Goal: Transaction & Acquisition: Purchase product/service

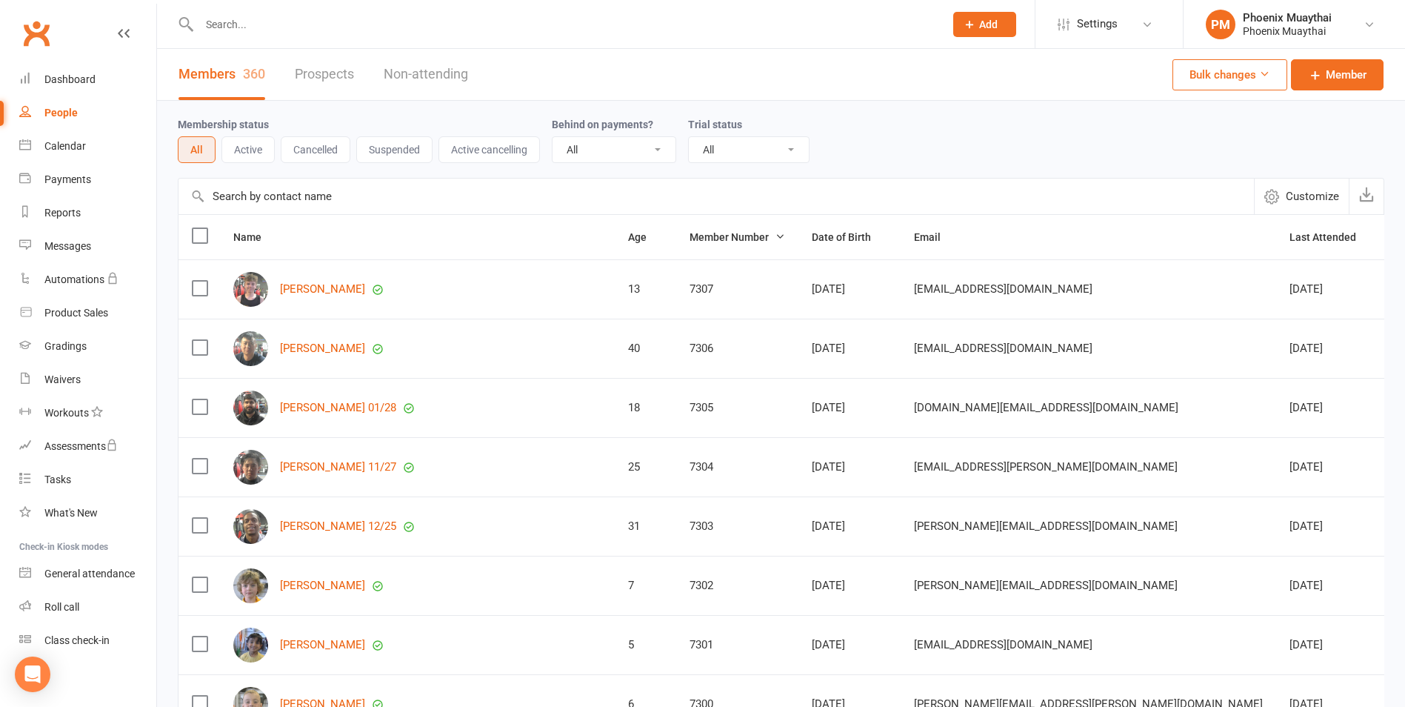
select select "100"
drag, startPoint x: 73, startPoint y: 213, endPoint x: 133, endPoint y: 189, distance: 63.8
click at [73, 212] on div "Reports" at bounding box center [62, 213] width 36 height 12
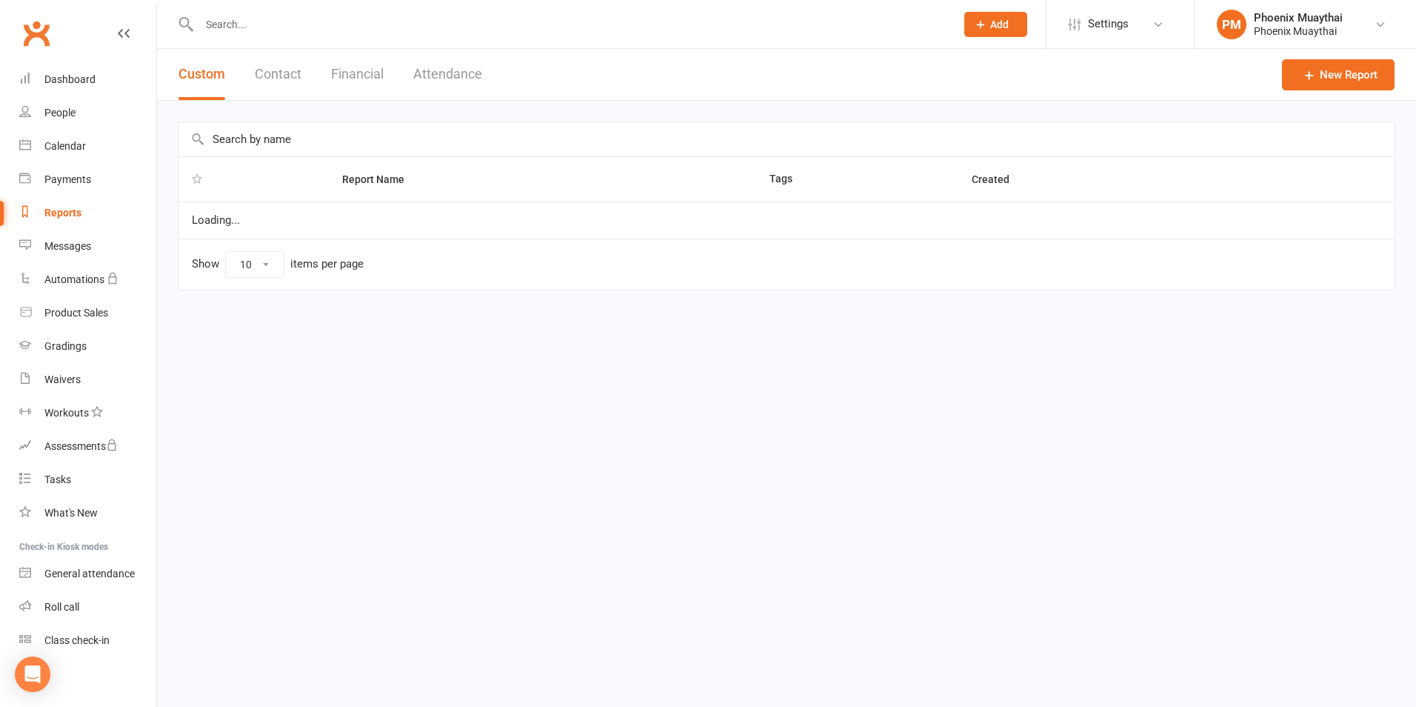
select select "100"
click at [269, 79] on button "Contact" at bounding box center [278, 74] width 47 height 51
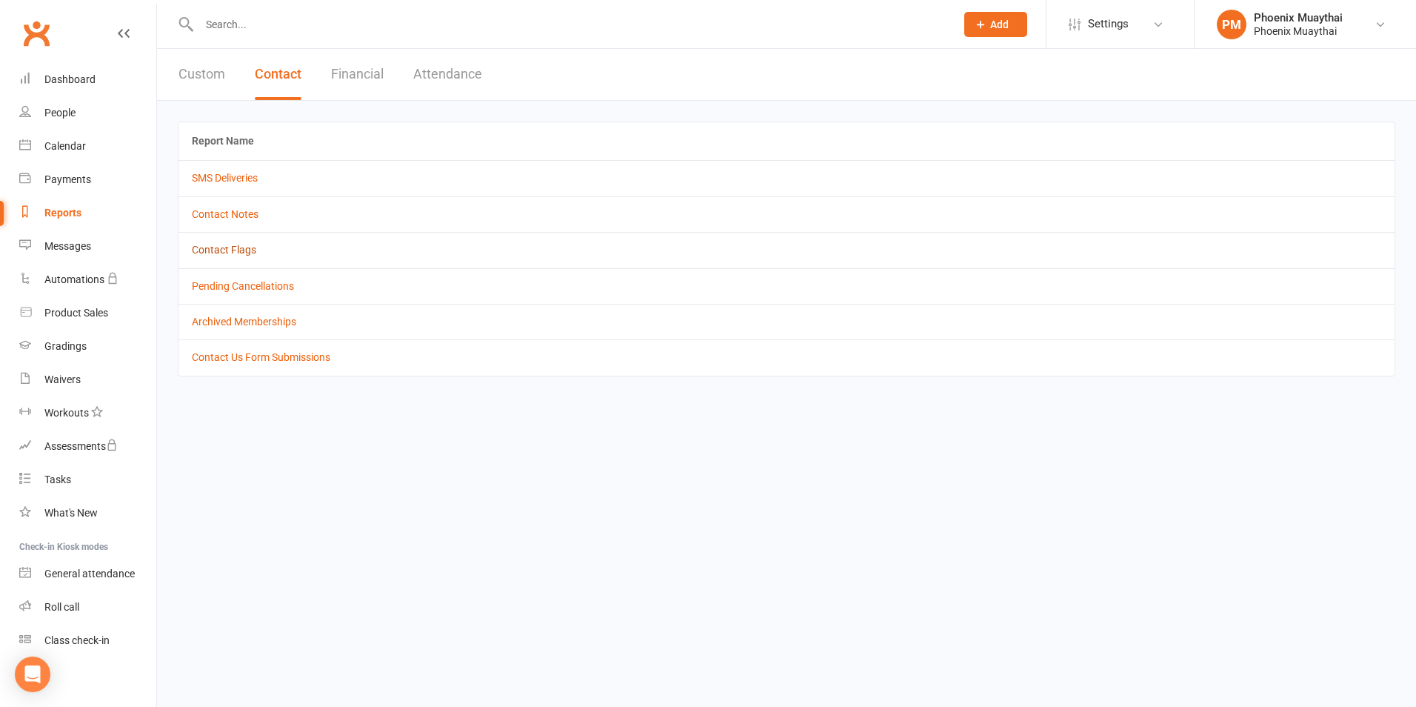
click at [238, 250] on link "Contact Flags" at bounding box center [224, 250] width 64 height 12
select select "active_only"
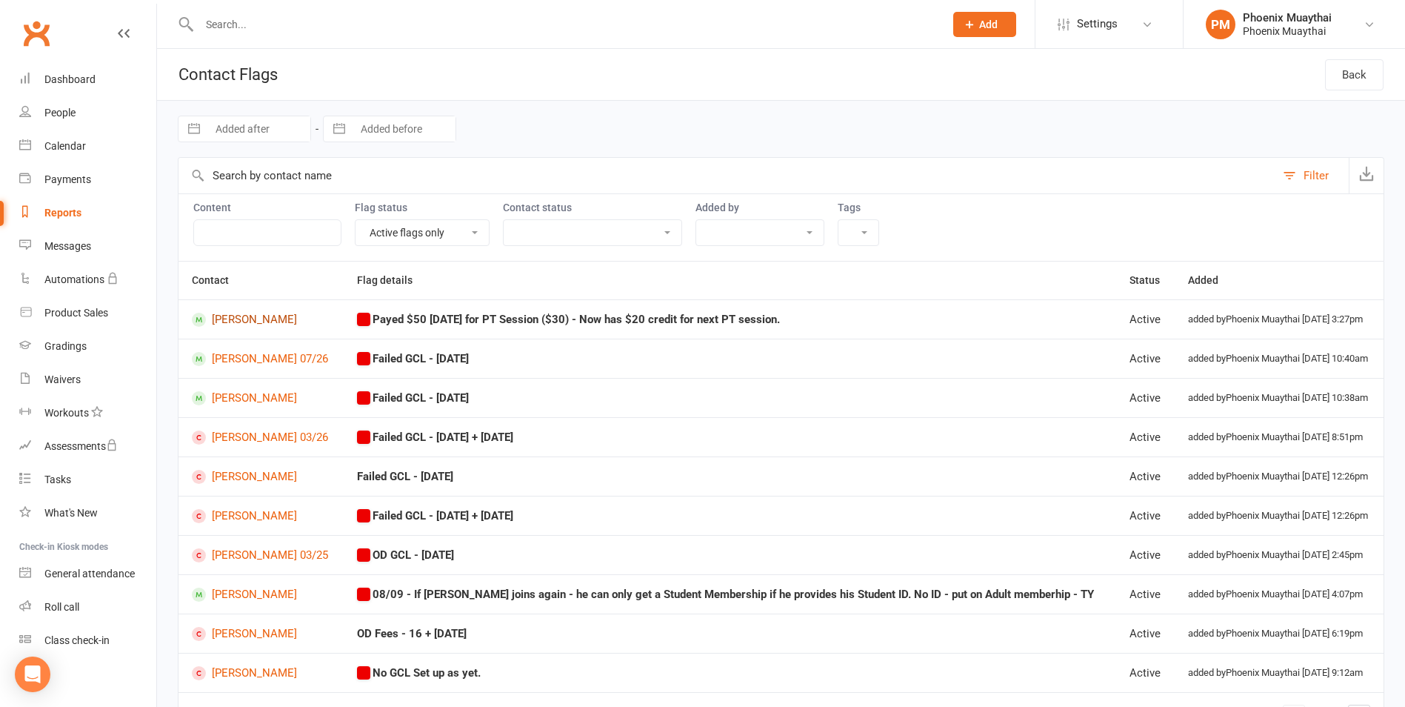
click at [279, 320] on link "Serena Stefanovic" at bounding box center [261, 320] width 139 height 14
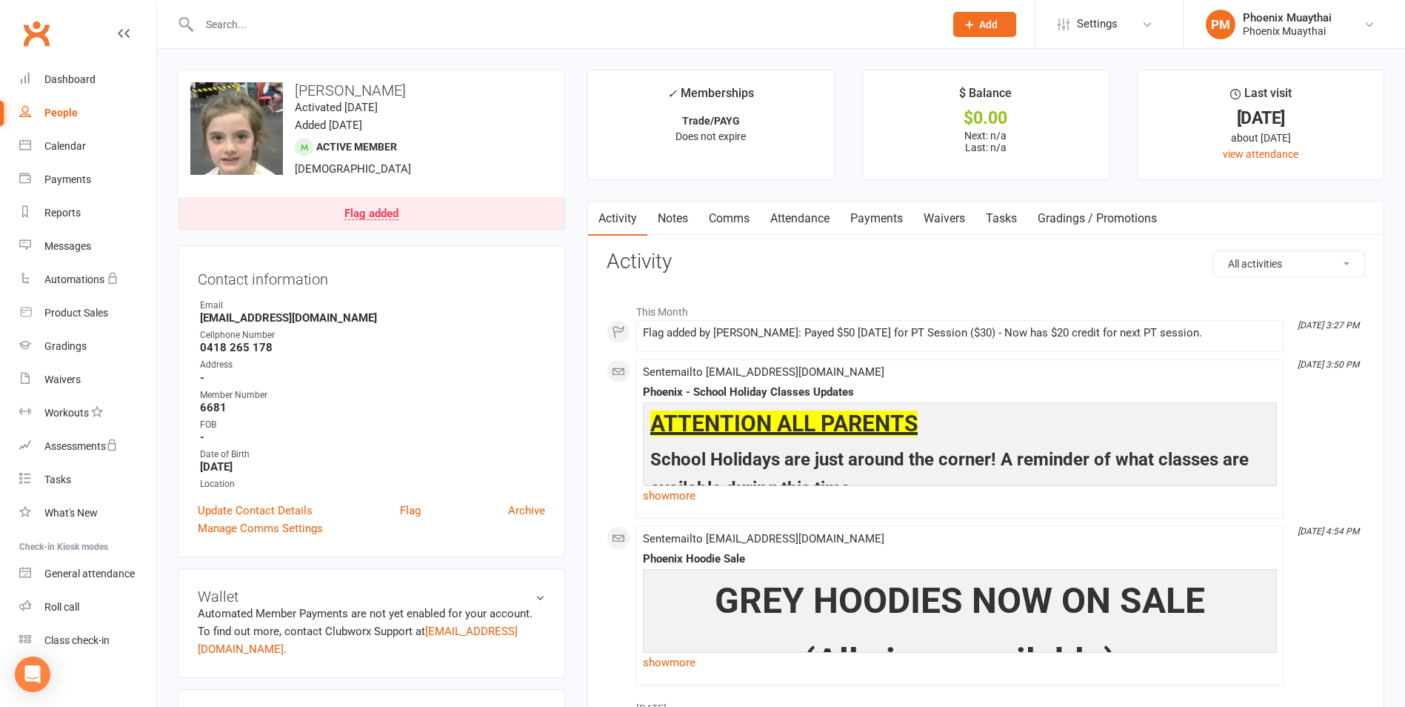
click at [370, 218] on div "Flag added" at bounding box center [371, 214] width 54 height 12
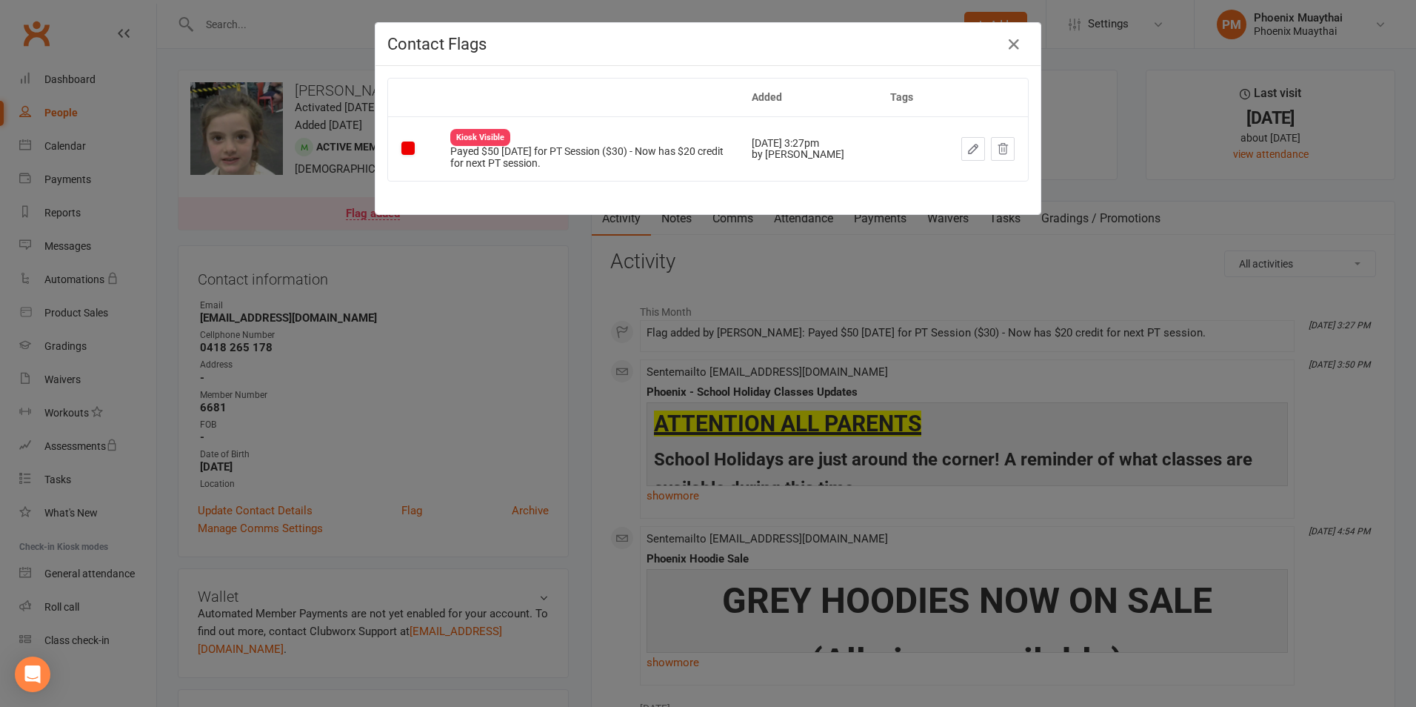
click at [971, 148] on div "Dismiss this flag" at bounding box center [949, 149] width 75 height 16
click at [969, 148] on icon "button" at bounding box center [973, 148] width 13 height 13
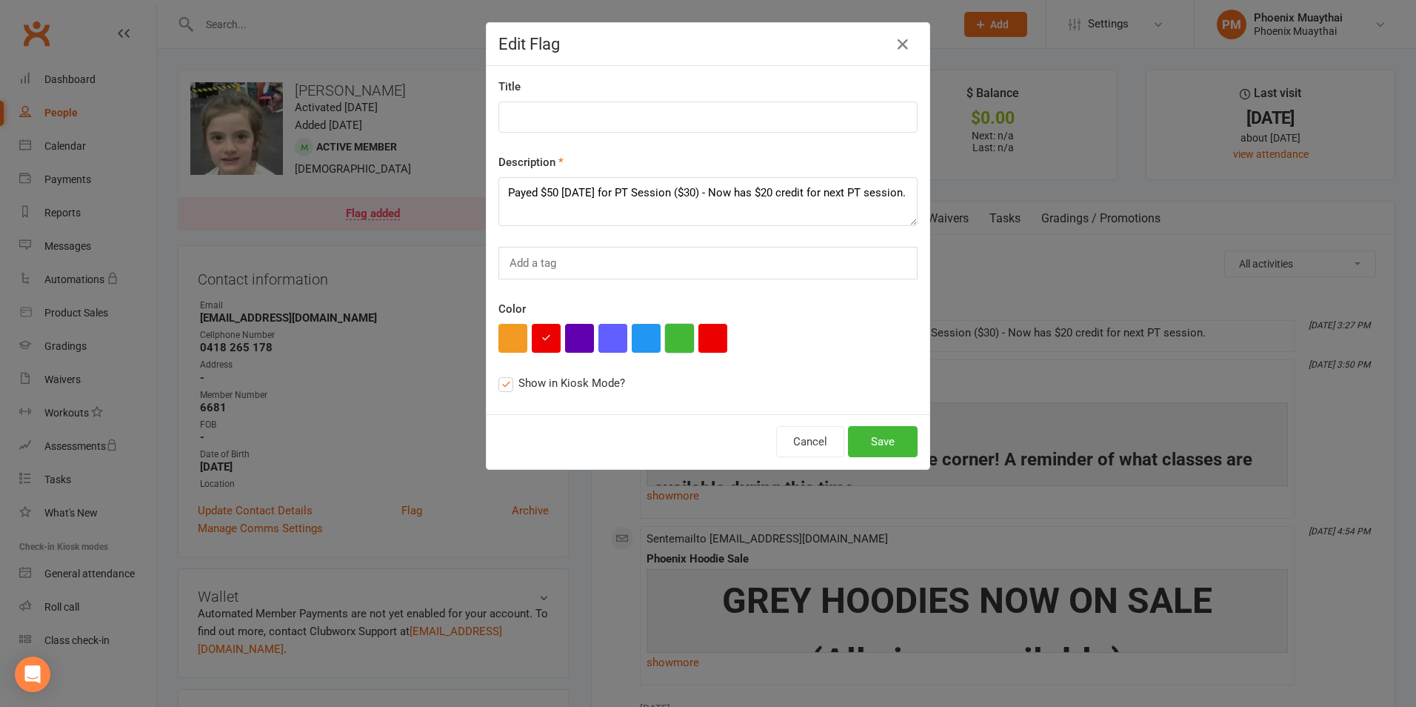
drag, startPoint x: 670, startPoint y: 332, endPoint x: 673, endPoint y: 347, distance: 16.0
click at [668, 332] on button "button" at bounding box center [679, 338] width 29 height 29
click at [886, 441] on button "Save" at bounding box center [883, 441] width 70 height 31
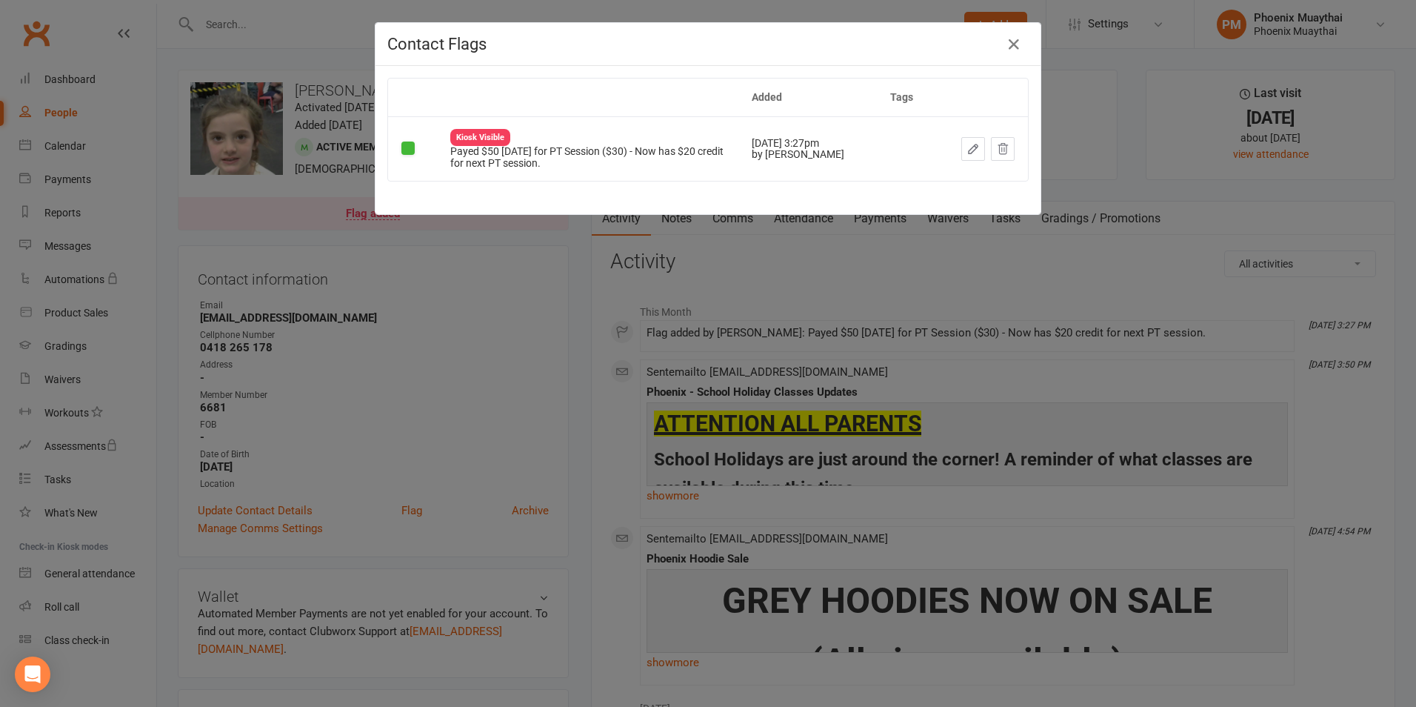
click at [568, 264] on div "Contact Flags Added Tags Kiosk Visible Payed $50 11/09/2025 for PT Session ($30…" at bounding box center [708, 353] width 1416 height 707
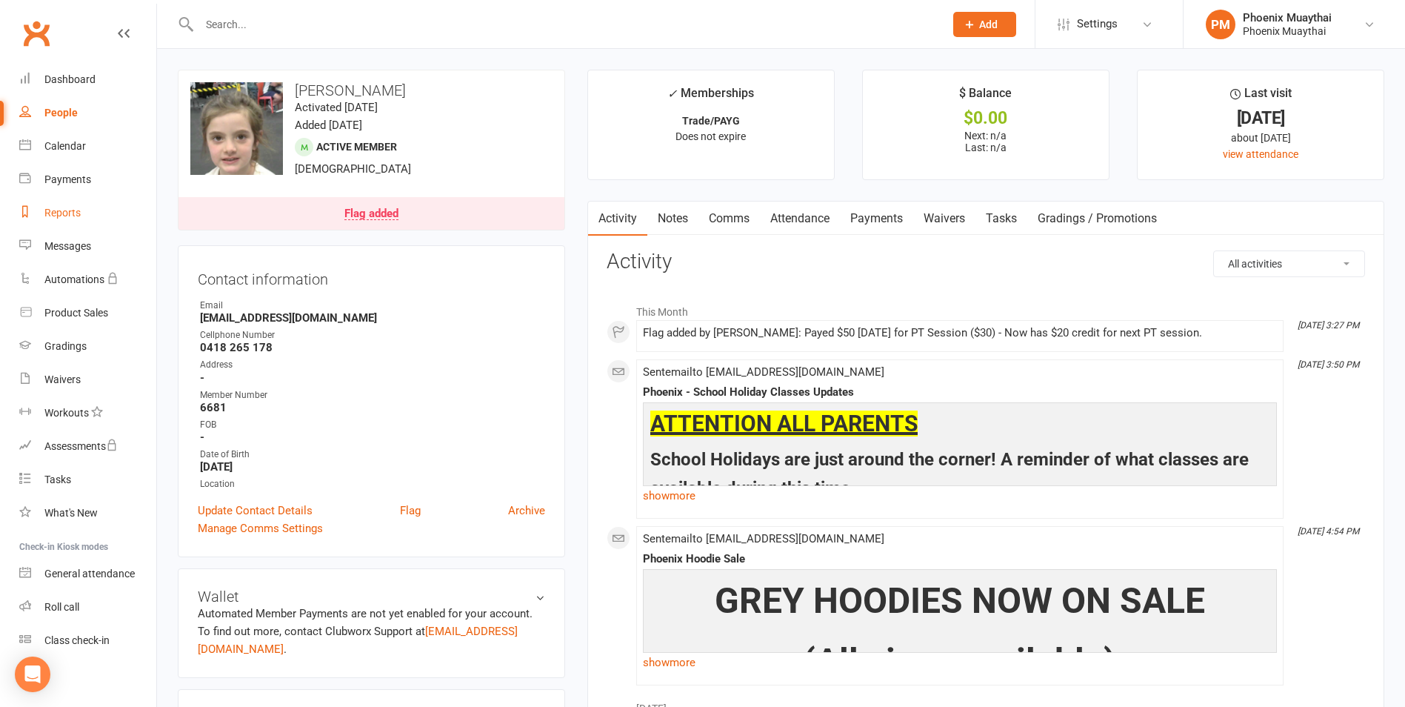
click at [70, 207] on div "Reports" at bounding box center [62, 213] width 36 height 12
select select "100"
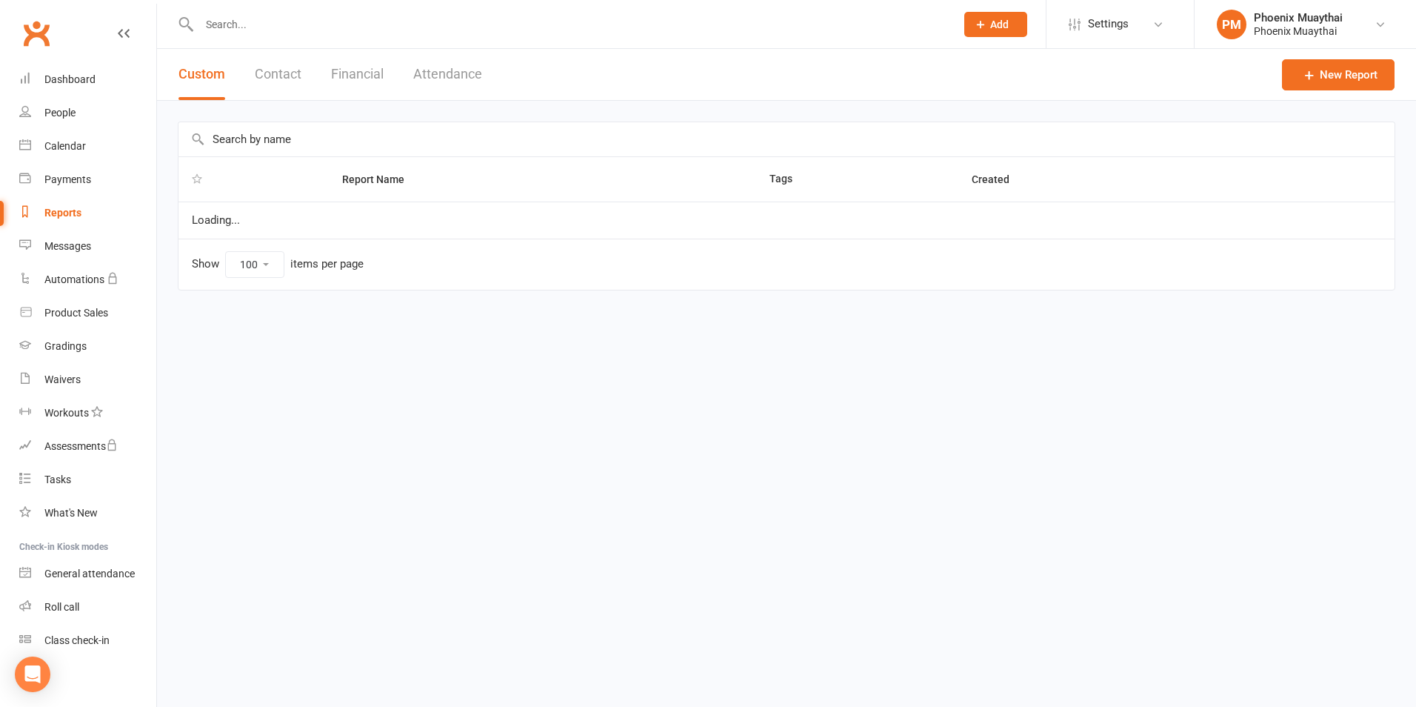
click at [270, 88] on button "Contact" at bounding box center [278, 74] width 47 height 51
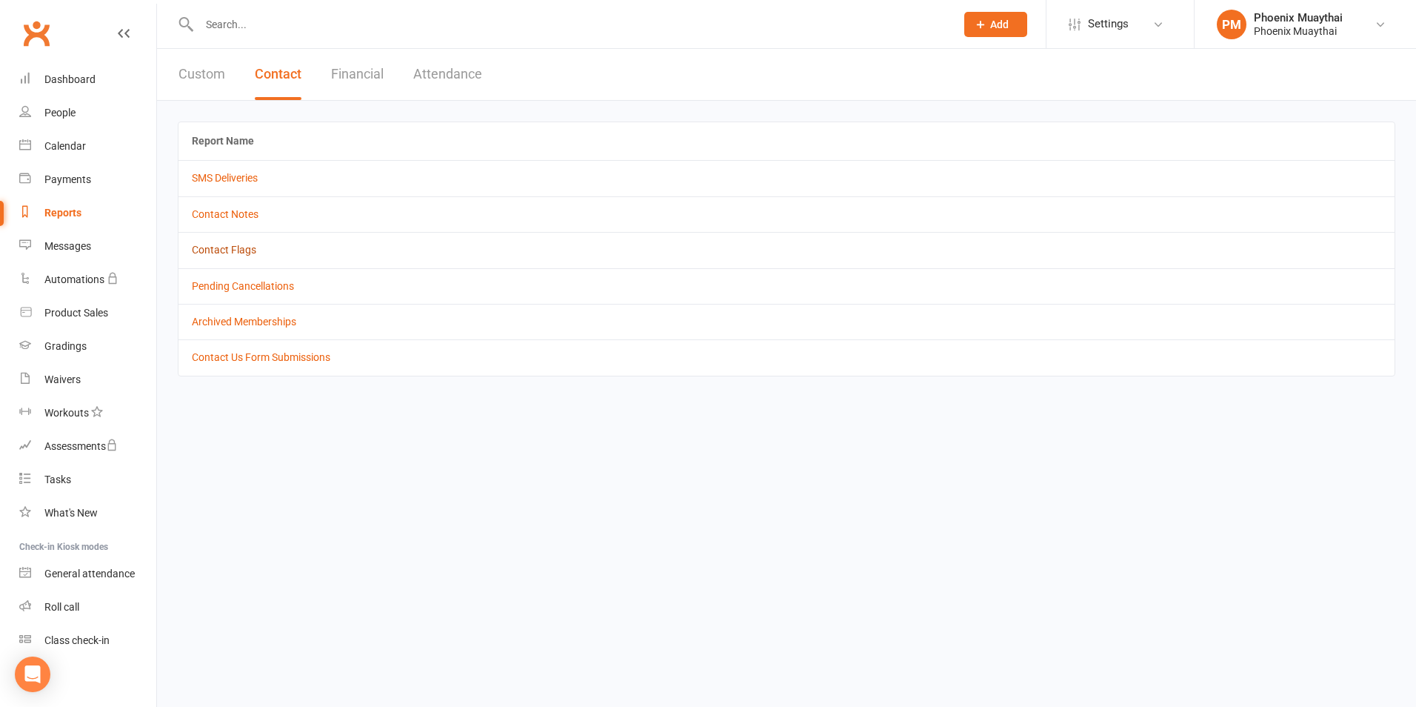
click at [240, 247] on link "Contact Flags" at bounding box center [224, 250] width 64 height 12
select select "active_only"
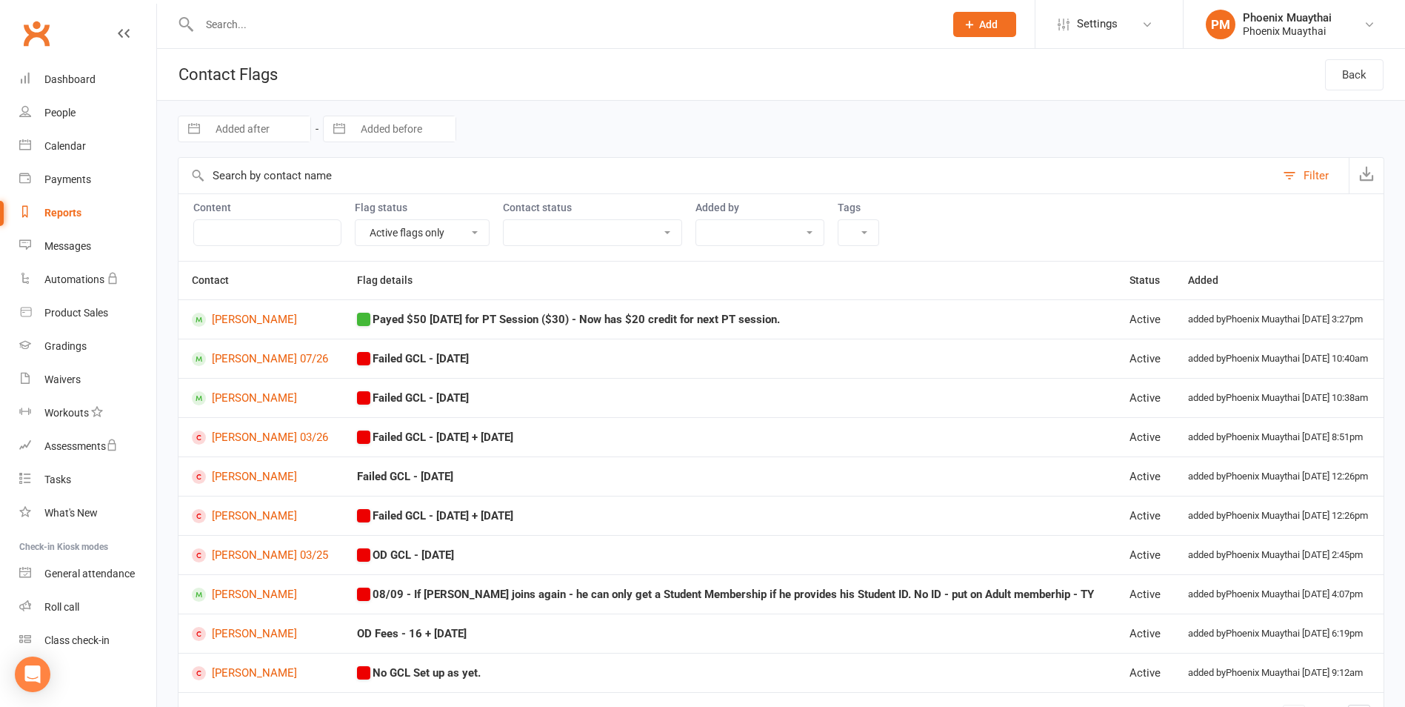
click at [89, 208] on link "Reports" at bounding box center [87, 212] width 137 height 33
select select "100"
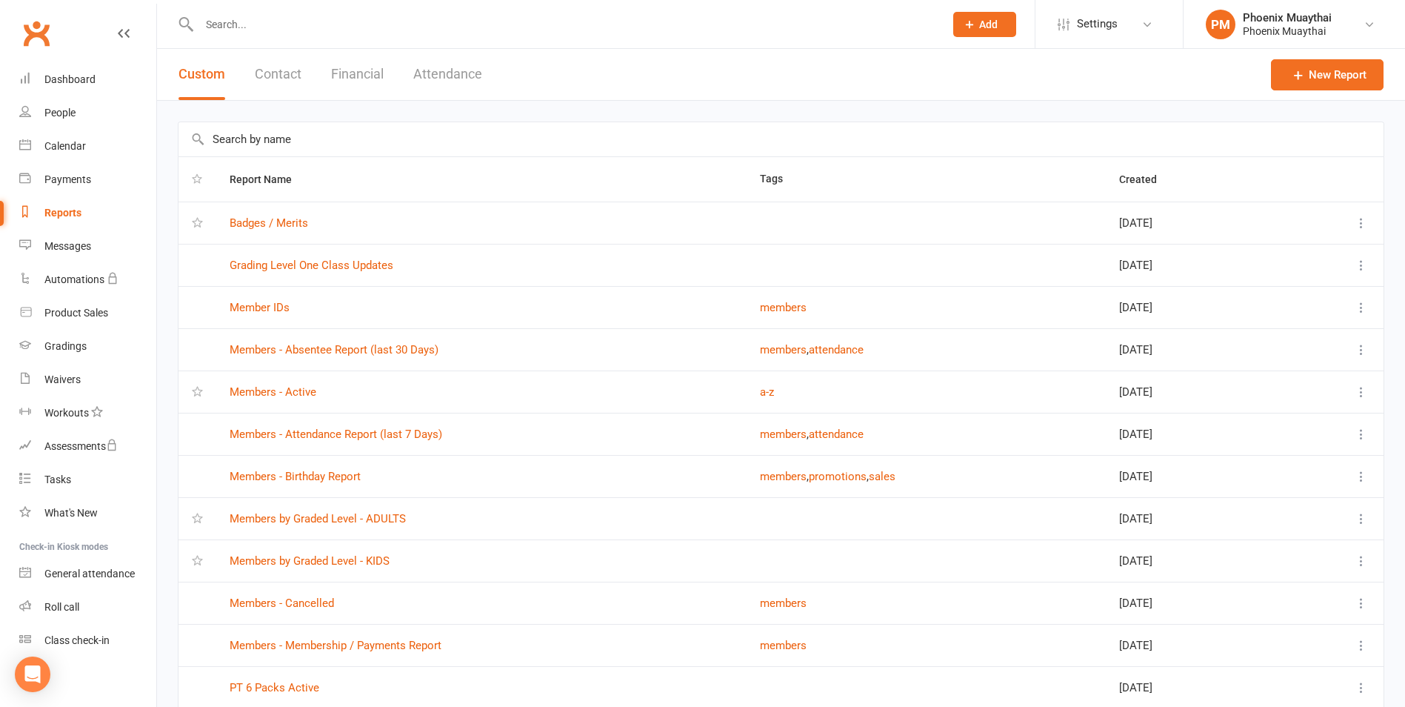
click at [341, 72] on button "Financial" at bounding box center [357, 74] width 53 height 51
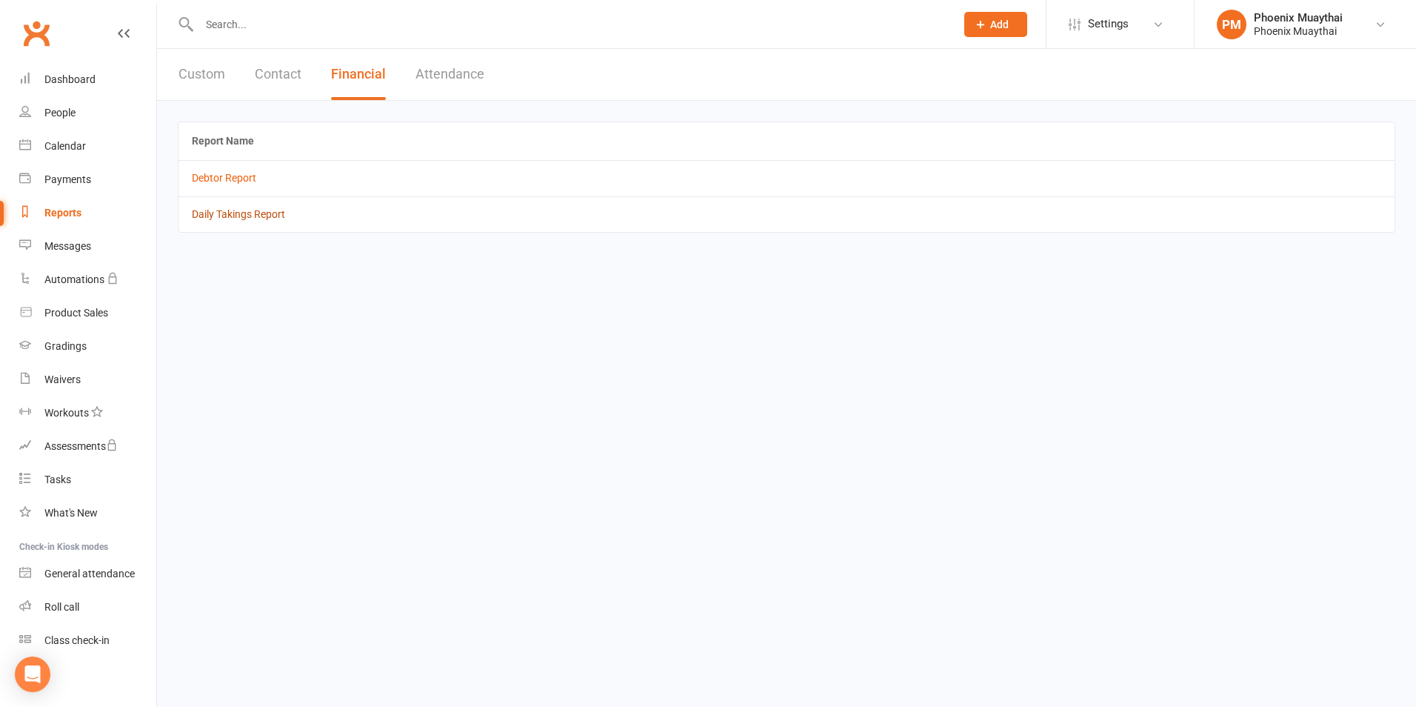
click at [253, 214] on link "Daily Takings Report" at bounding box center [238, 214] width 93 height 12
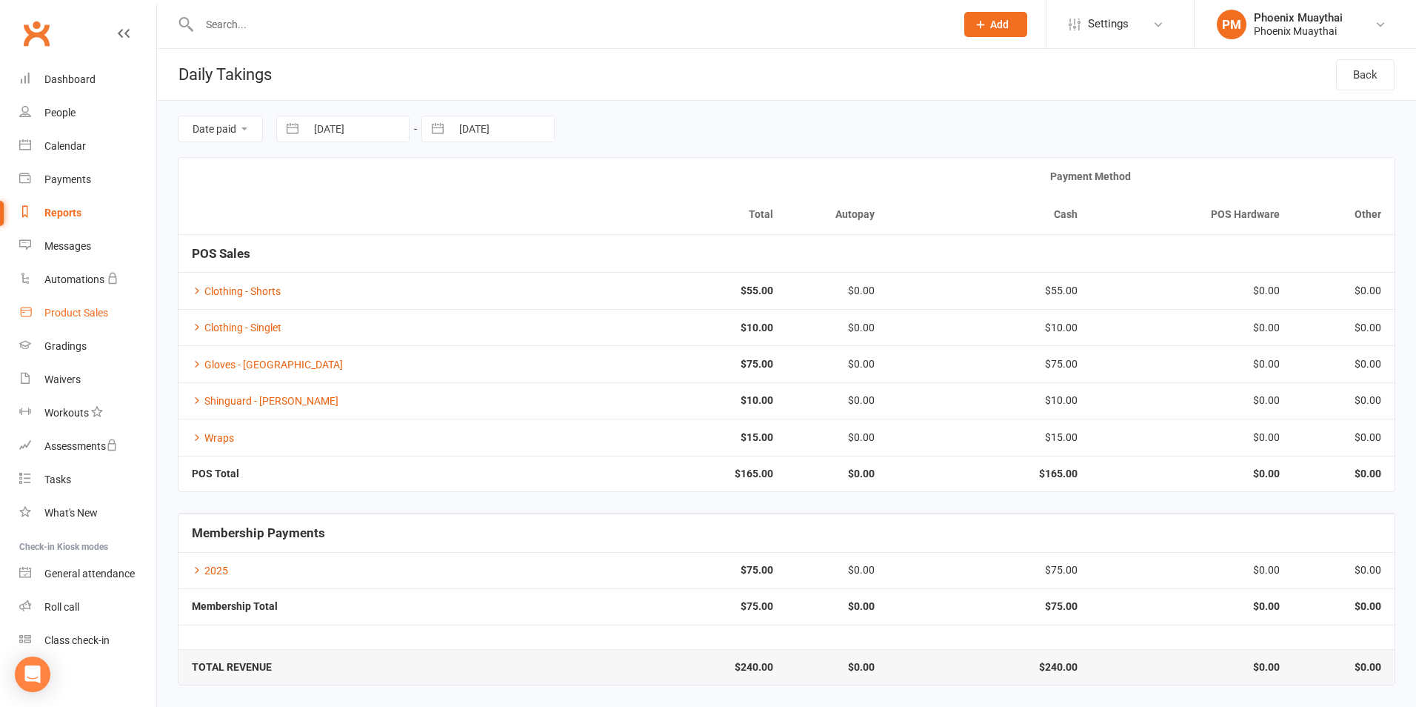
click at [99, 319] on link "Product Sales" at bounding box center [87, 312] width 137 height 33
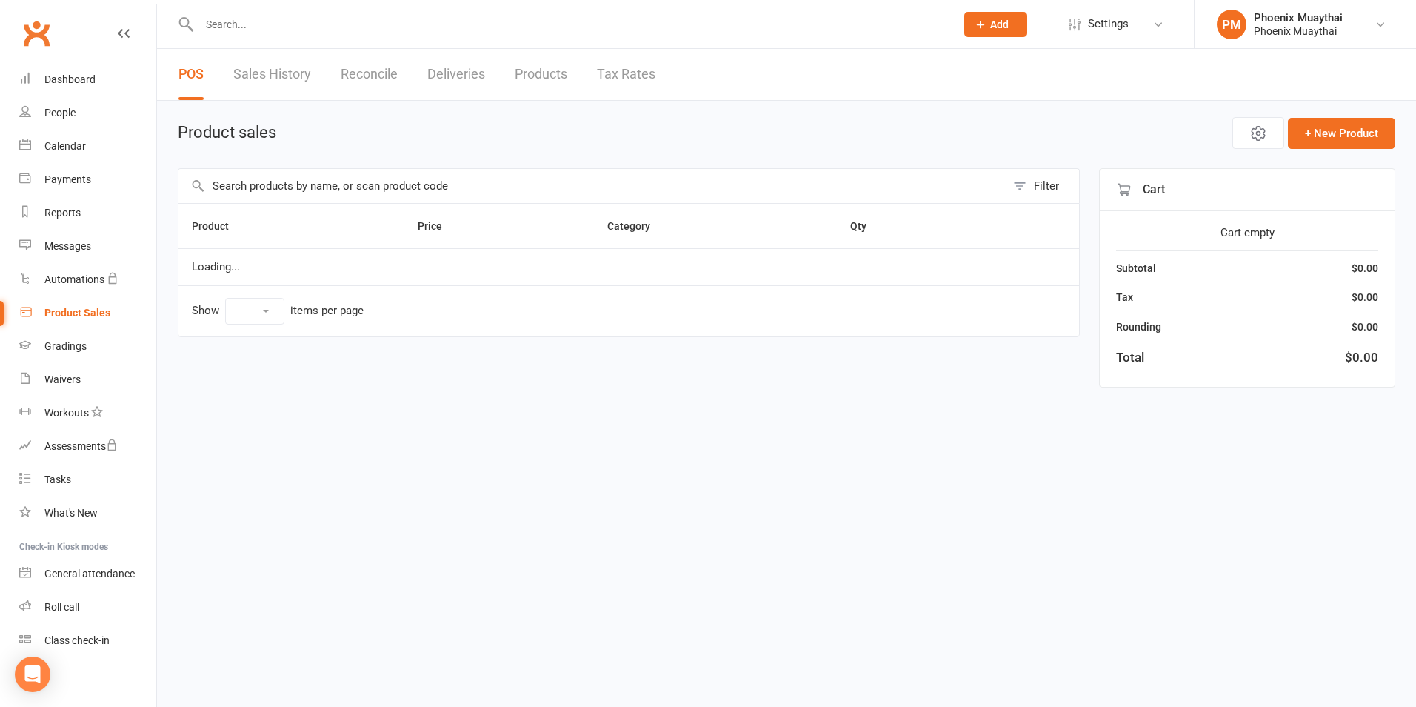
select select "100"
click at [255, 192] on input "text" at bounding box center [591, 186] width 827 height 34
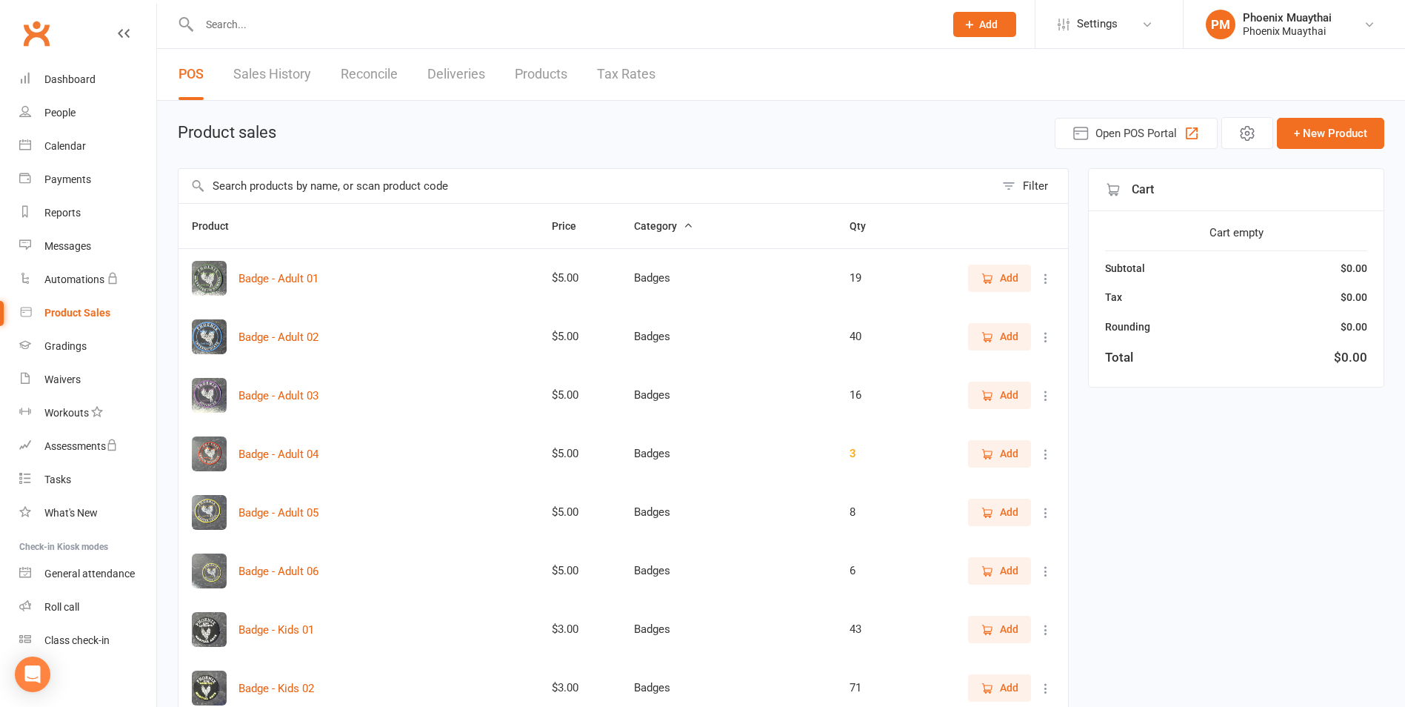
click at [238, 34] on input "text" at bounding box center [564, 24] width 739 height 21
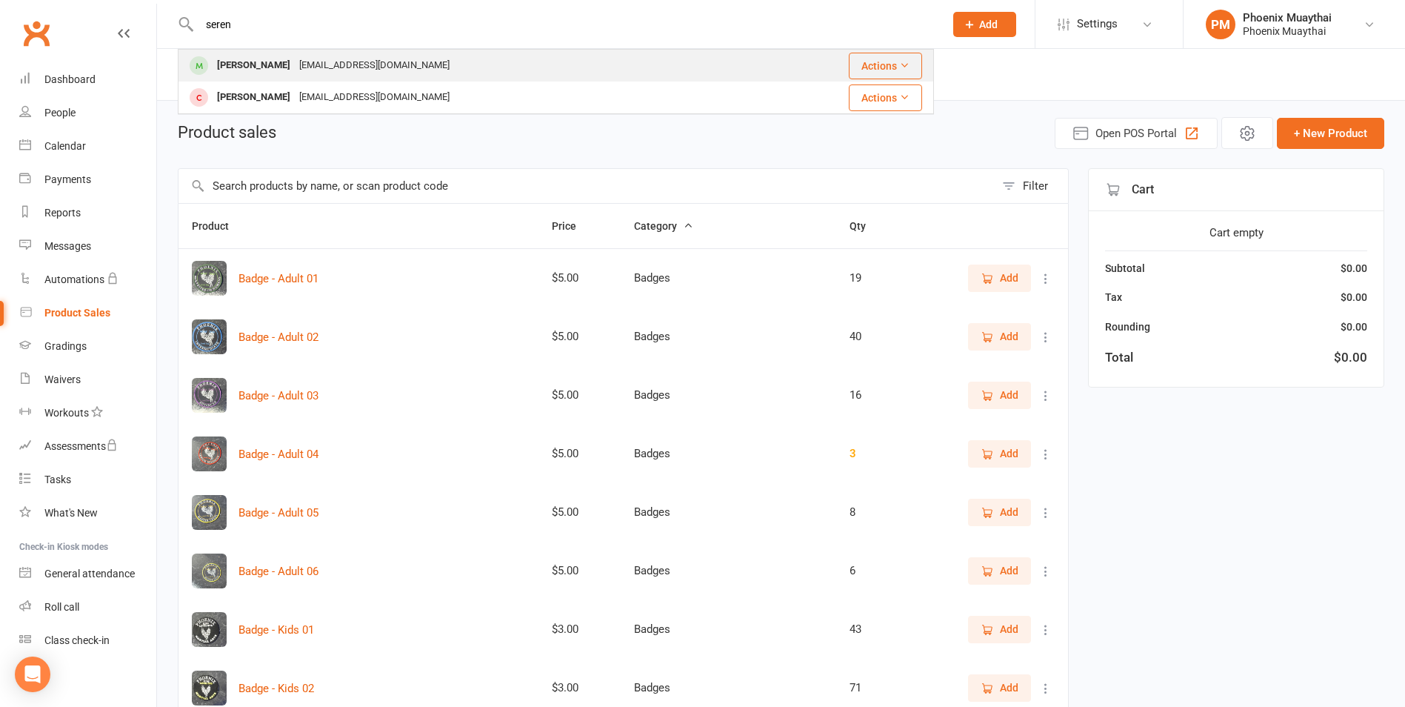
type input "seren"
click at [295, 57] on div "Serena Stefanovic" at bounding box center [254, 65] width 82 height 21
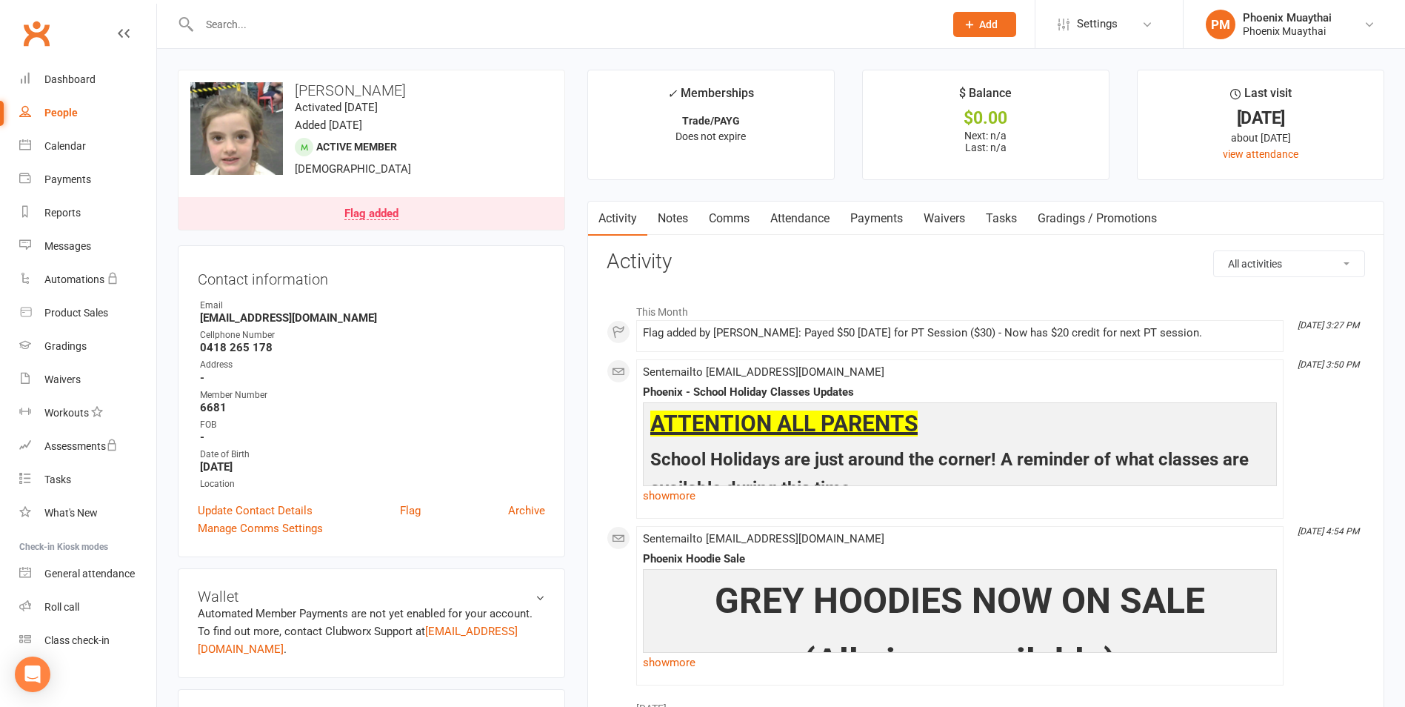
click at [387, 193] on div "upload photo change photo Serena Stefanovic Activated 12 August, 2024 Added 12 …" at bounding box center [371, 150] width 387 height 161
click at [381, 203] on link "Flag added" at bounding box center [371, 213] width 386 height 33
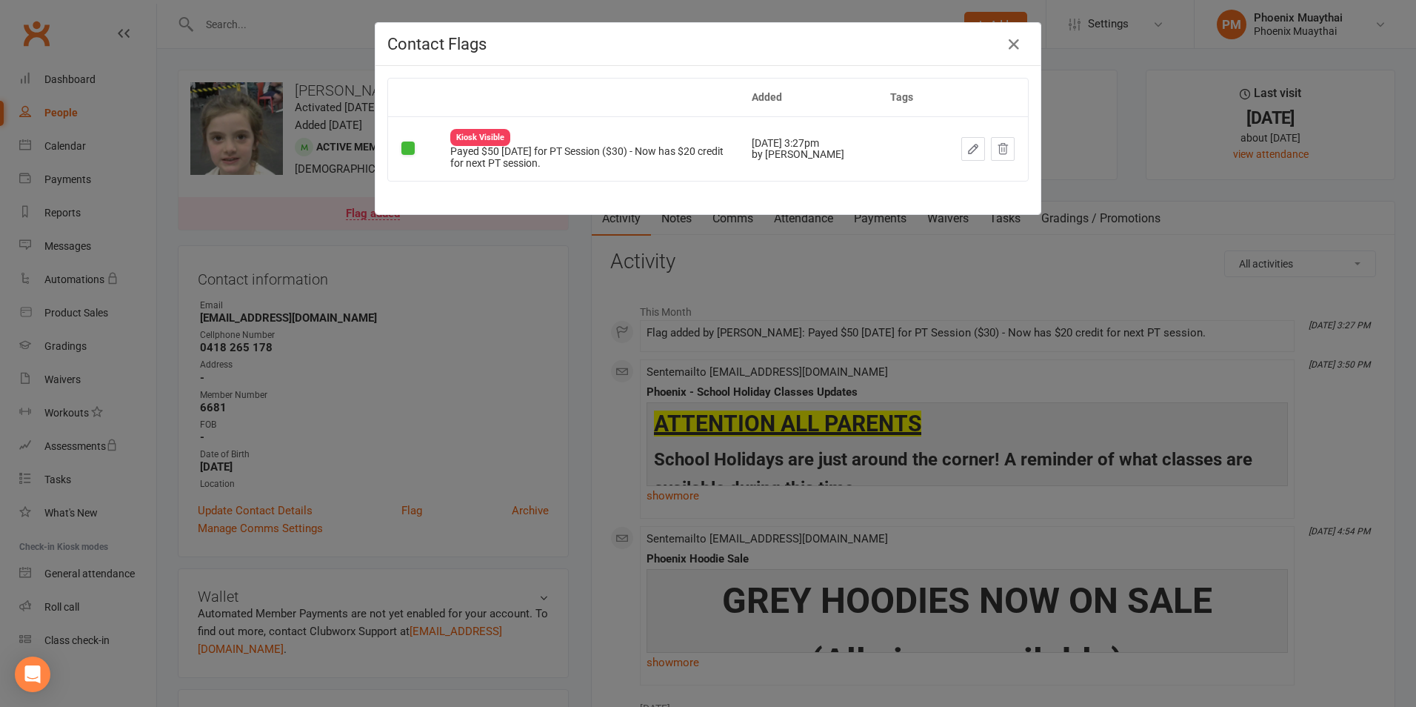
click at [467, 253] on div "Contact Flags Added Tags Kiosk Visible Payed $50 11/09/2025 for PT Session ($30…" at bounding box center [708, 353] width 1416 height 707
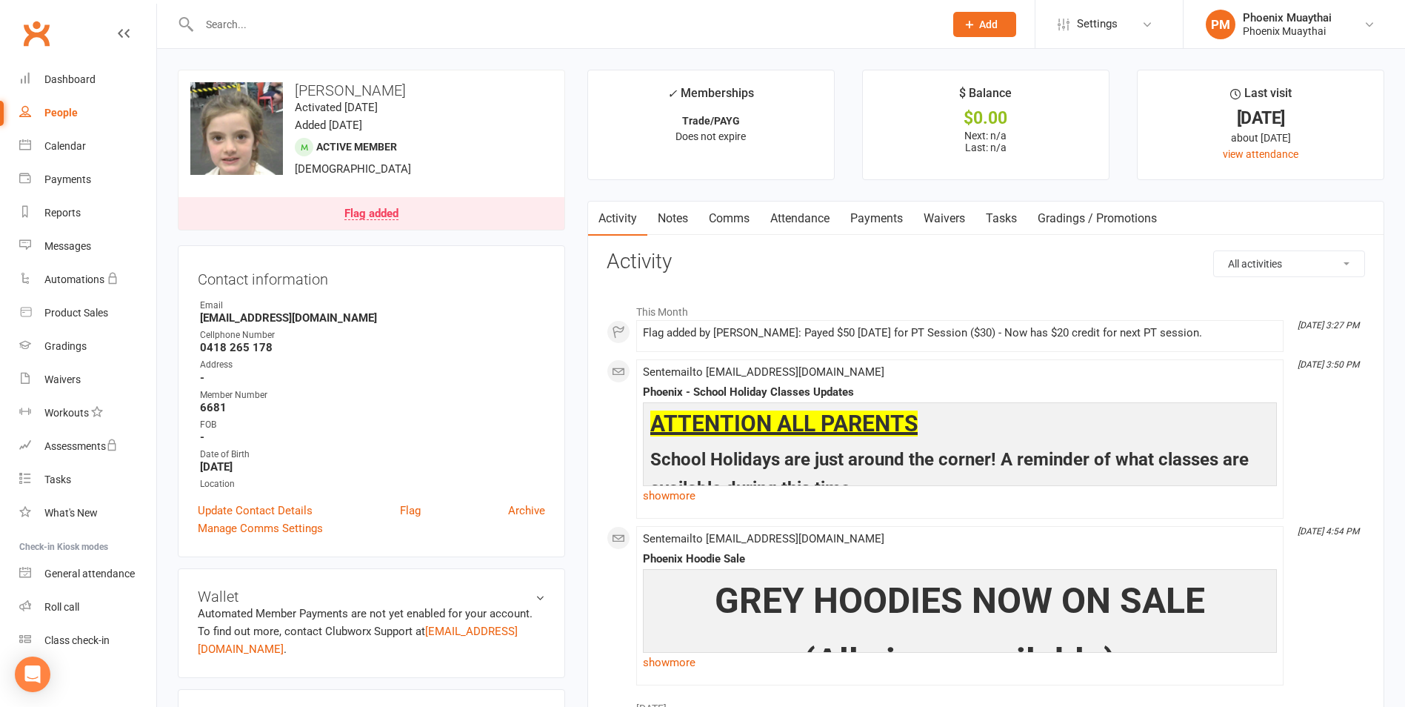
click at [880, 210] on link "Payments" at bounding box center [876, 218] width 73 height 34
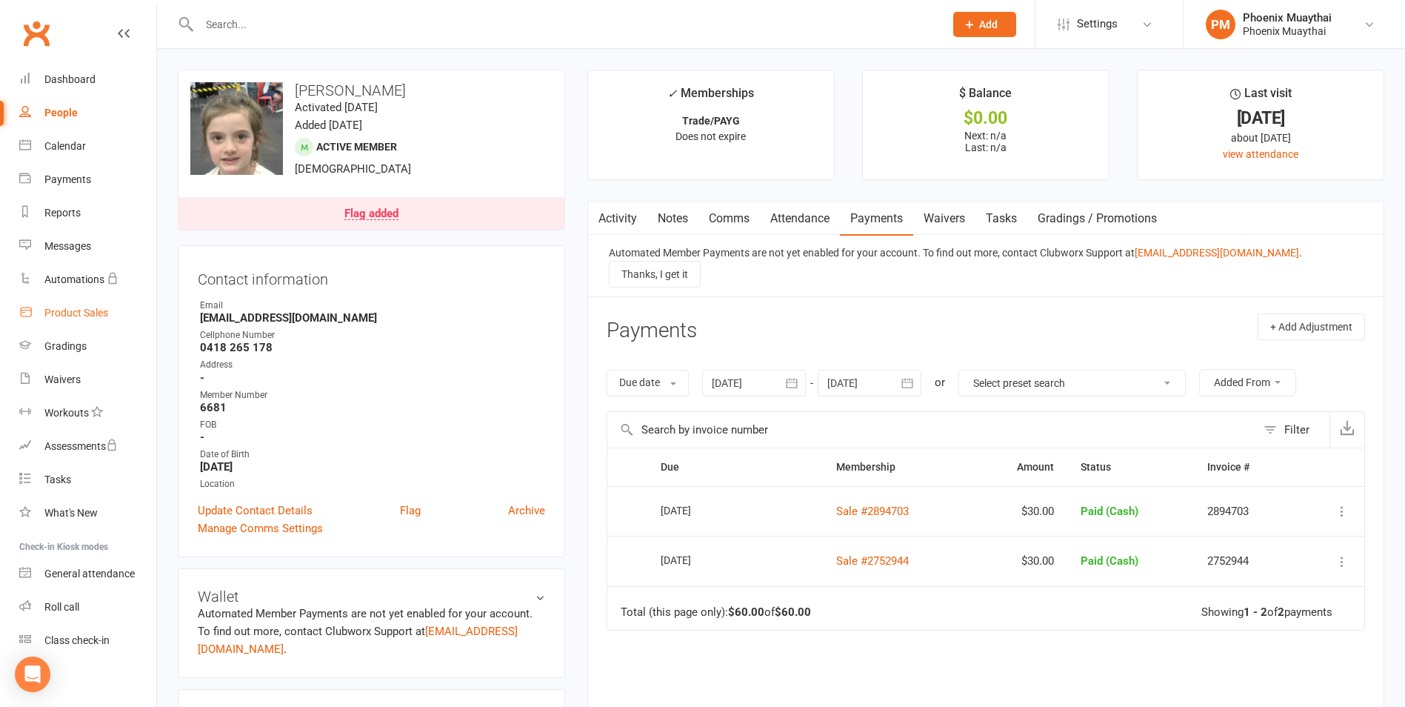
click at [101, 315] on div "Product Sales" at bounding box center [76, 313] width 64 height 12
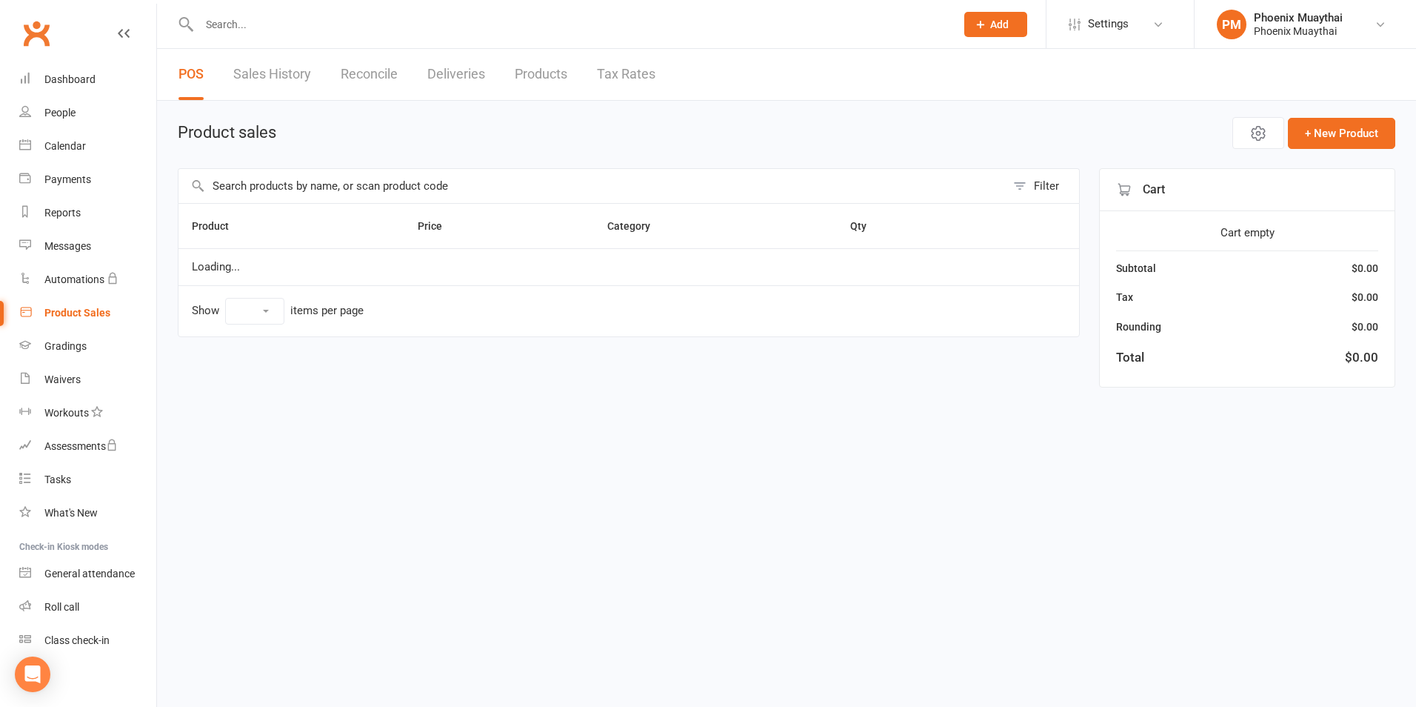
select select "100"
click at [270, 172] on input "text" at bounding box center [591, 186] width 827 height 34
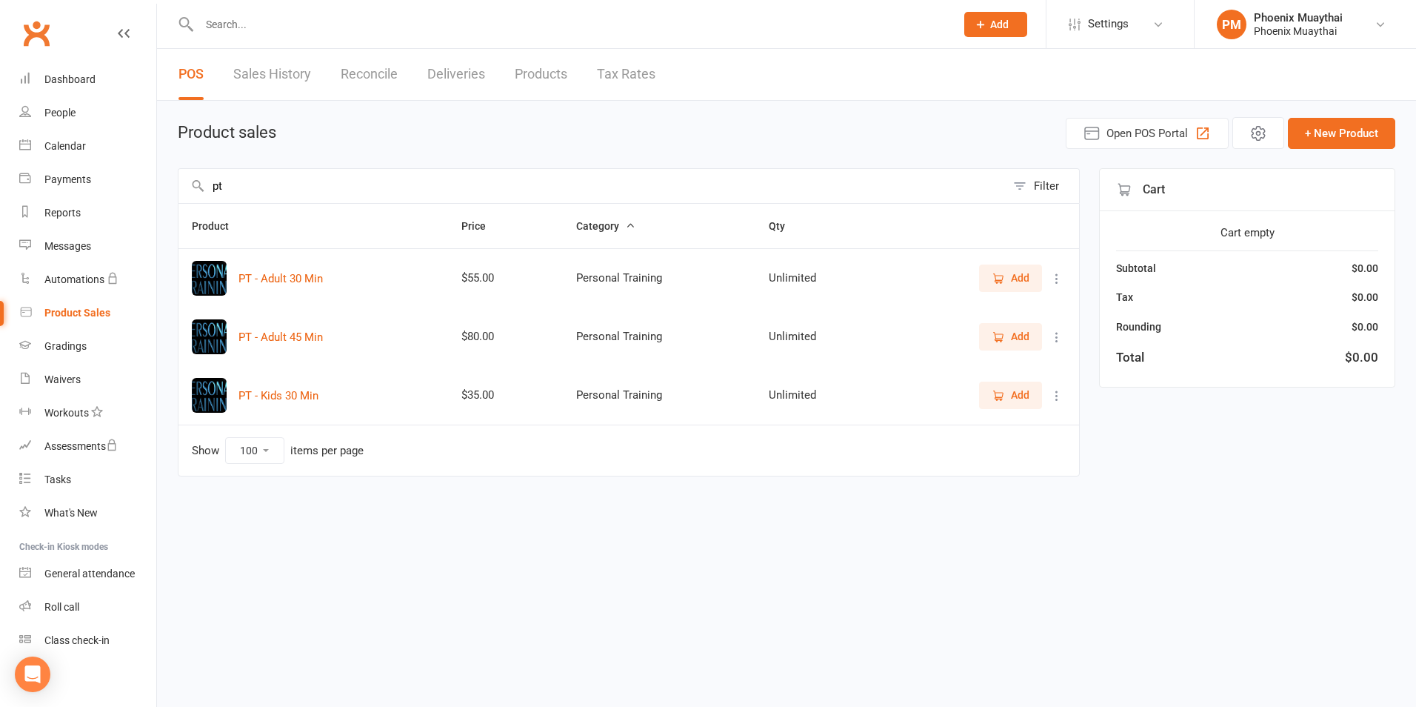
type input "pt"
click at [1004, 396] on icon "button" at bounding box center [998, 395] width 13 height 13
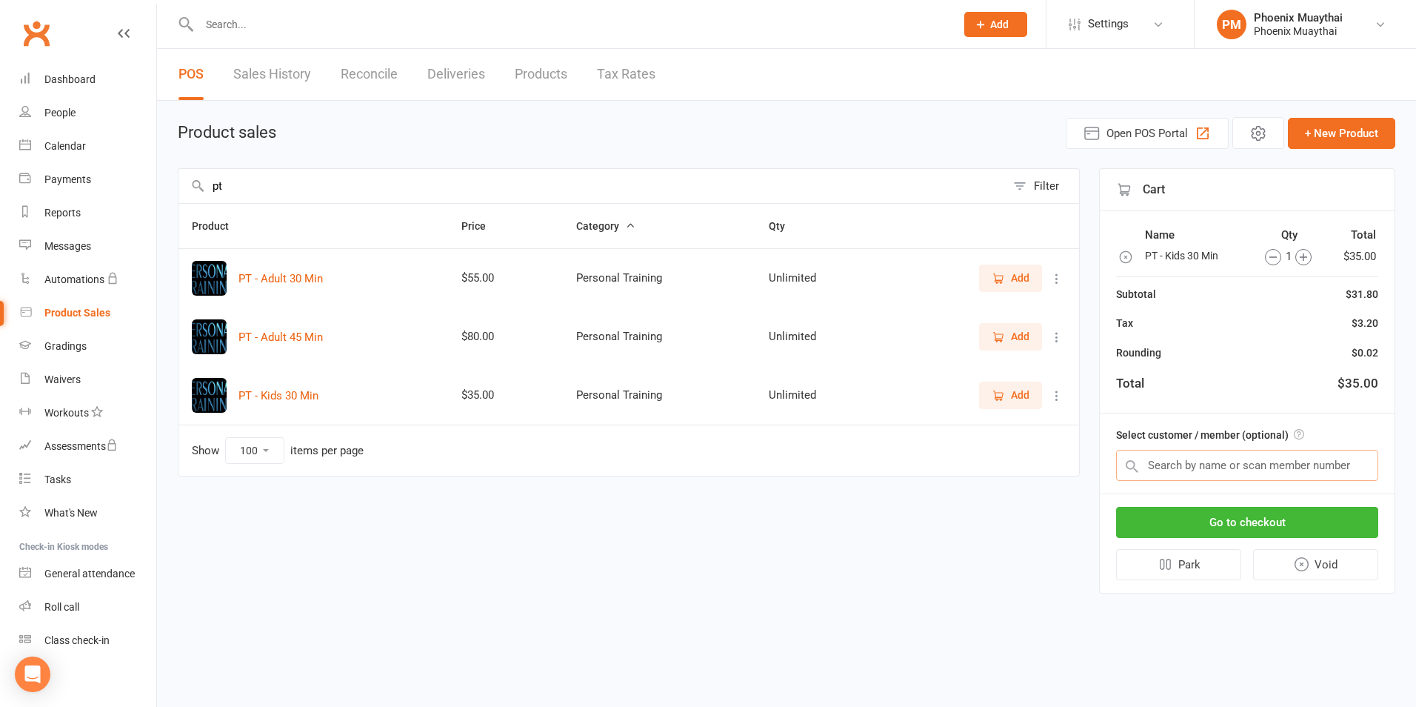
click at [1175, 468] on input "text" at bounding box center [1247, 465] width 262 height 31
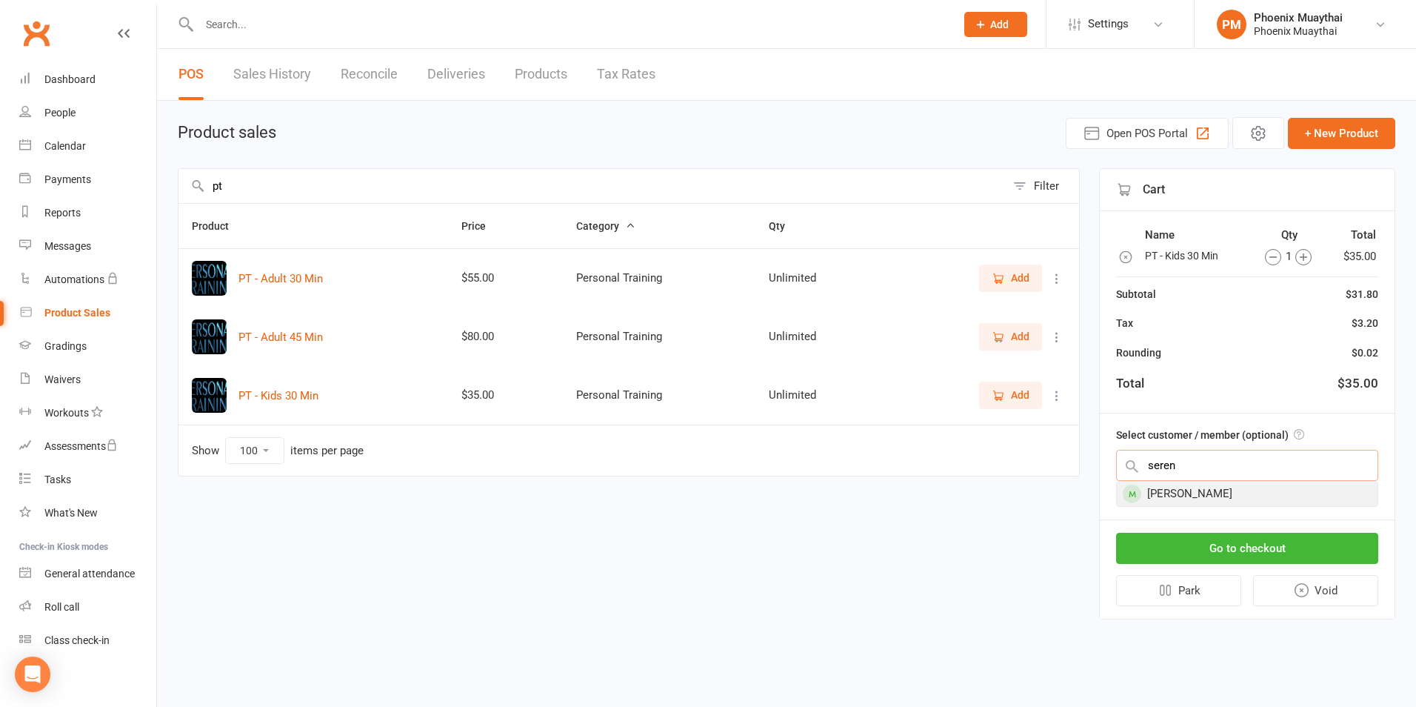
type input "seren"
click at [1216, 497] on div "Serena Stefanovic" at bounding box center [1247, 493] width 261 height 24
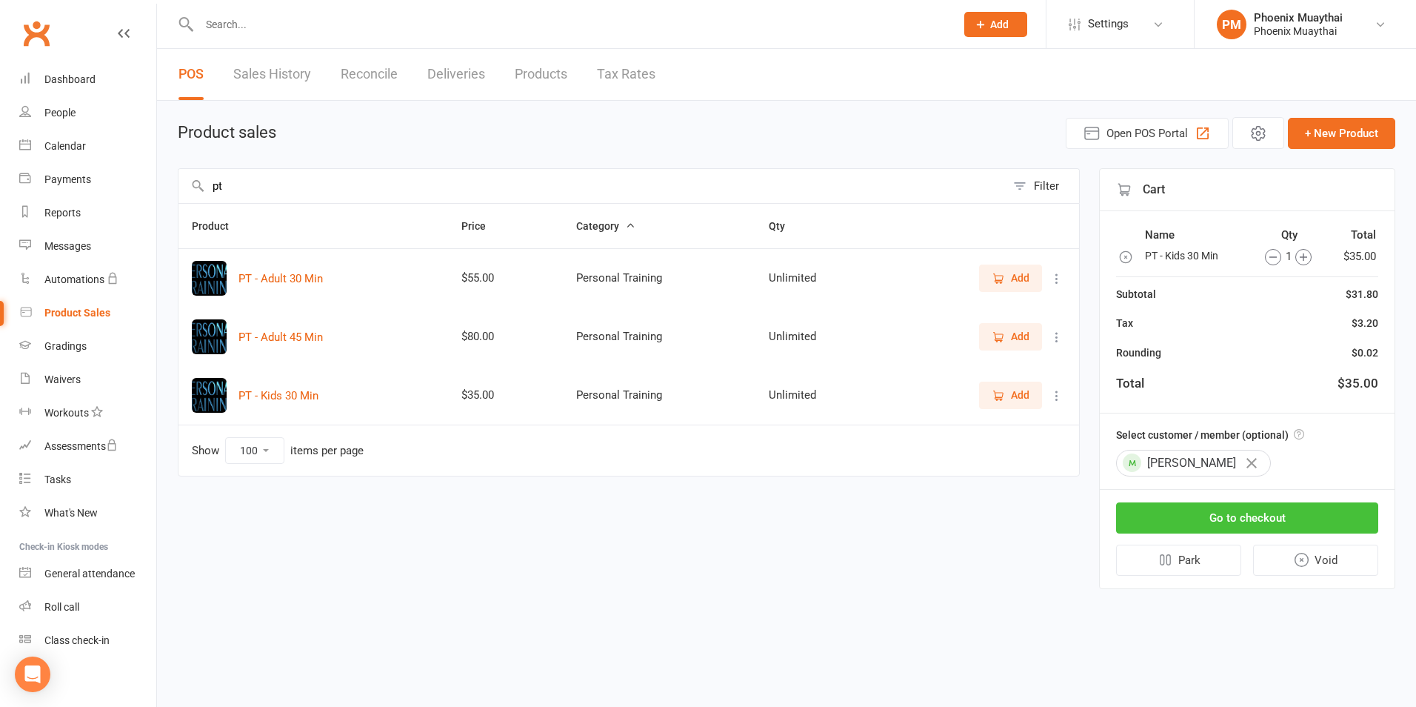
click at [1229, 516] on button "Go to checkout" at bounding box center [1247, 517] width 262 height 31
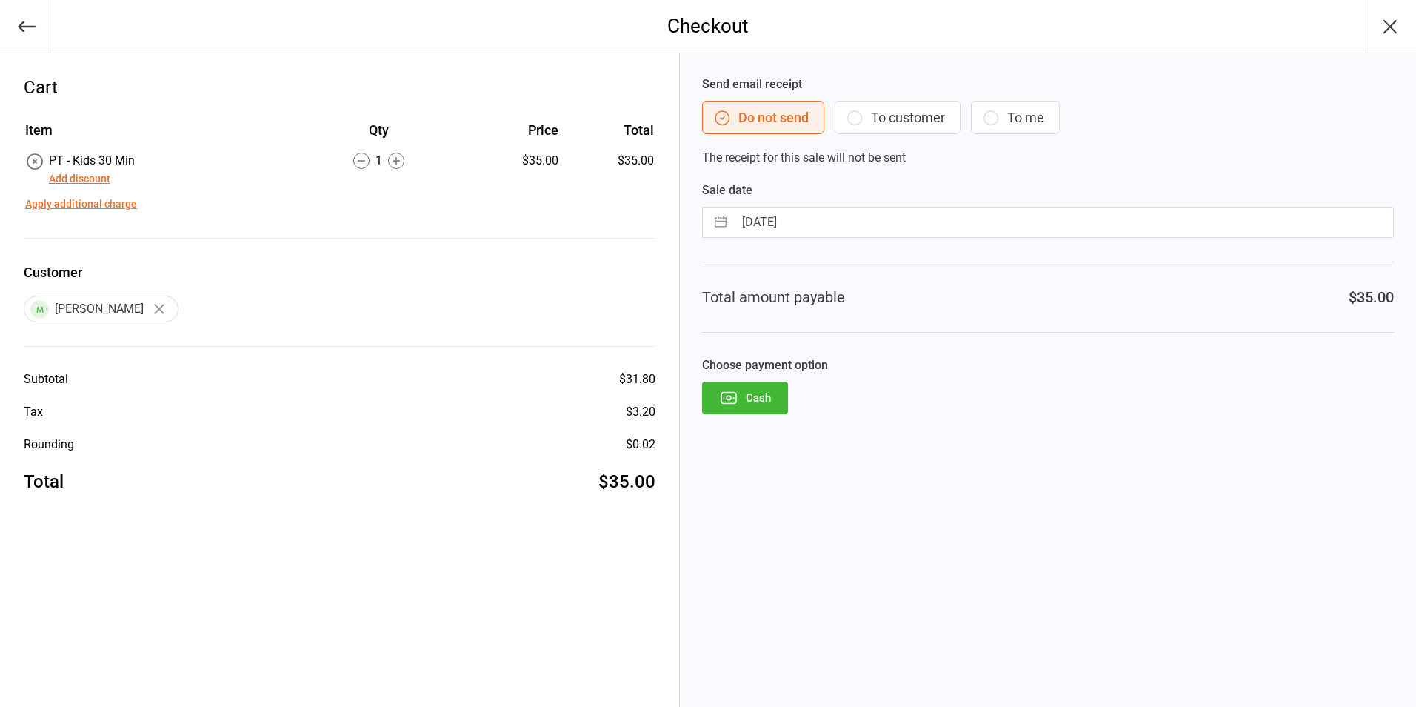
click at [113, 178] on div "Add discount" at bounding box center [92, 179] width 86 height 18
click at [103, 183] on button "Add discount" at bounding box center [79, 179] width 61 height 16
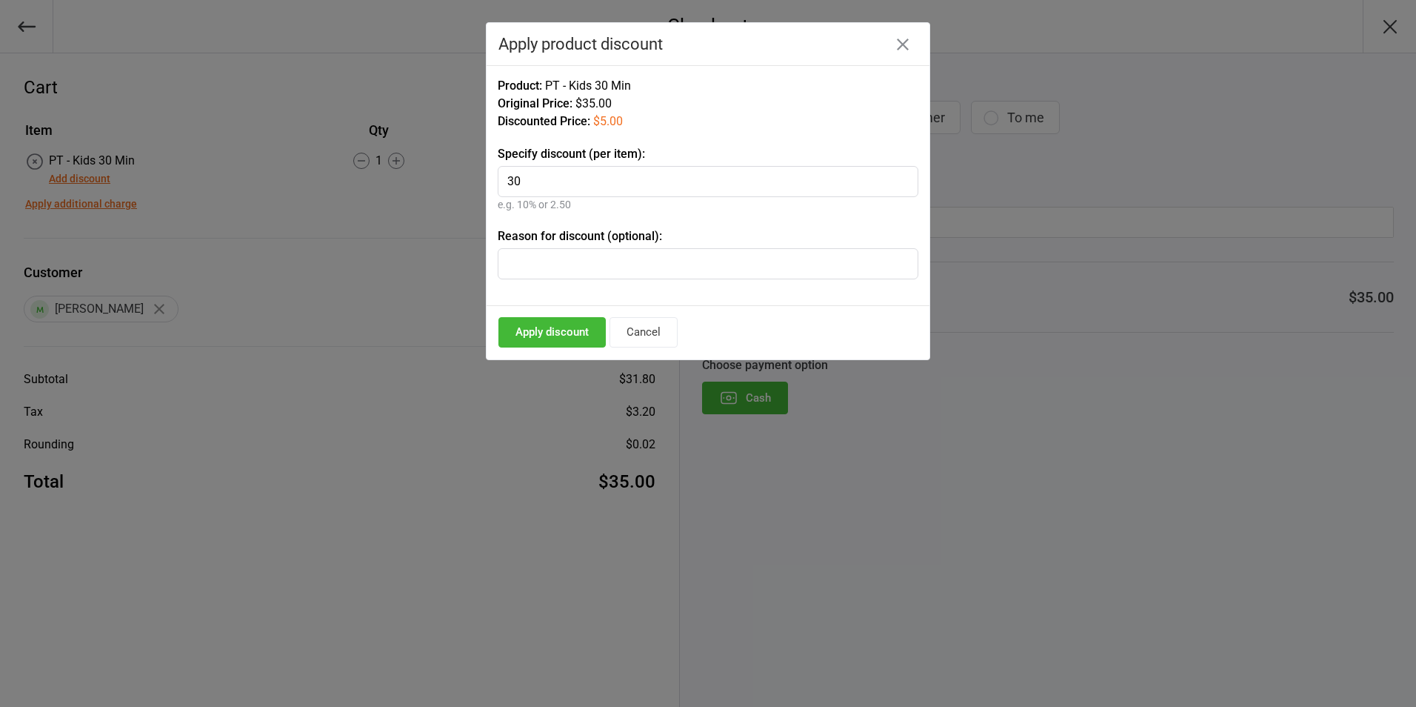
type input "3"
type input "5"
type input "Old Price"
click at [564, 334] on button "Apply discount" at bounding box center [551, 332] width 107 height 30
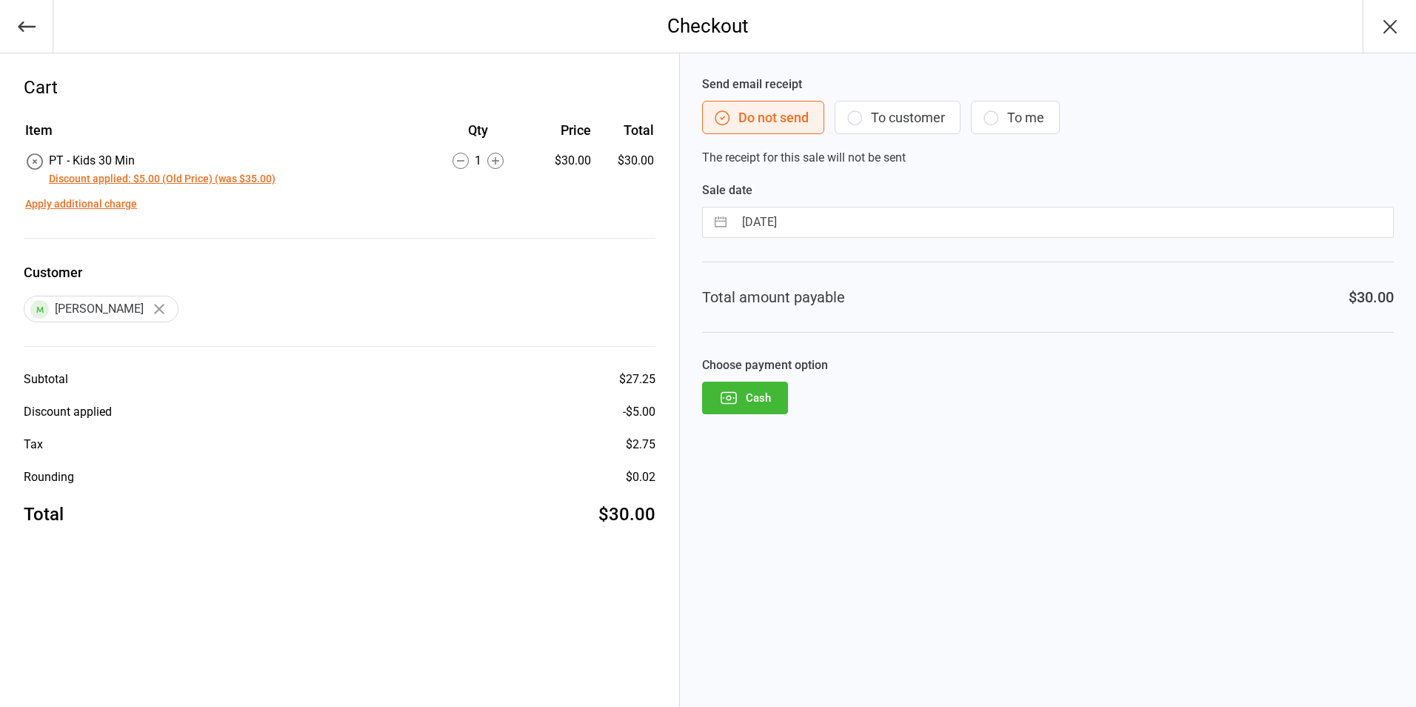
click at [760, 392] on button "Cash" at bounding box center [745, 397] width 86 height 33
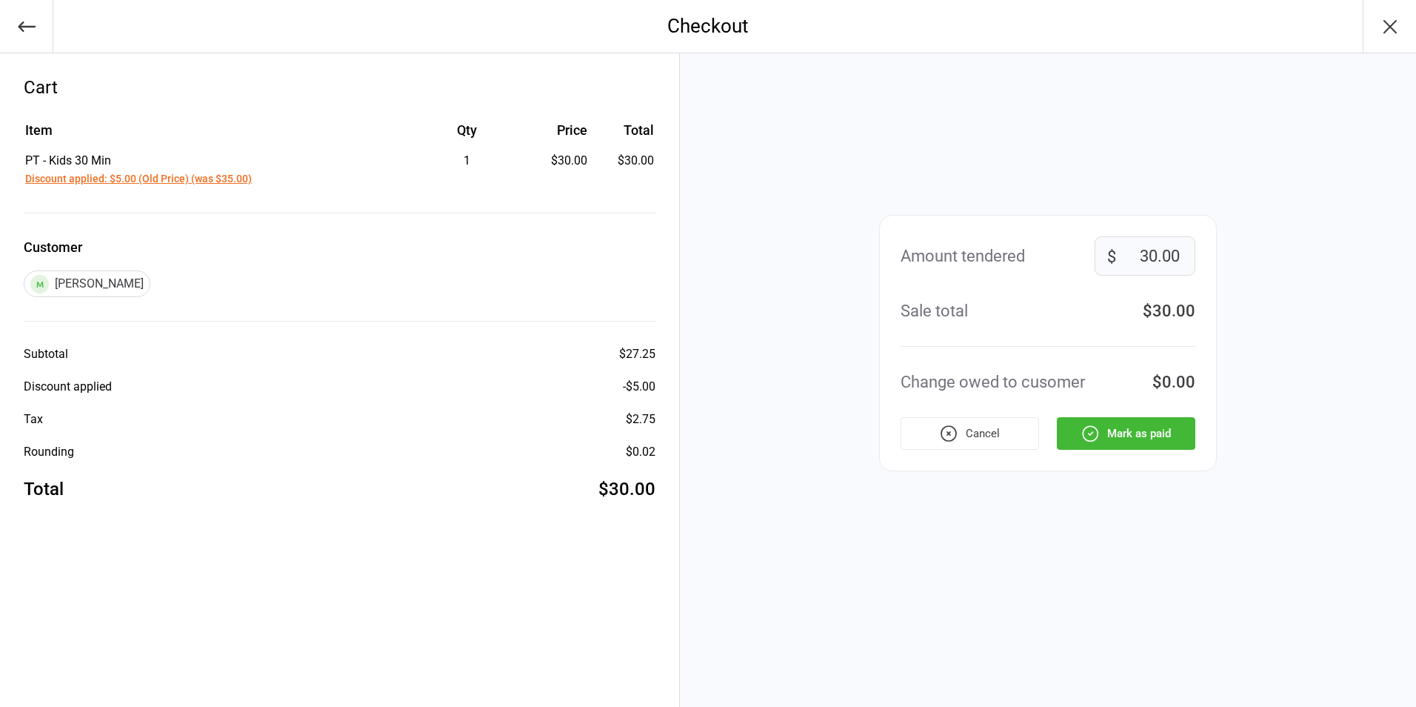
click at [1148, 443] on button "Mark as paid" at bounding box center [1126, 433] width 139 height 33
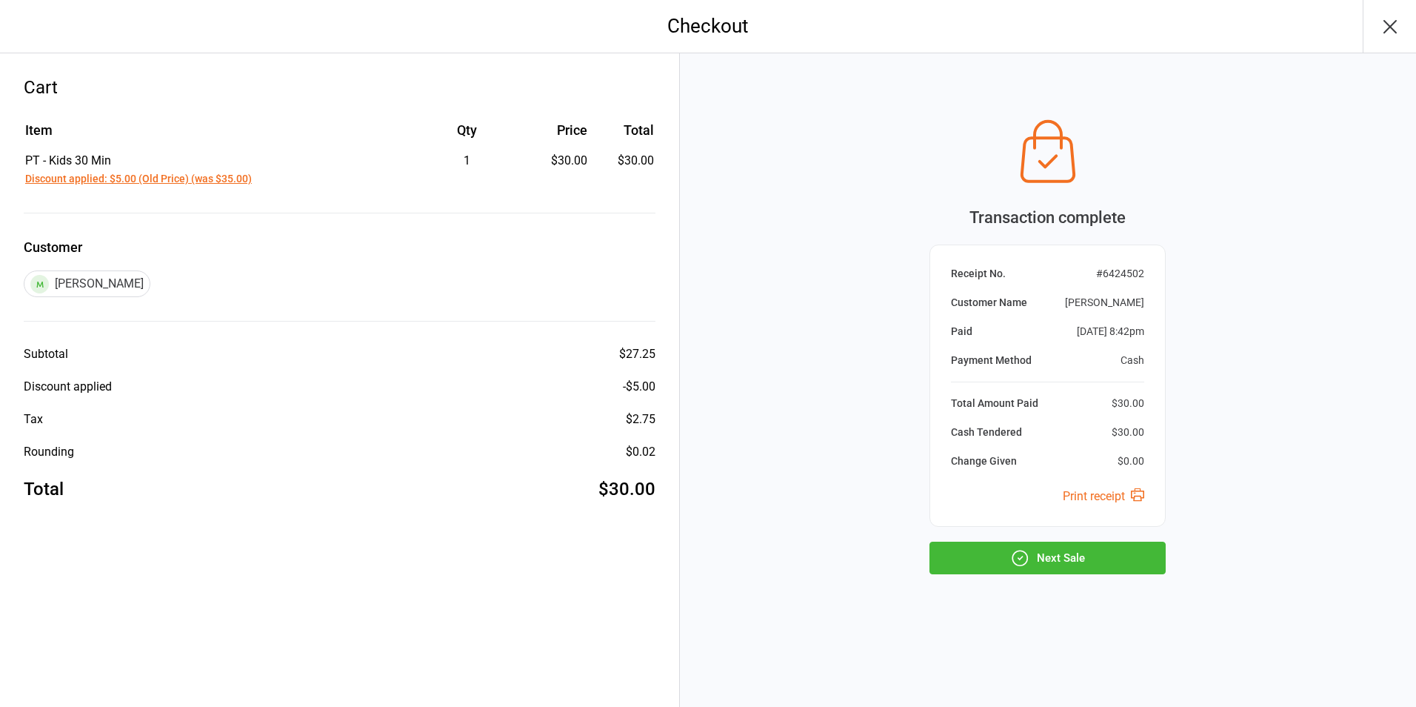
click at [1092, 555] on button "Next Sale" at bounding box center [1048, 557] width 236 height 33
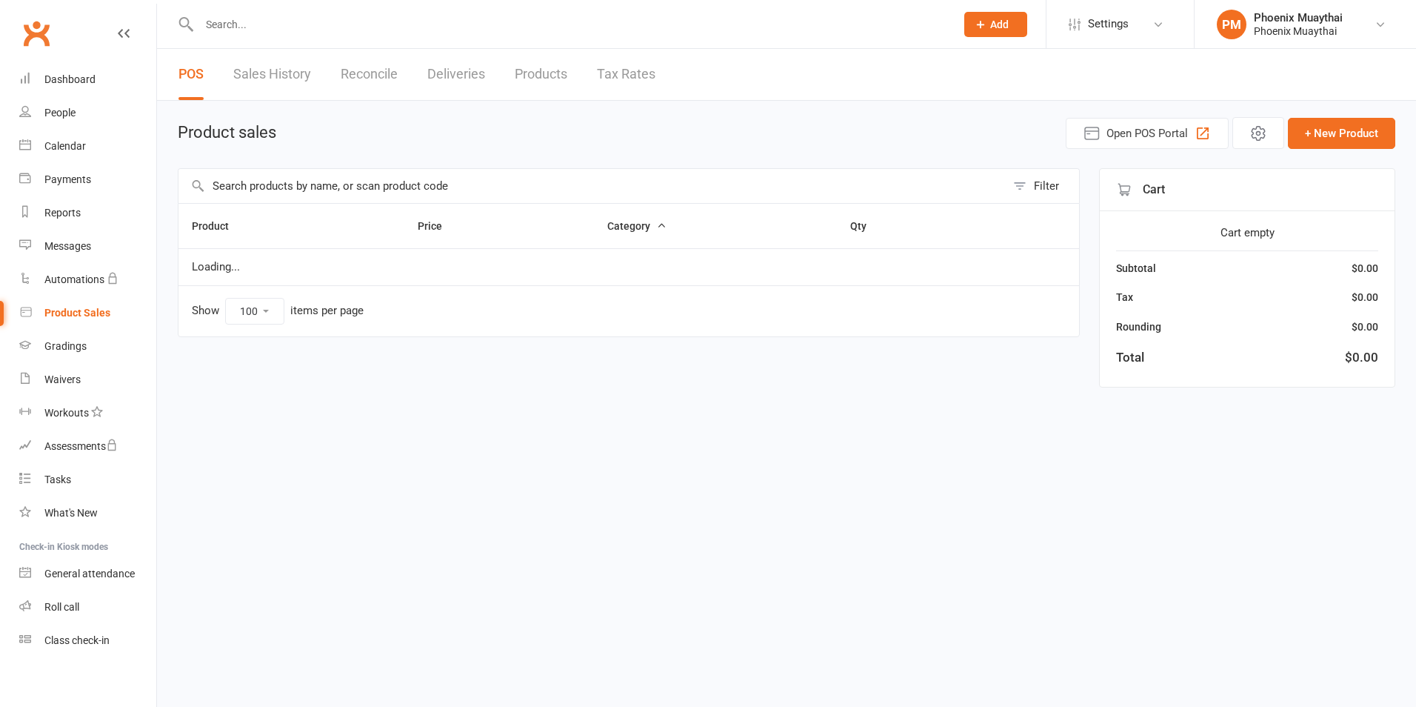
select select "100"
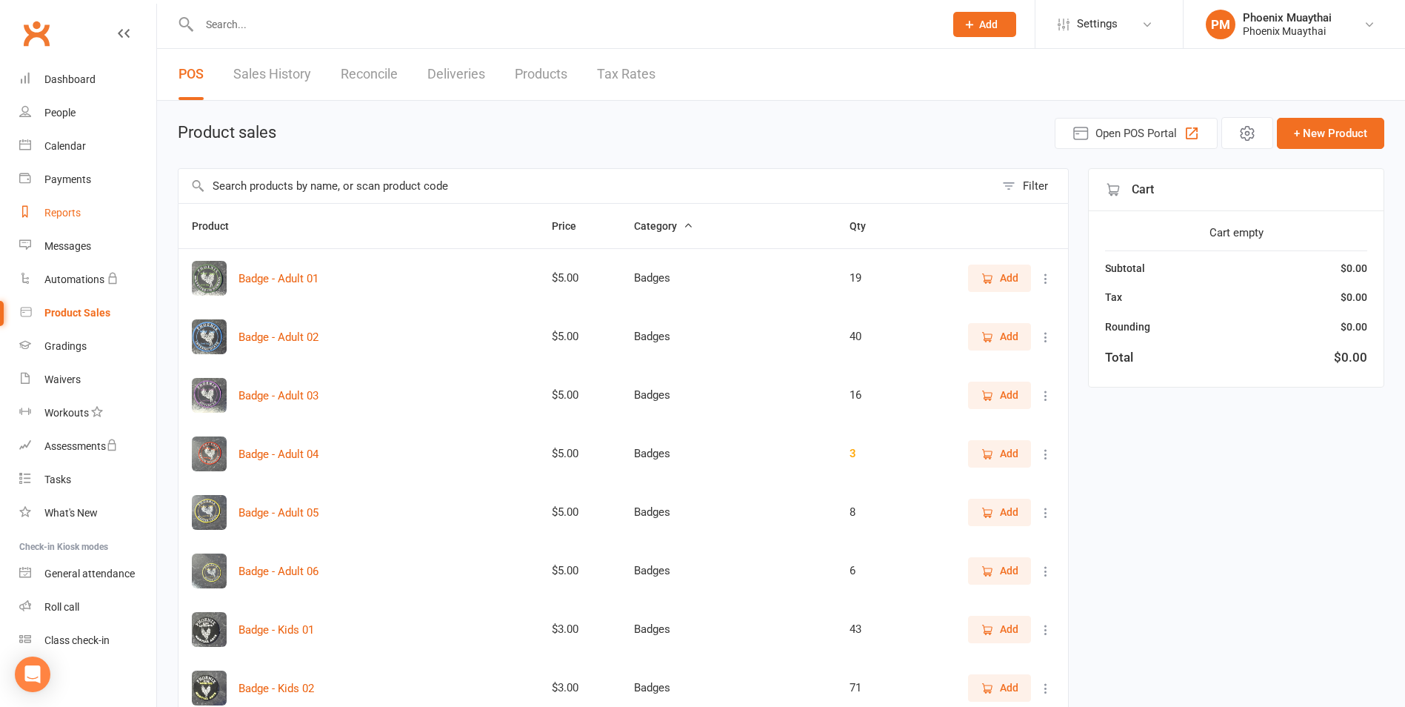
click at [73, 215] on div "Reports" at bounding box center [62, 213] width 36 height 12
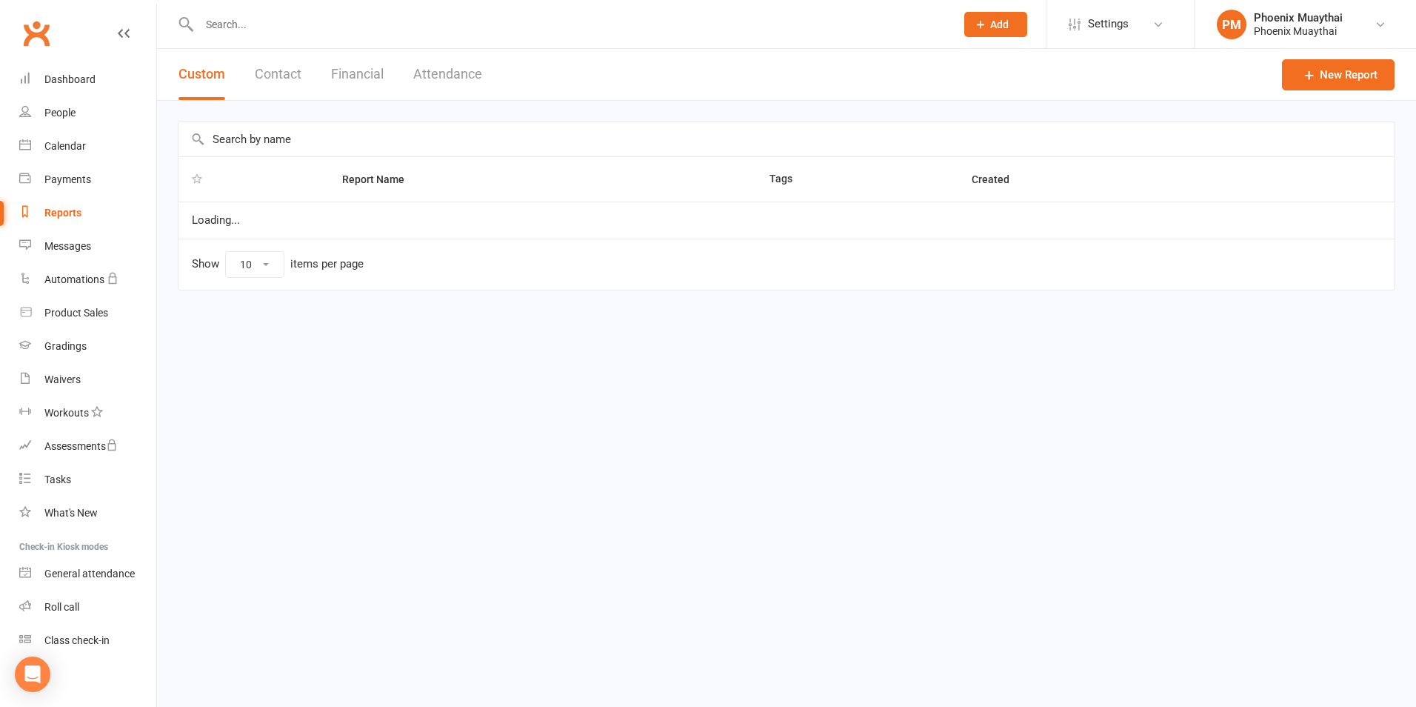
select select "100"
click at [296, 79] on button "Contact" at bounding box center [278, 74] width 47 height 51
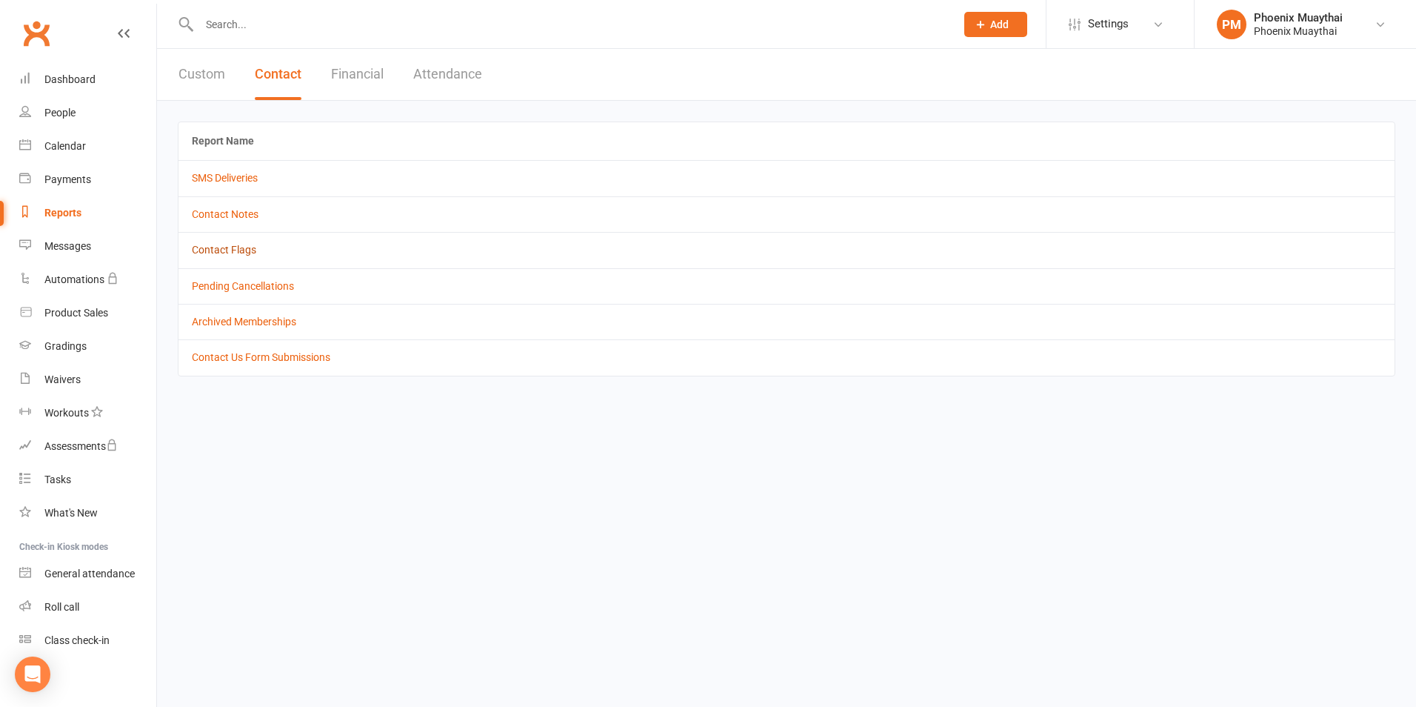
click at [253, 249] on link "Contact Flags" at bounding box center [224, 250] width 64 height 12
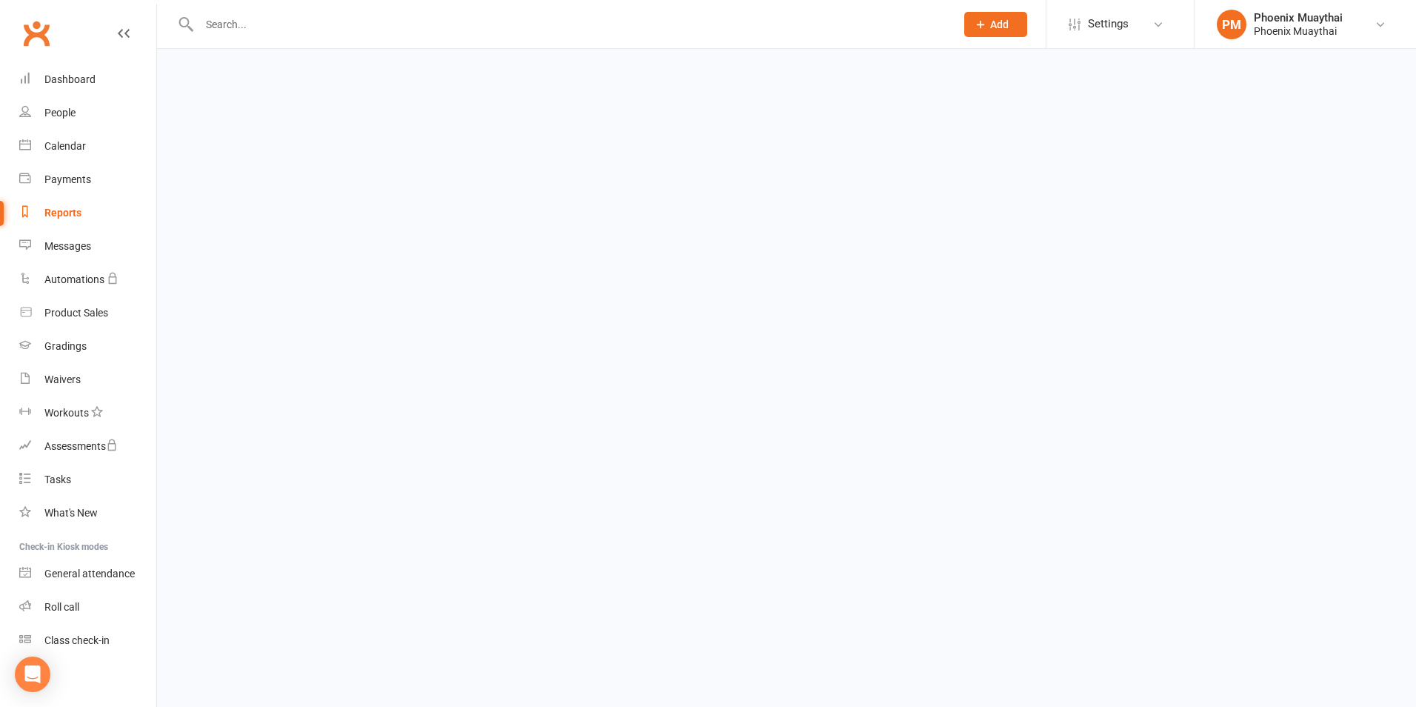
select select "active_only"
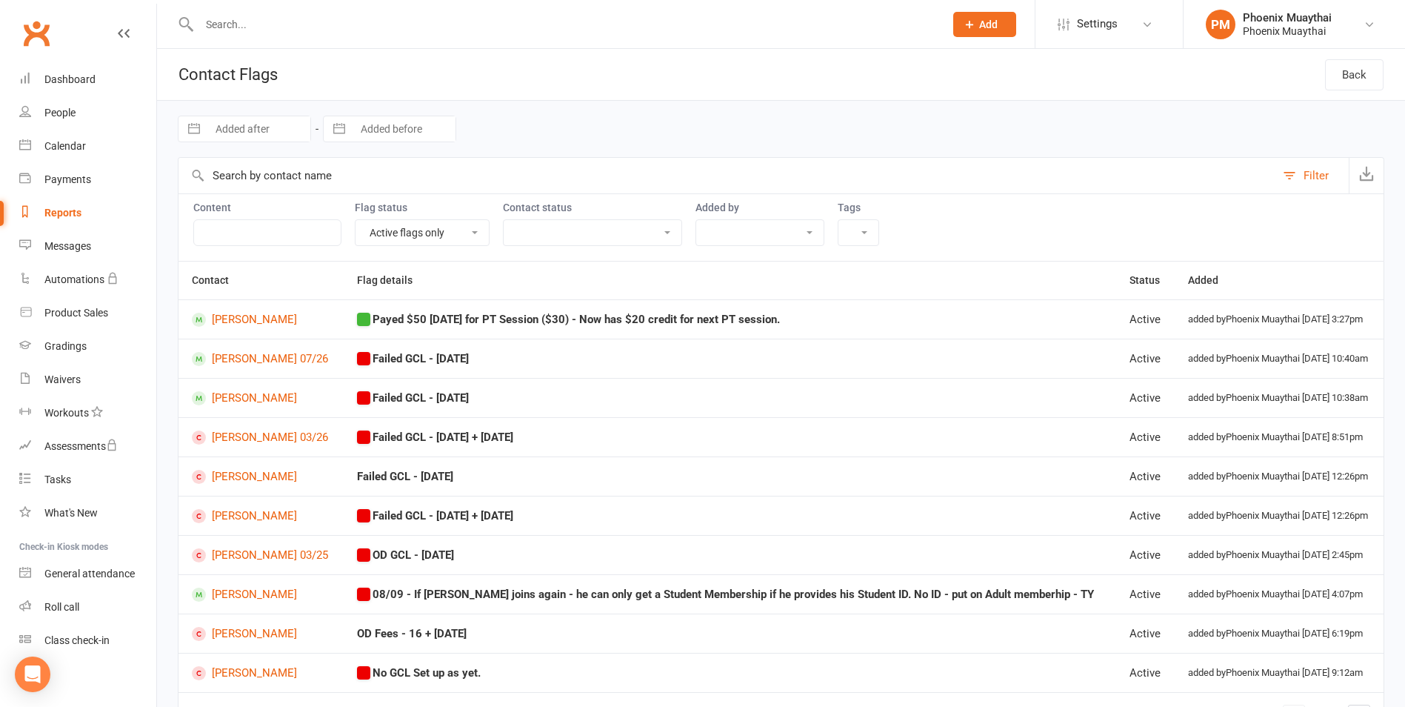
click at [74, 218] on div "Reports" at bounding box center [62, 213] width 37 height 12
select select "100"
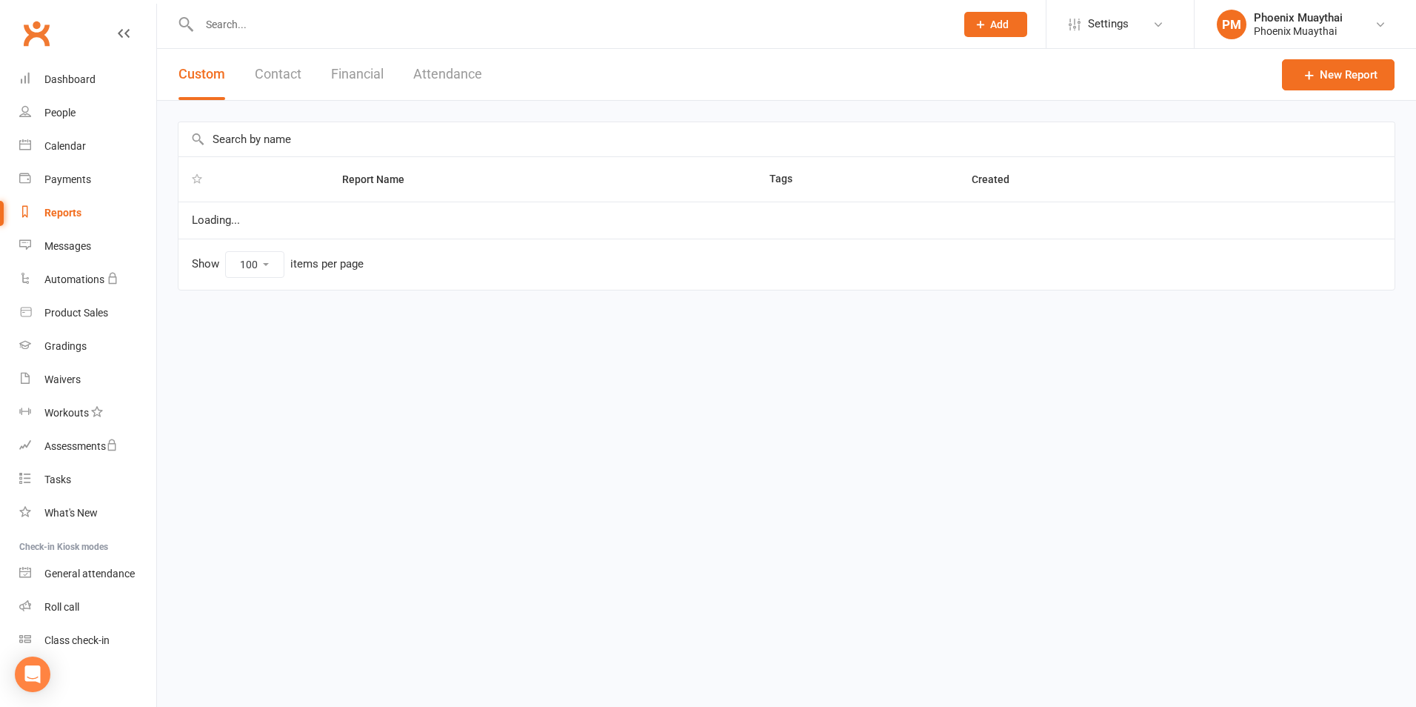
click at [357, 69] on button "Financial" at bounding box center [357, 74] width 53 height 51
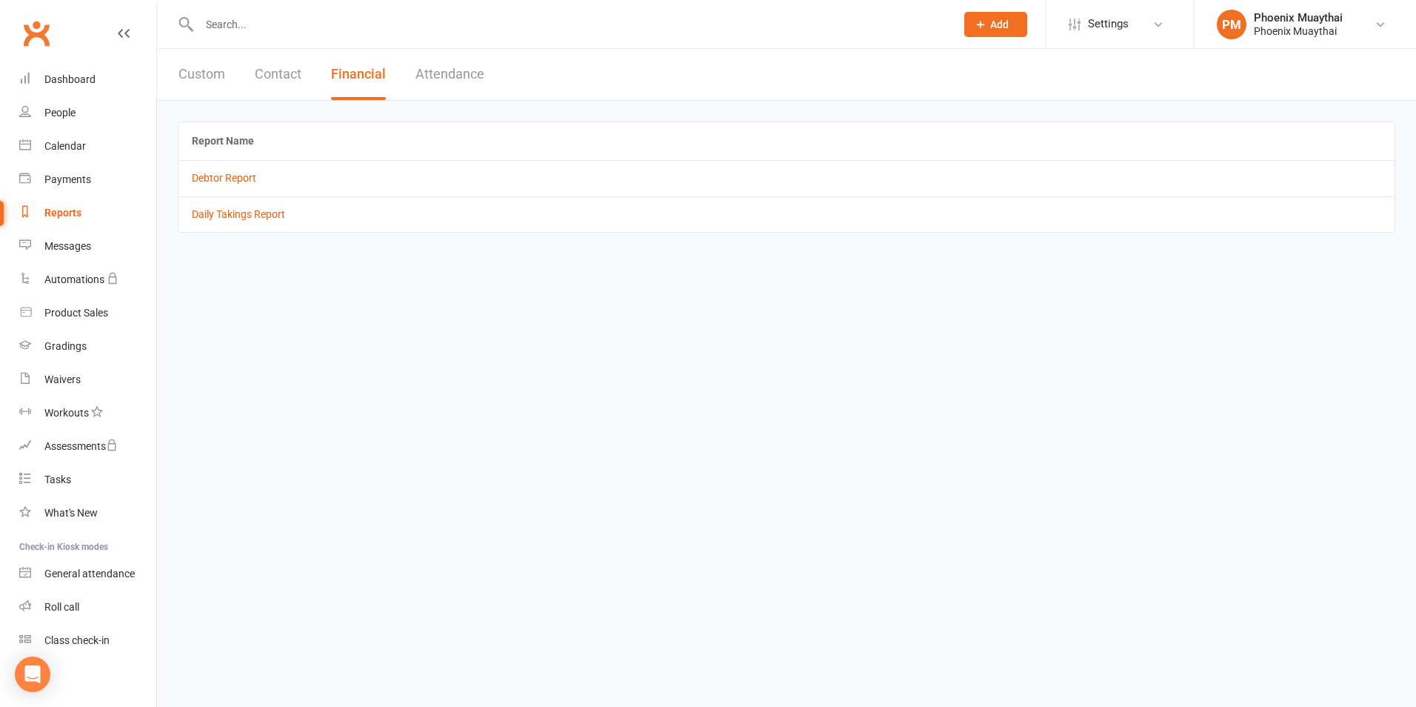
click at [259, 221] on td "Daily Takings Report" at bounding box center [786, 214] width 1216 height 36
click at [270, 218] on link "Daily Takings Report" at bounding box center [238, 214] width 93 height 12
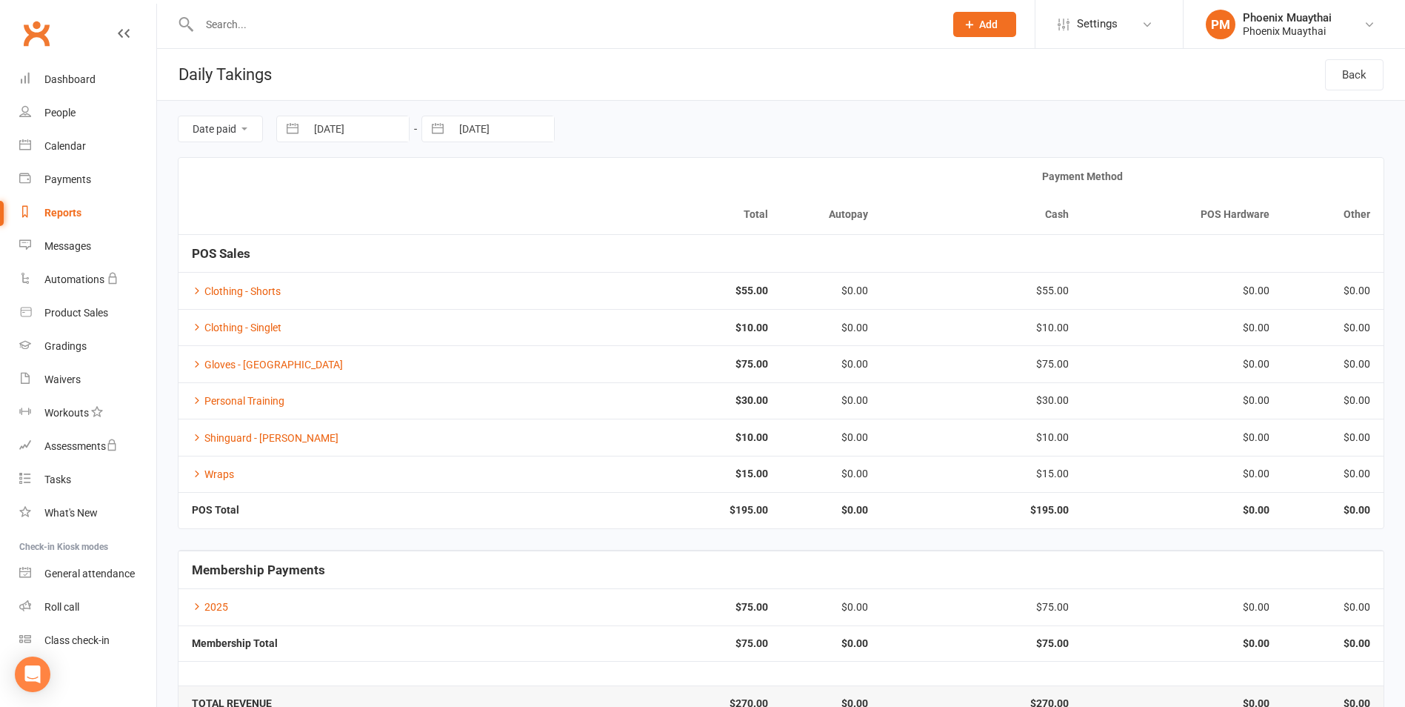
scroll to position [37, 0]
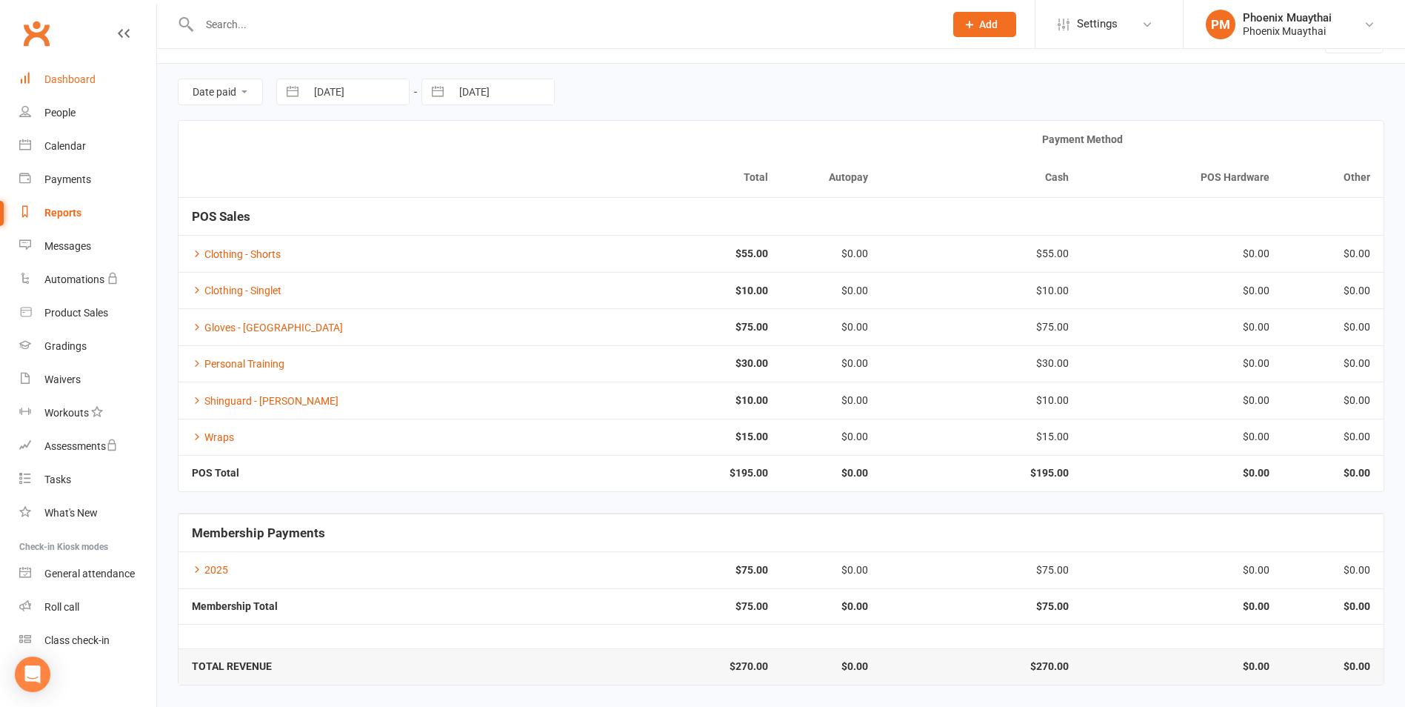
click at [127, 76] on link "Dashboard" at bounding box center [87, 79] width 137 height 33
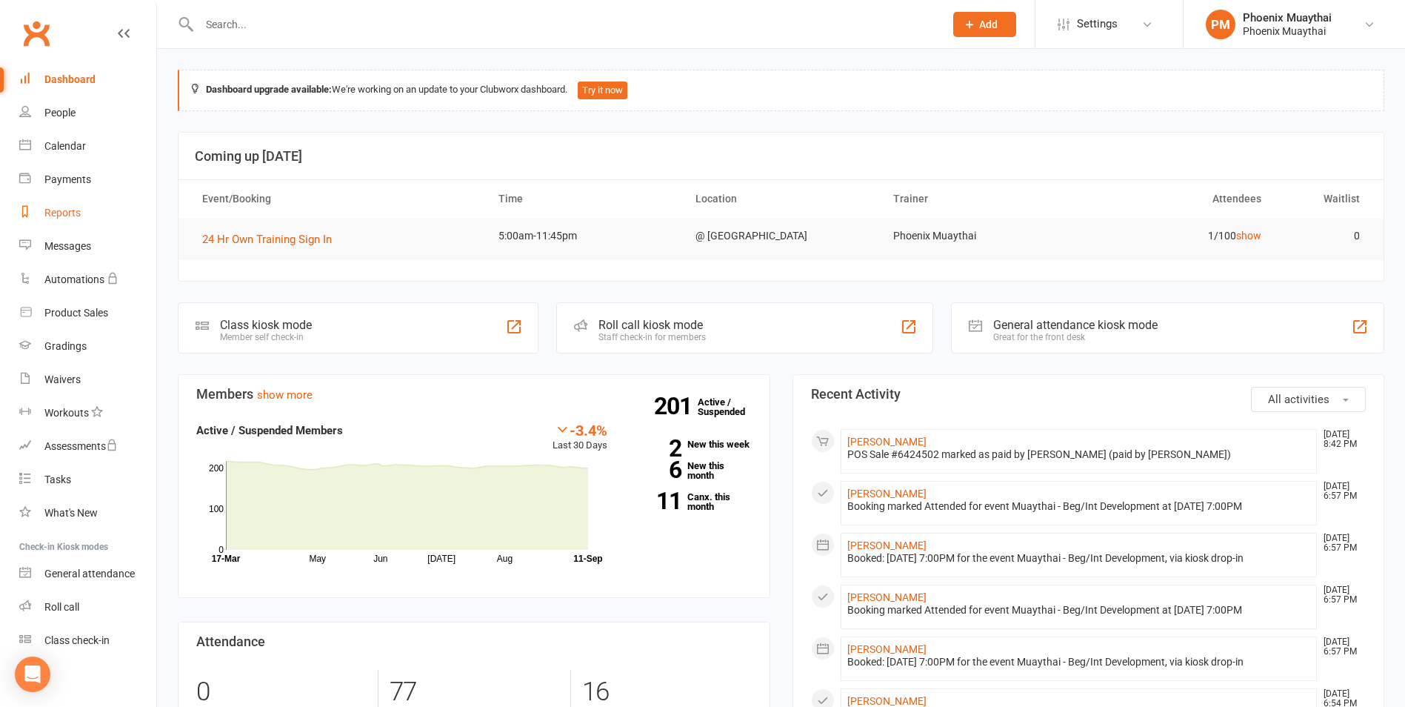
click at [99, 215] on link "Reports" at bounding box center [87, 212] width 137 height 33
select select "100"
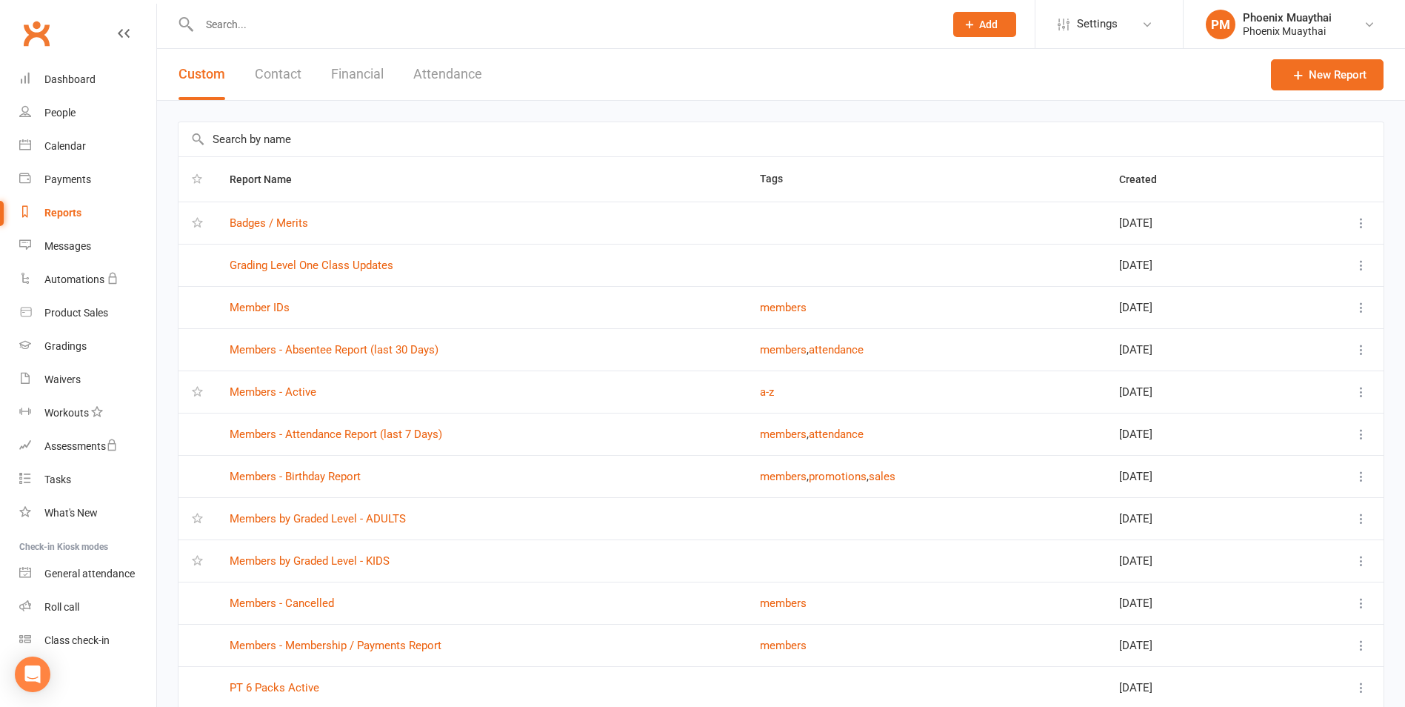
click at [350, 73] on button "Financial" at bounding box center [357, 74] width 53 height 51
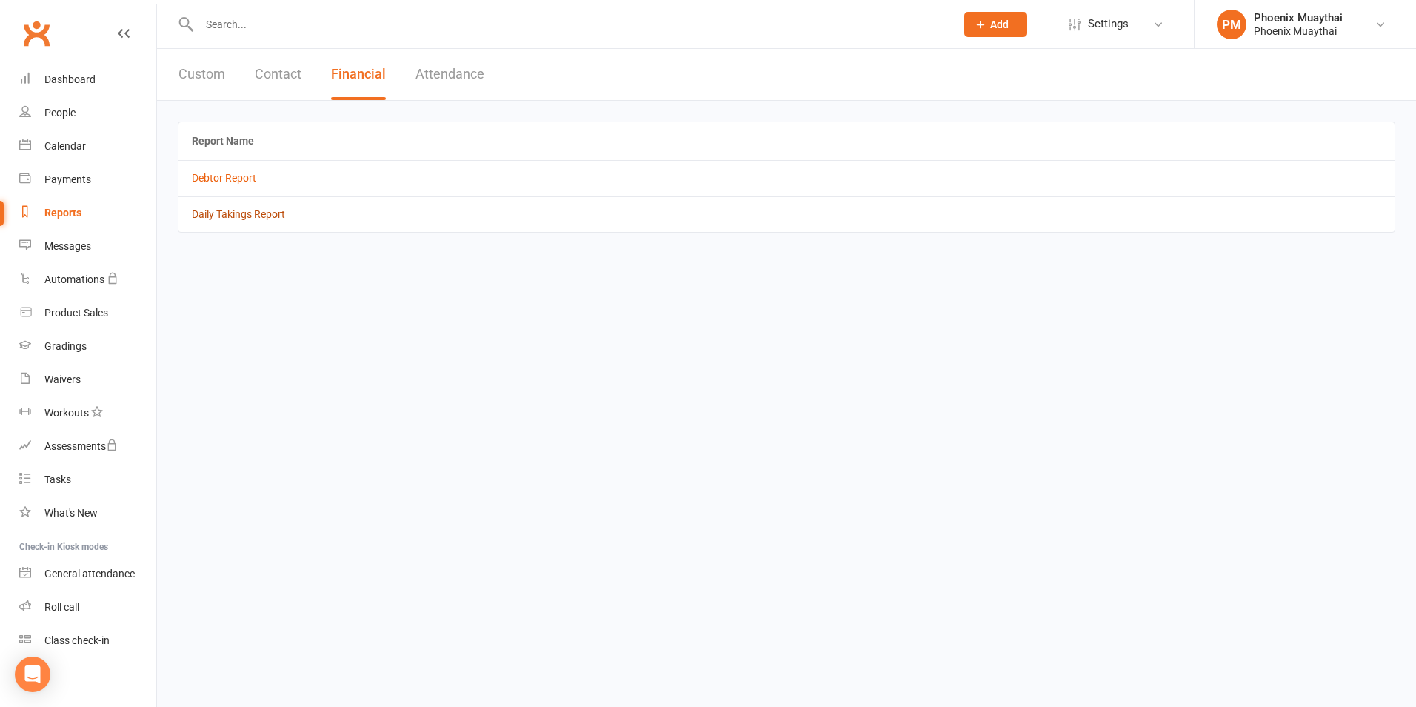
click at [265, 218] on link "Daily Takings Report" at bounding box center [238, 214] width 93 height 12
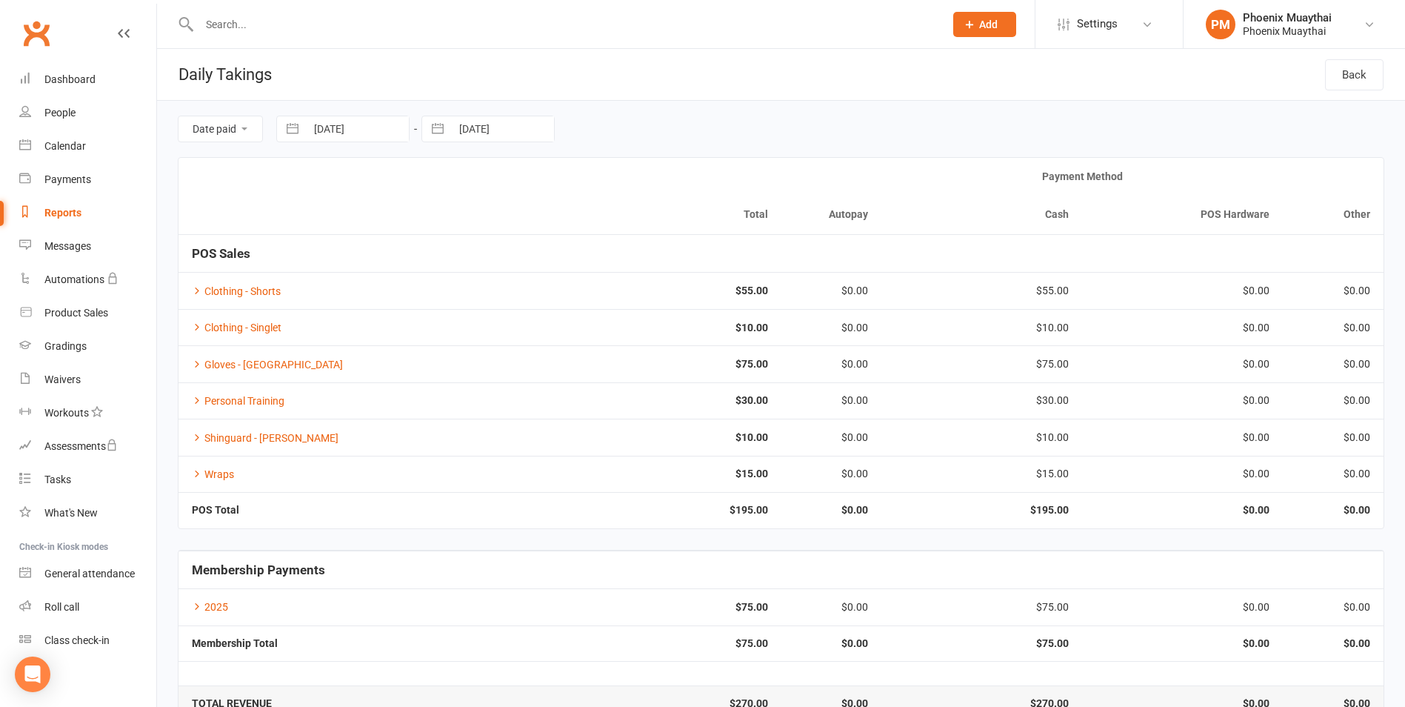
click at [103, 221] on link "Reports" at bounding box center [87, 212] width 137 height 33
select select "100"
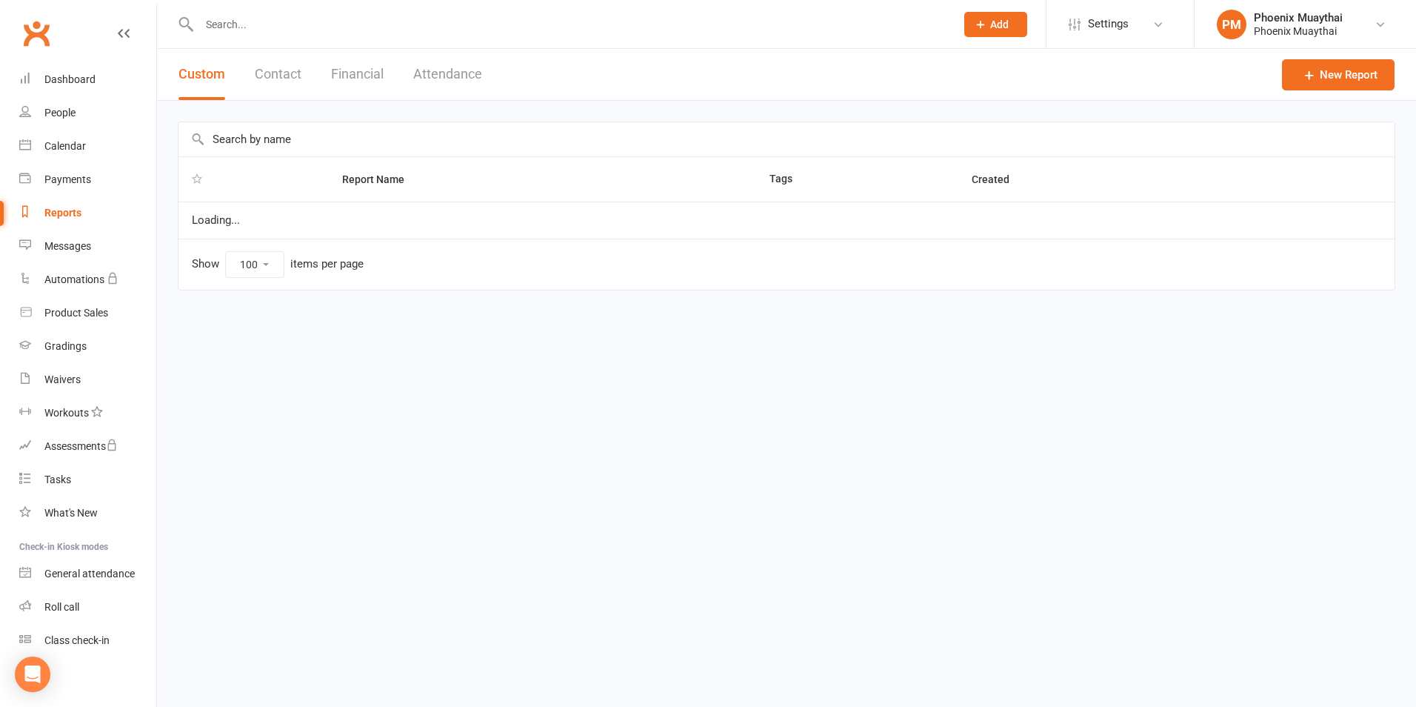
click at [283, 75] on button "Contact" at bounding box center [278, 74] width 47 height 51
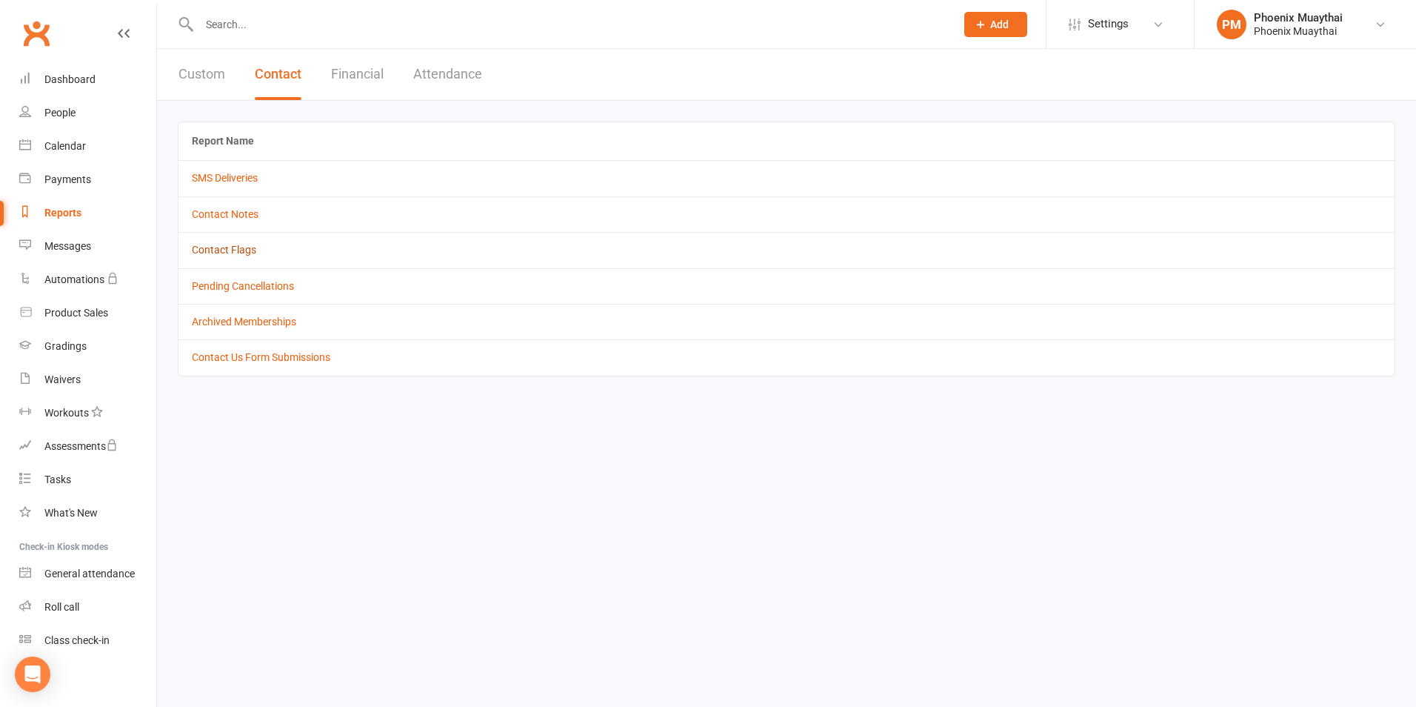
click at [247, 256] on link "Contact Flags" at bounding box center [224, 250] width 64 height 12
select select "active_only"
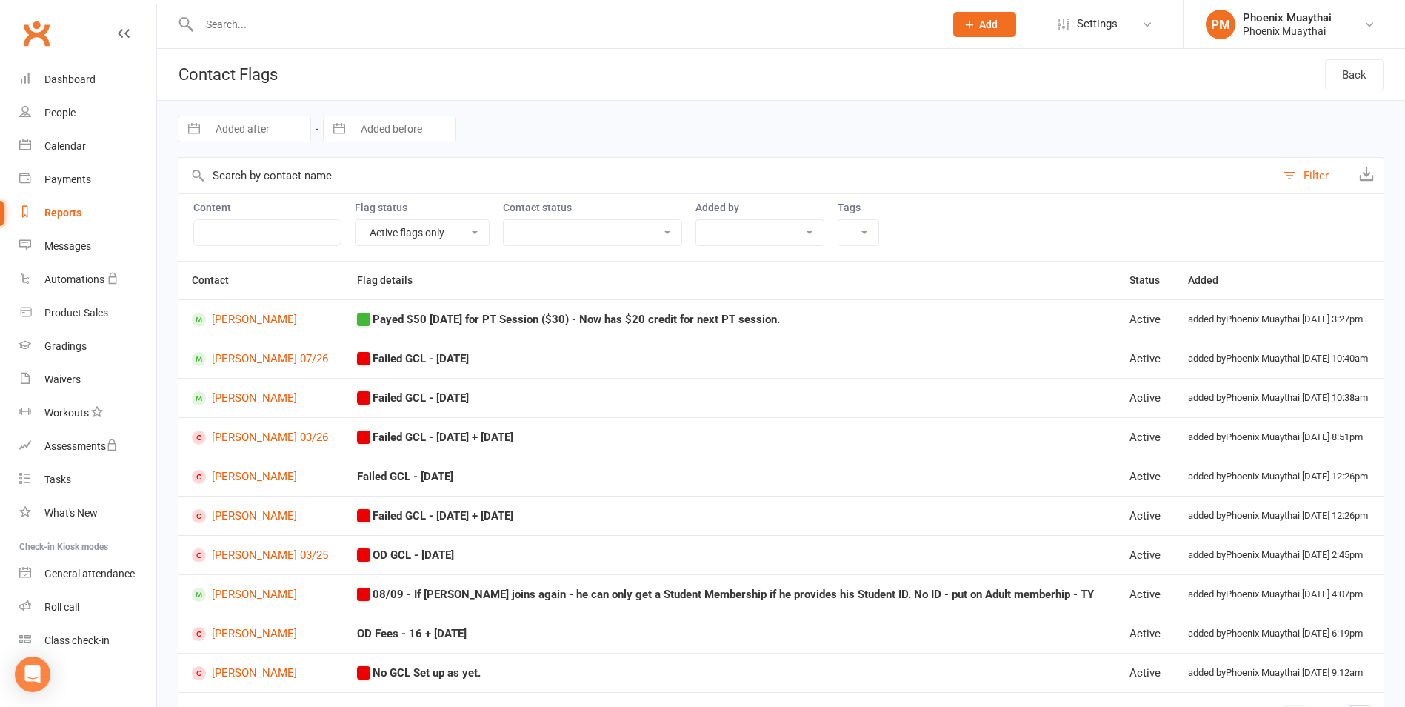
click at [53, 36] on link "Clubworx" at bounding box center [36, 33] width 37 height 37
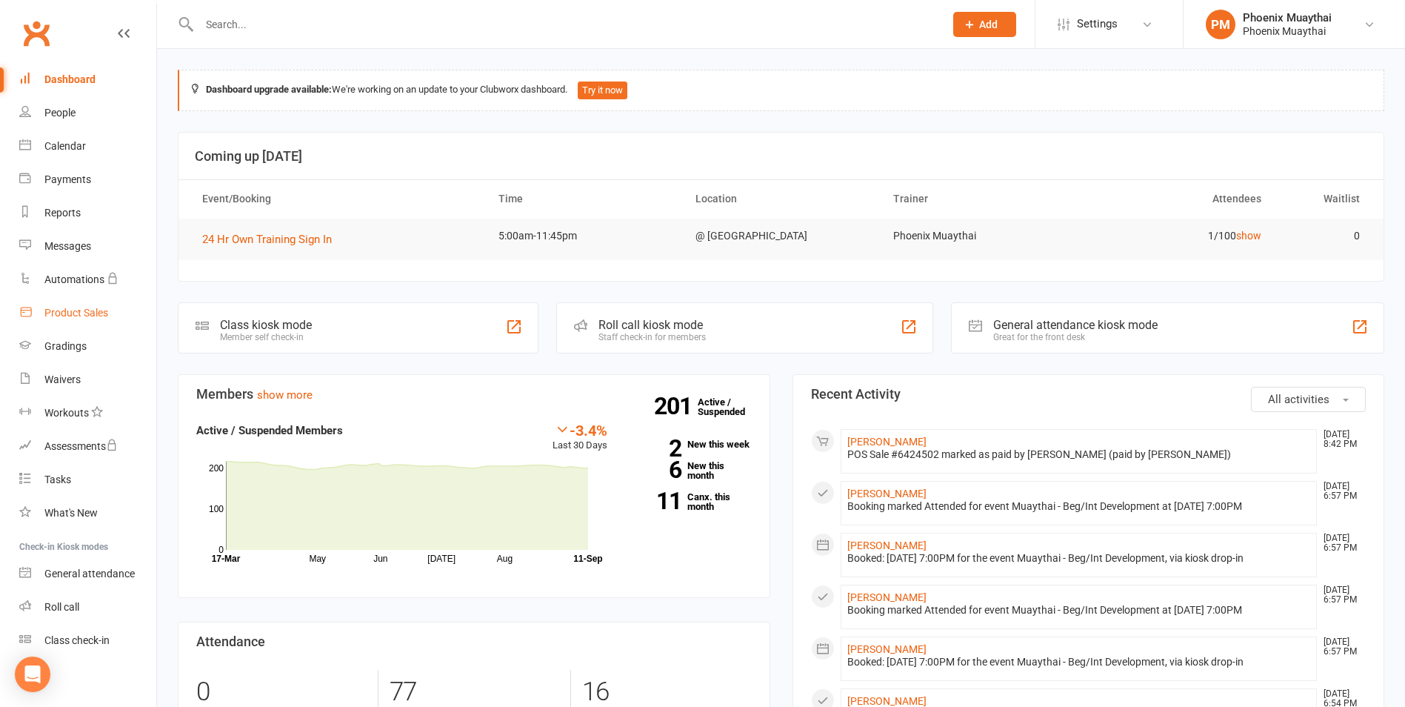
click at [88, 327] on link "Product Sales" at bounding box center [87, 312] width 137 height 33
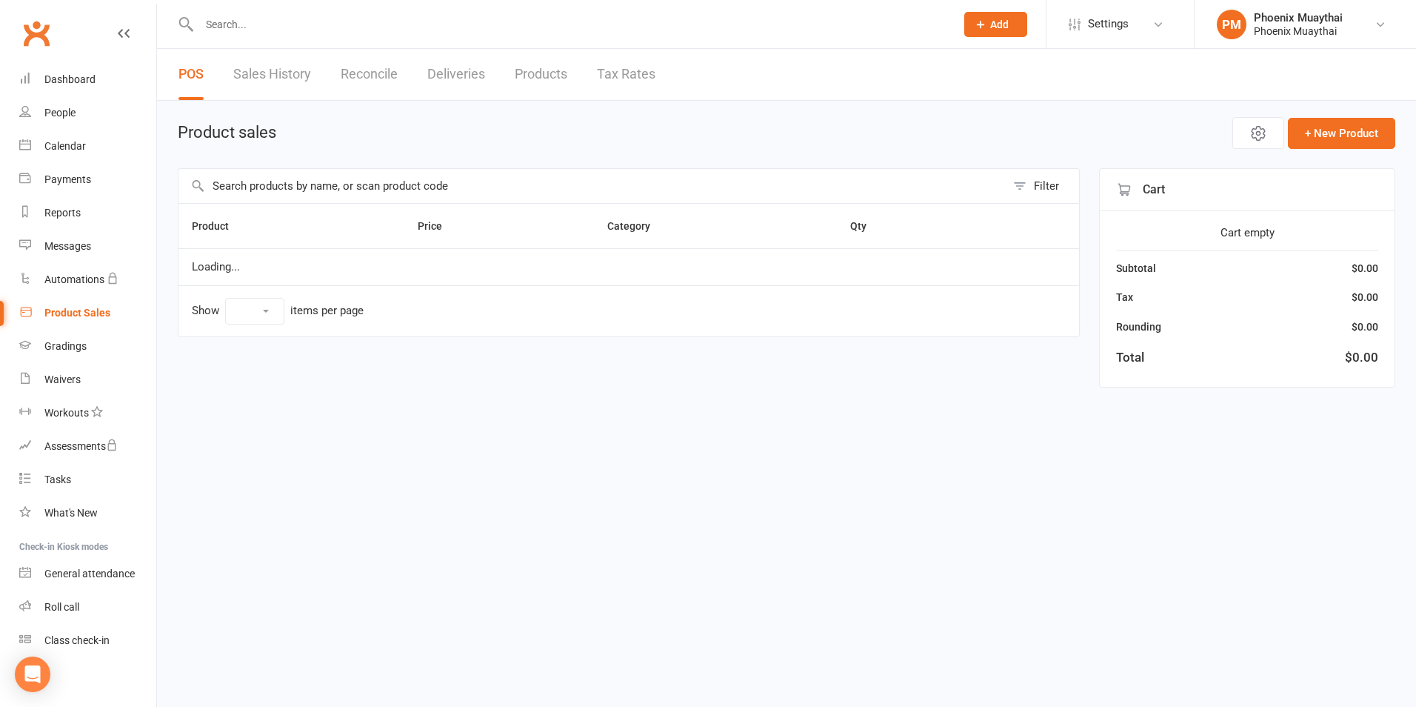
select select "100"
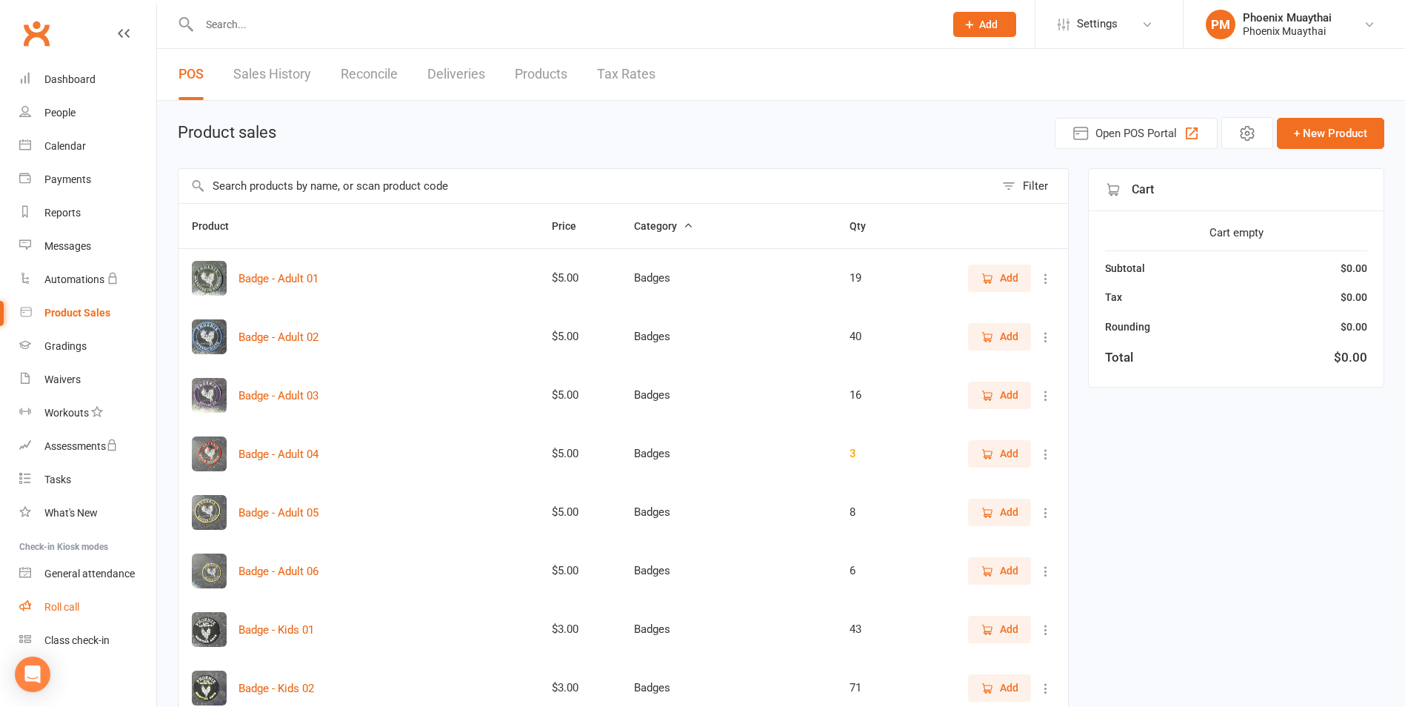
click at [79, 610] on div "Roll call" at bounding box center [61, 607] width 35 height 12
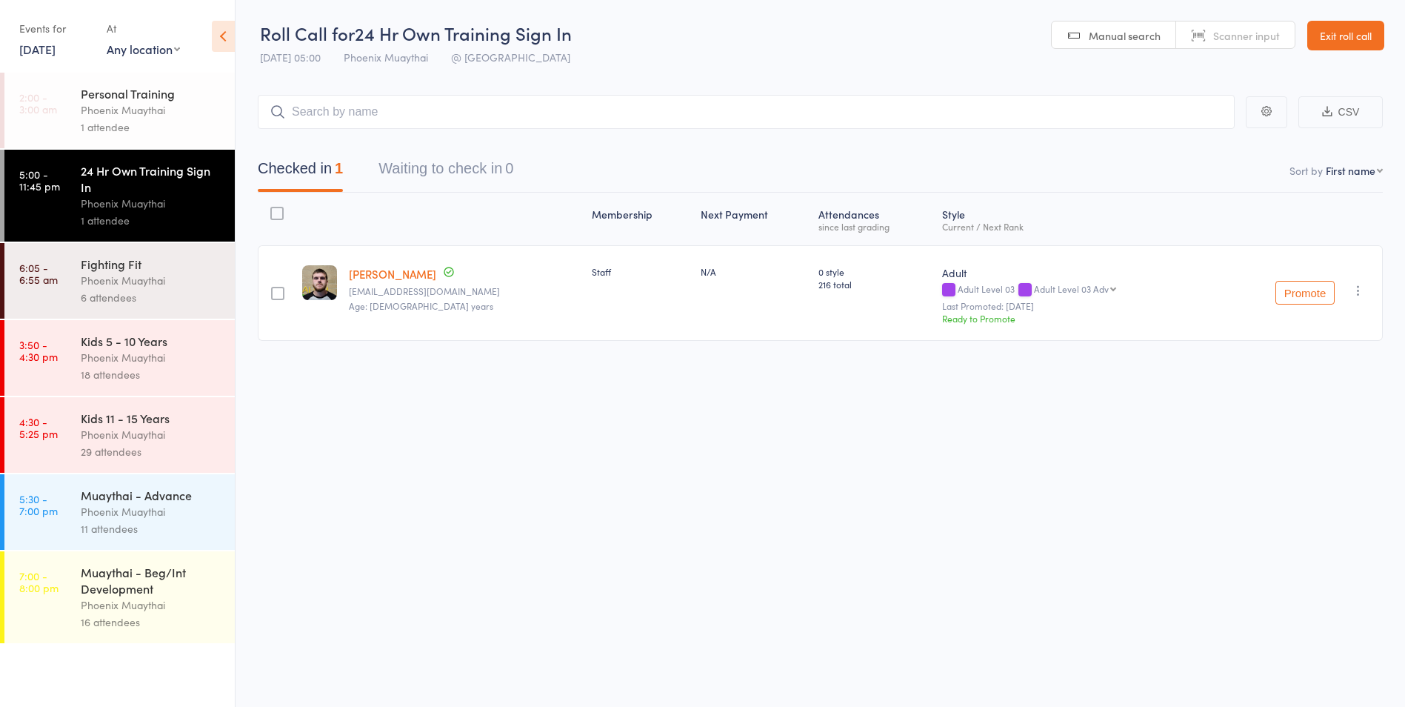
click at [164, 333] on div "Kids 5 - 10 Years" at bounding box center [151, 341] width 141 height 16
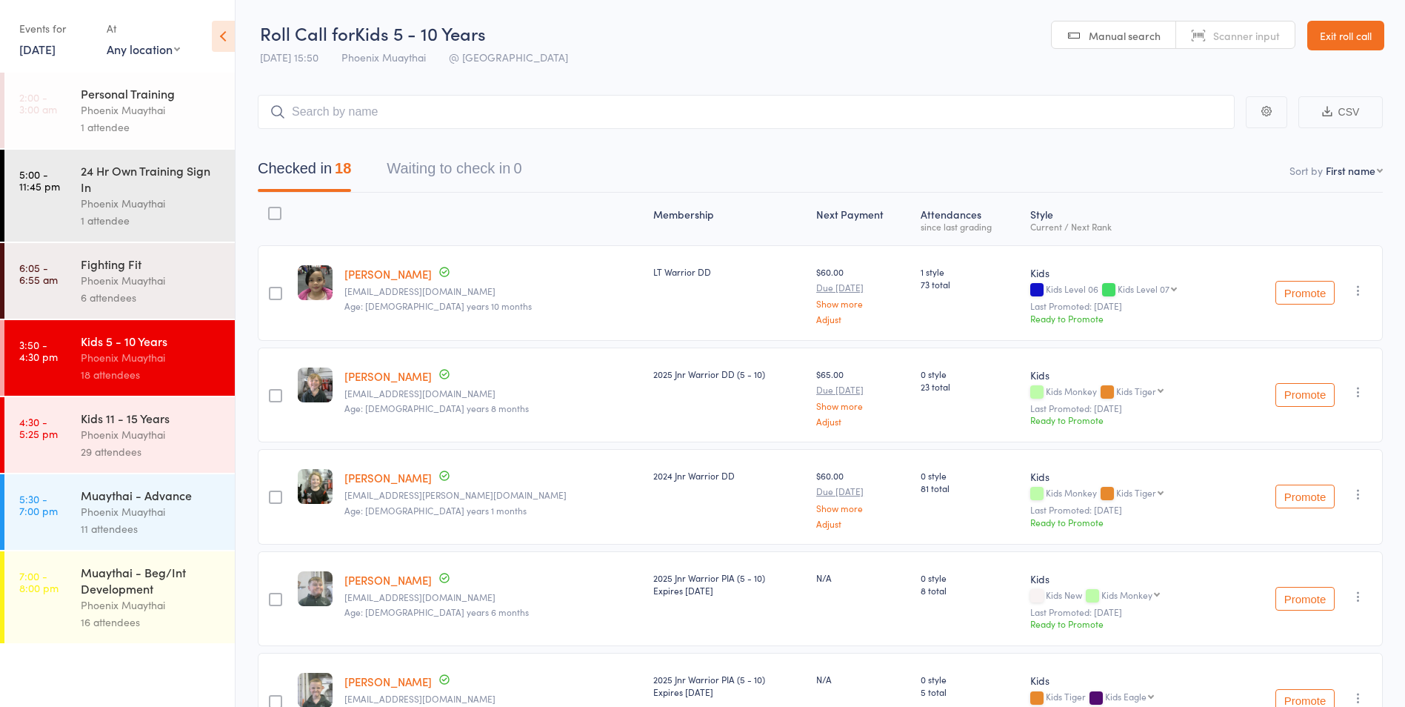
click at [153, 438] on div "Phoenix Muaythai" at bounding box center [151, 434] width 141 height 17
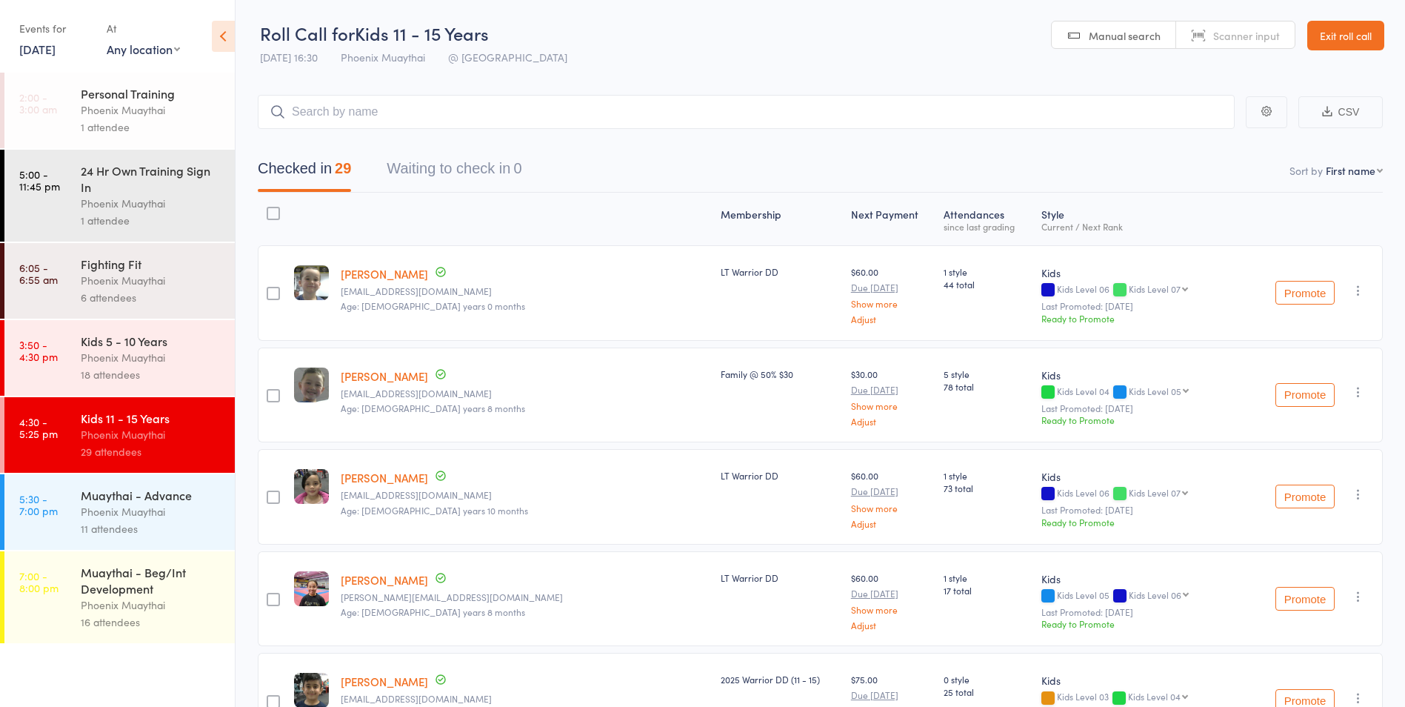
click at [1355, 46] on link "Exit roll call" at bounding box center [1345, 36] width 77 height 30
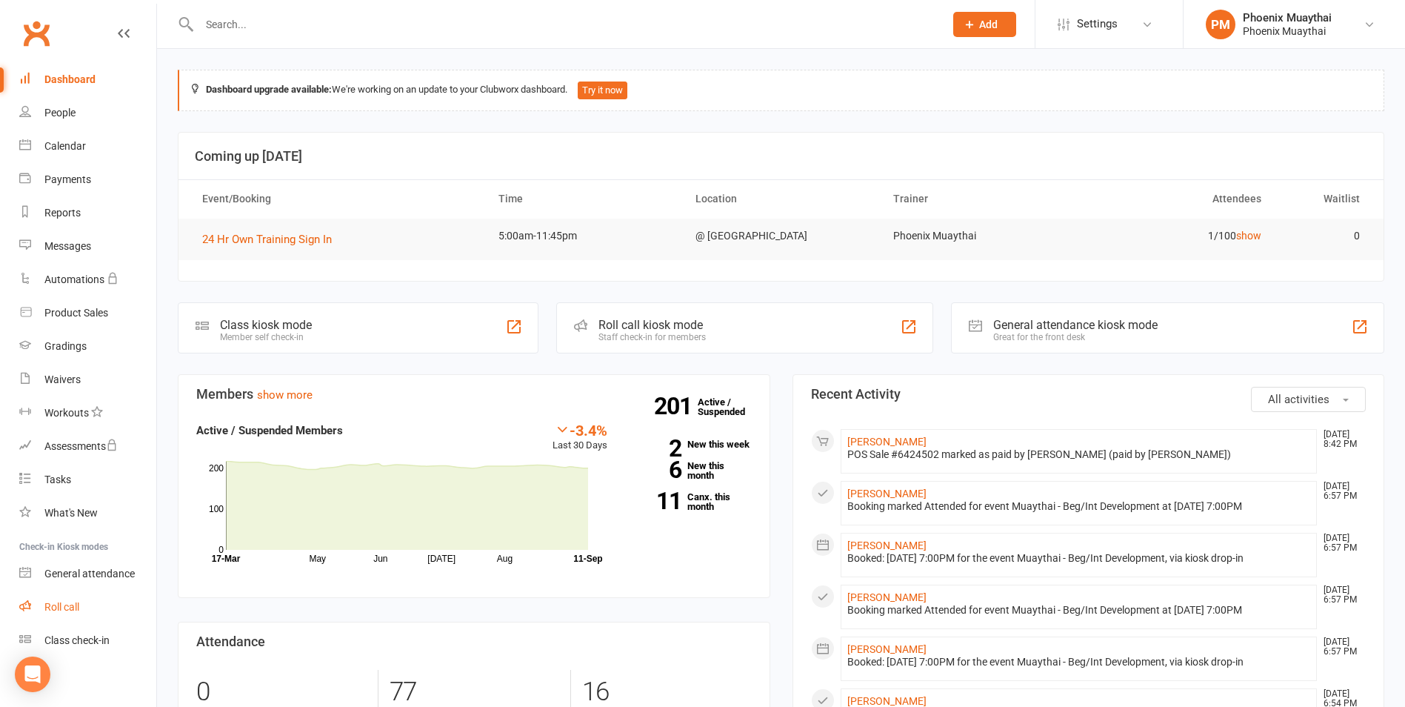
click at [85, 604] on link "Roll call" at bounding box center [87, 606] width 137 height 33
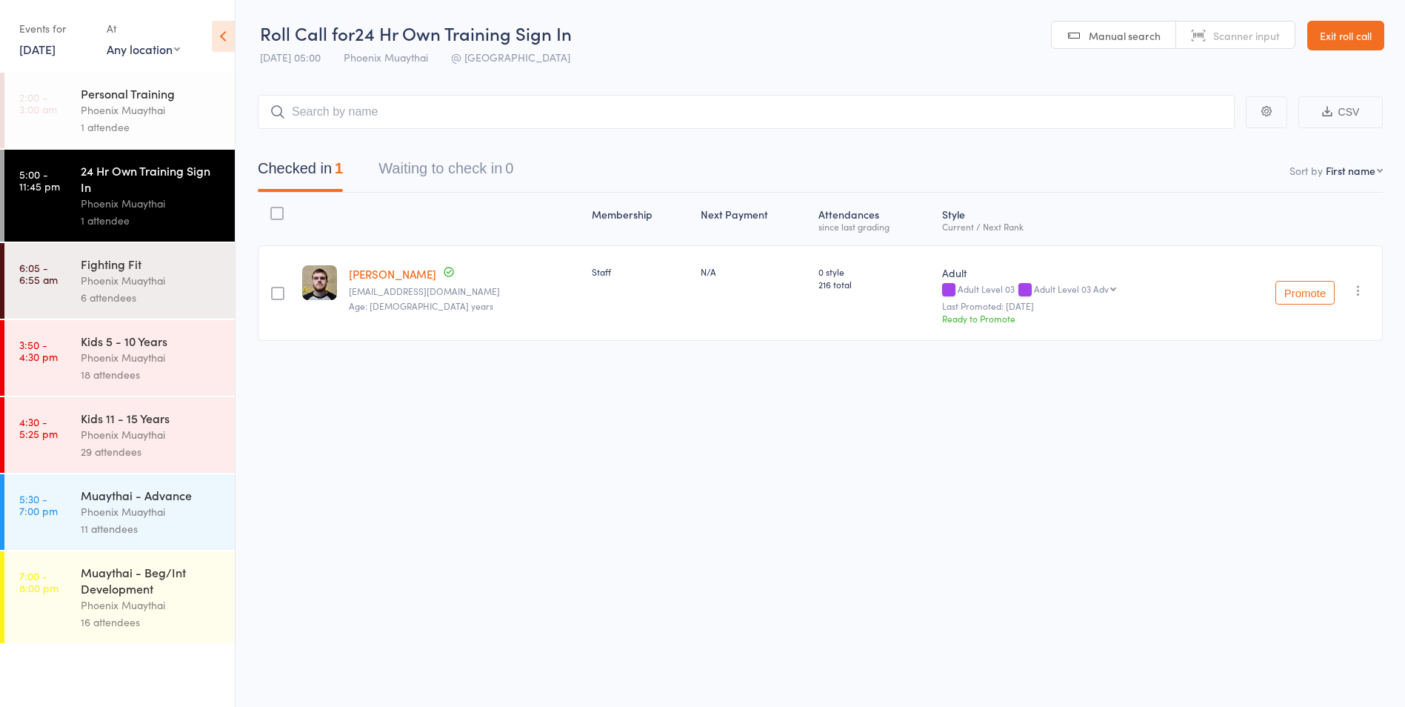
click at [147, 431] on div "Phoenix Muaythai" at bounding box center [151, 434] width 141 height 17
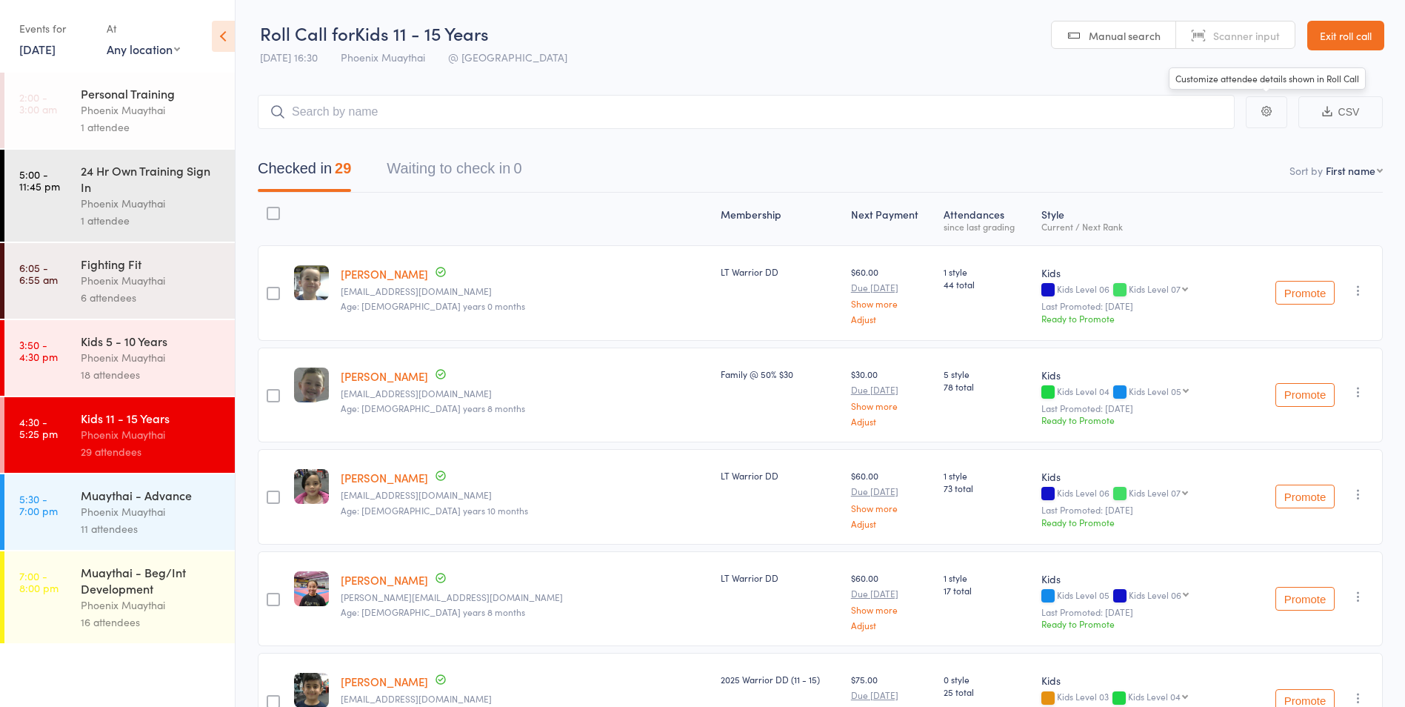
click at [1345, 18] on header "Roll Call for Kids 11 - 15 Years 11 Sep 16:30 Phoenix Muaythai @ Phoenix Manual…" at bounding box center [821, 36] width 1170 height 73
drag, startPoint x: 1345, startPoint y: 18, endPoint x: 1347, endPoint y: 30, distance: 12.1
click at [1347, 30] on link "Exit roll call" at bounding box center [1345, 36] width 77 height 30
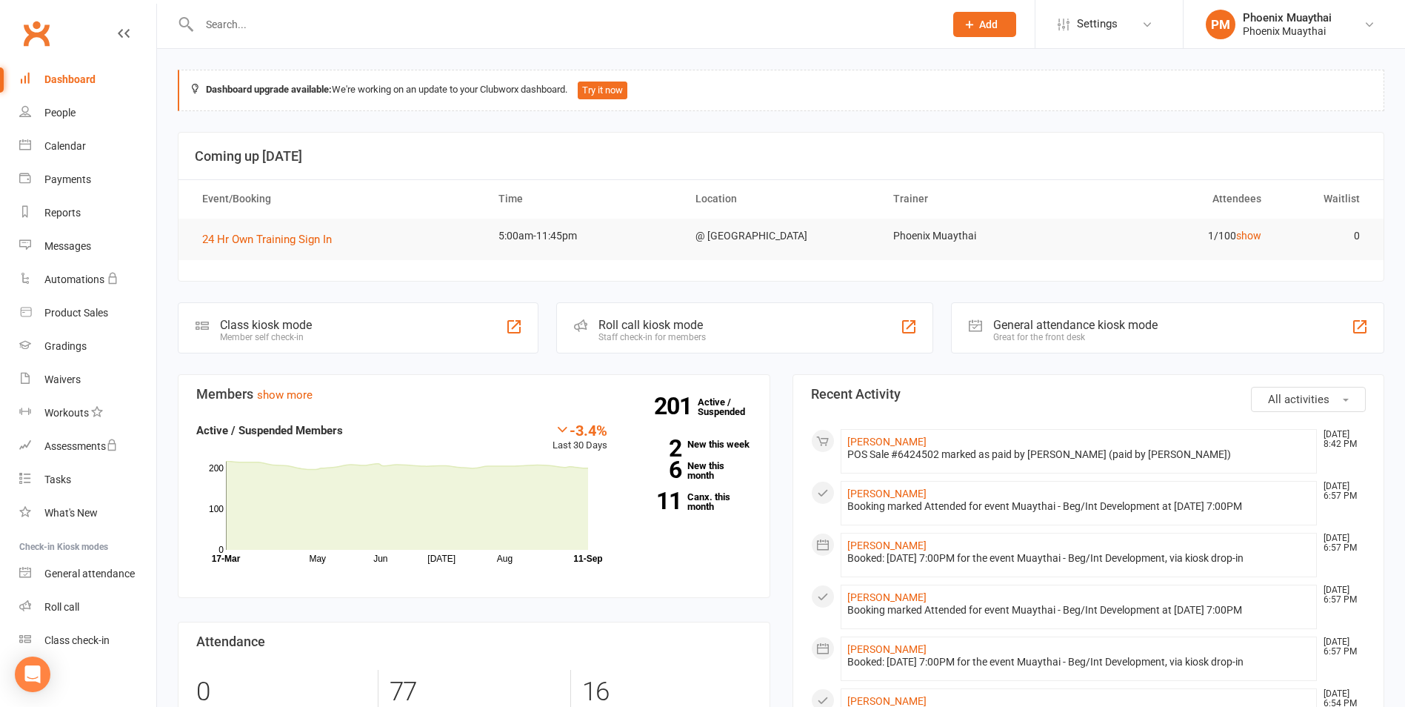
click at [305, 25] on input "text" at bounding box center [564, 24] width 739 height 21
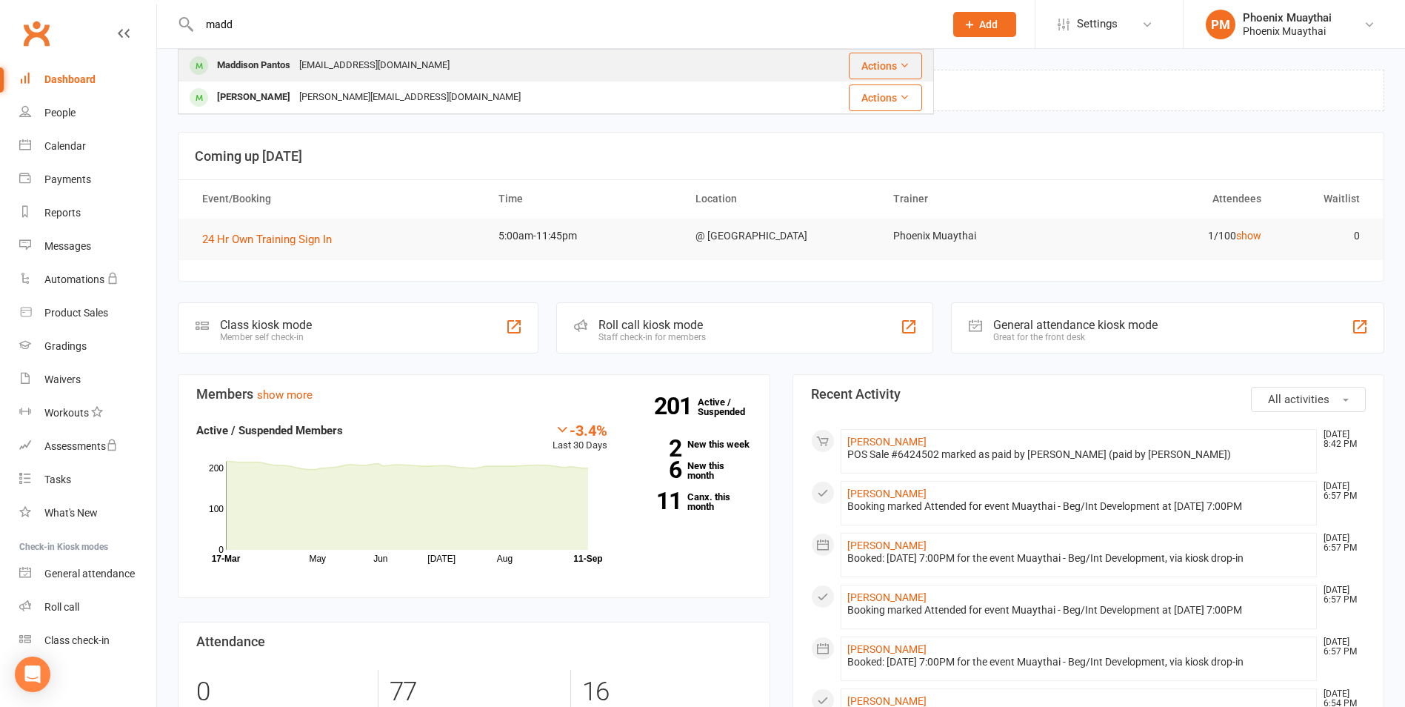
type input "madd"
click at [305, 60] on div "[EMAIL_ADDRESS][DOMAIN_NAME]" at bounding box center [374, 65] width 159 height 21
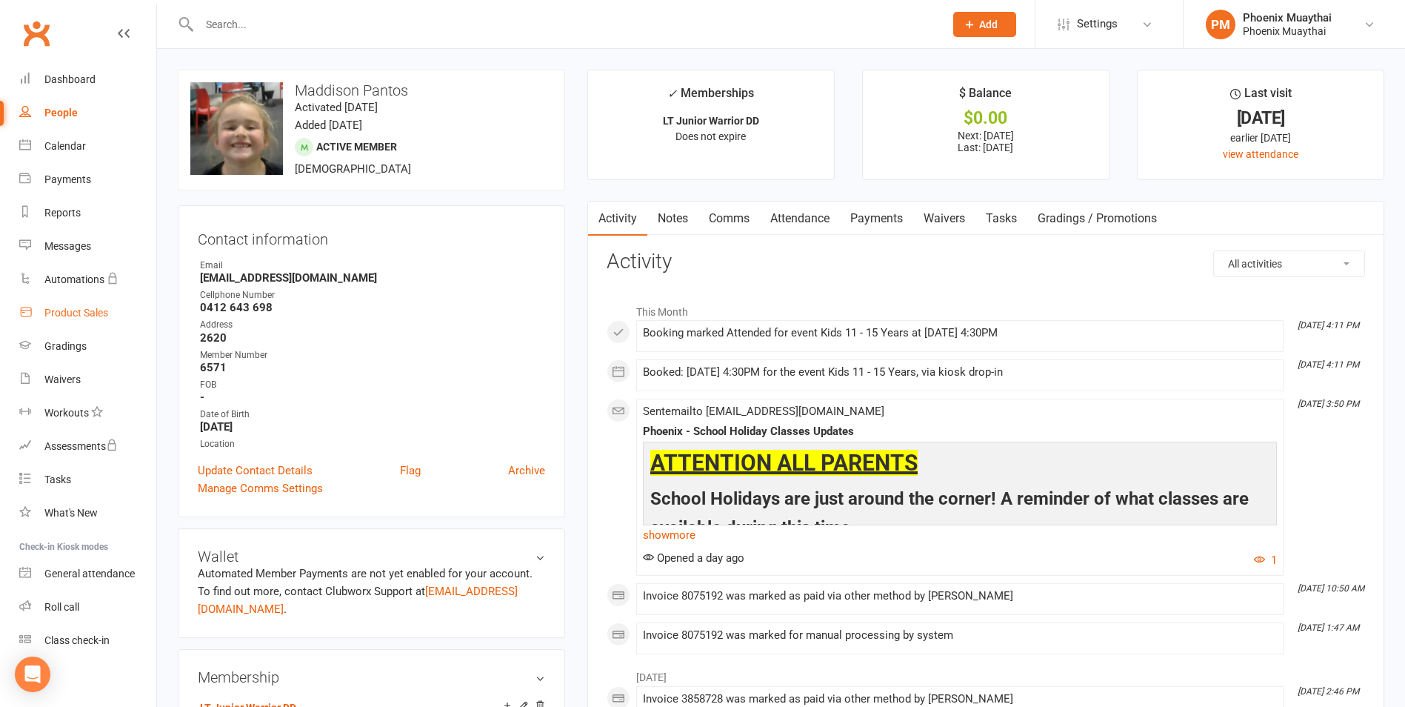
click at [97, 299] on link "Product Sales" at bounding box center [87, 312] width 137 height 33
select select "100"
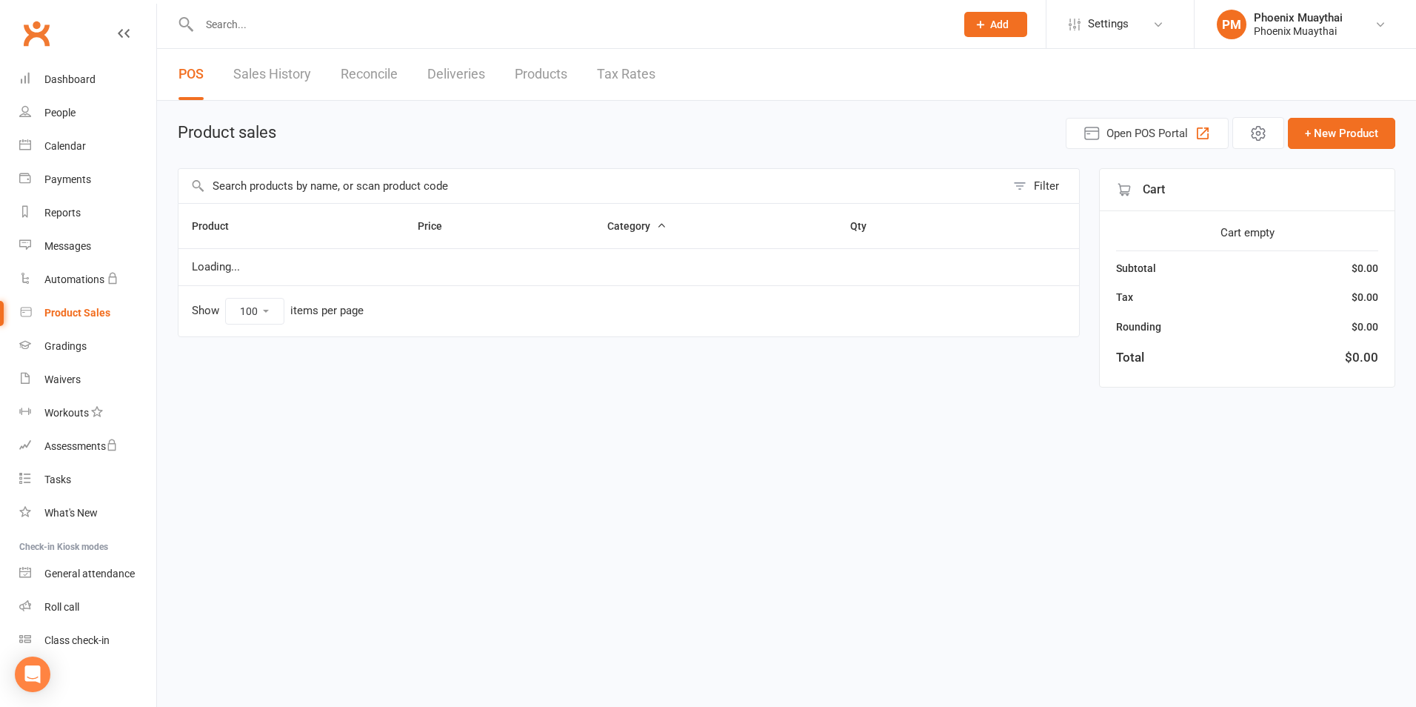
click at [290, 184] on input "text" at bounding box center [591, 186] width 827 height 34
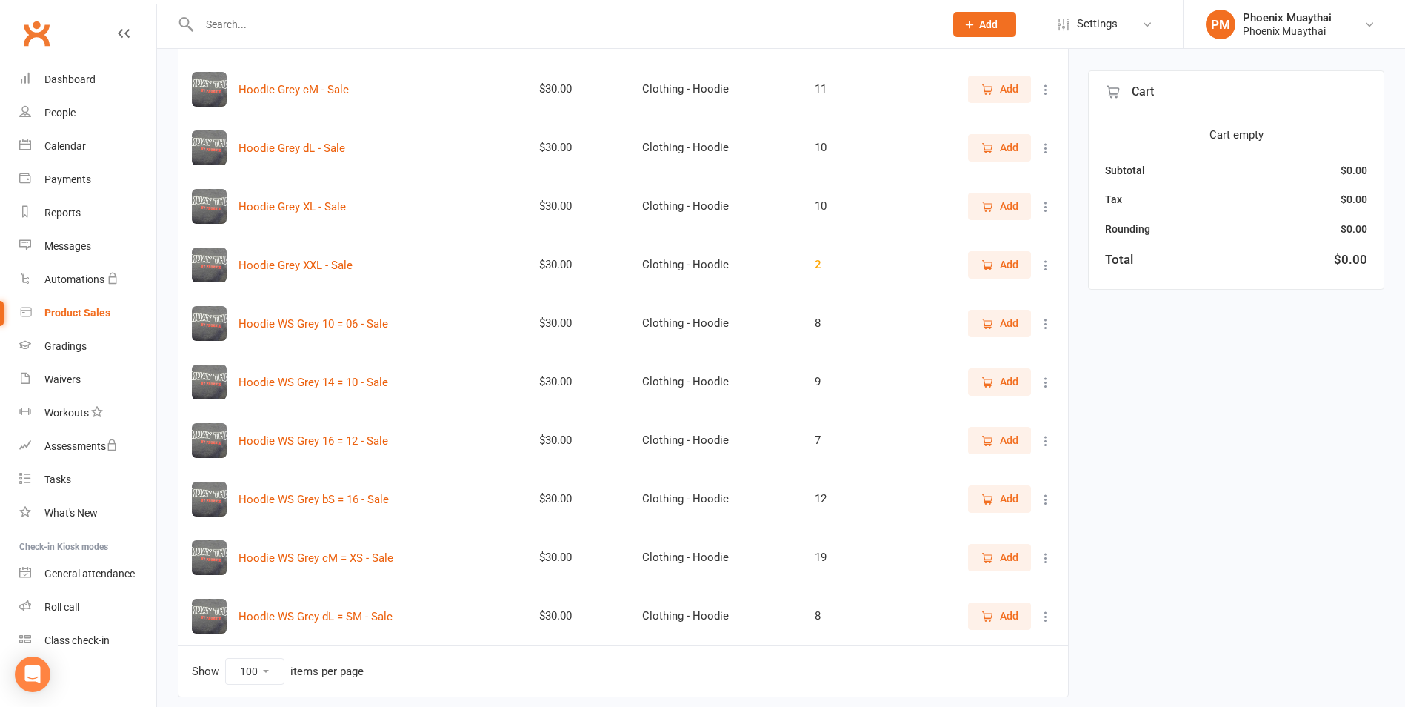
scroll to position [444, 0]
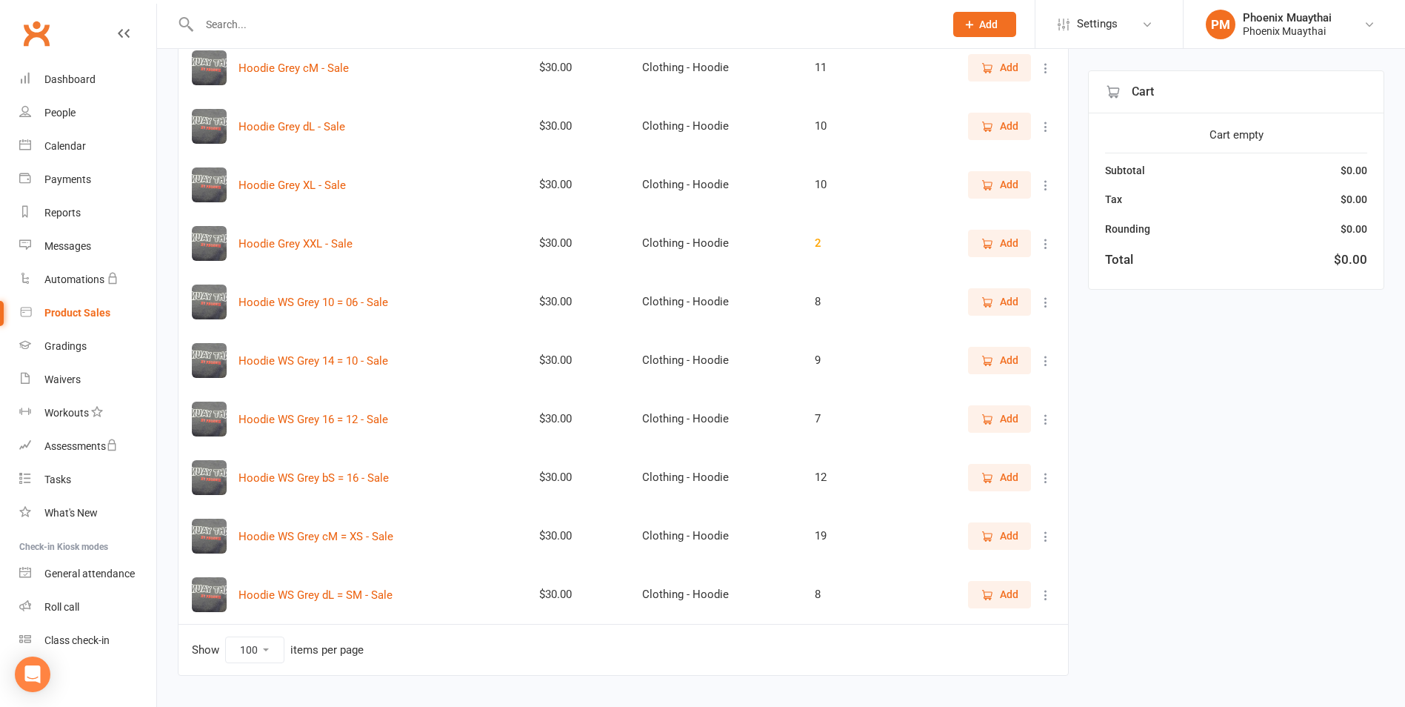
type input "hoodie"
click at [1004, 594] on span "Add" at bounding box center [1009, 594] width 19 height 16
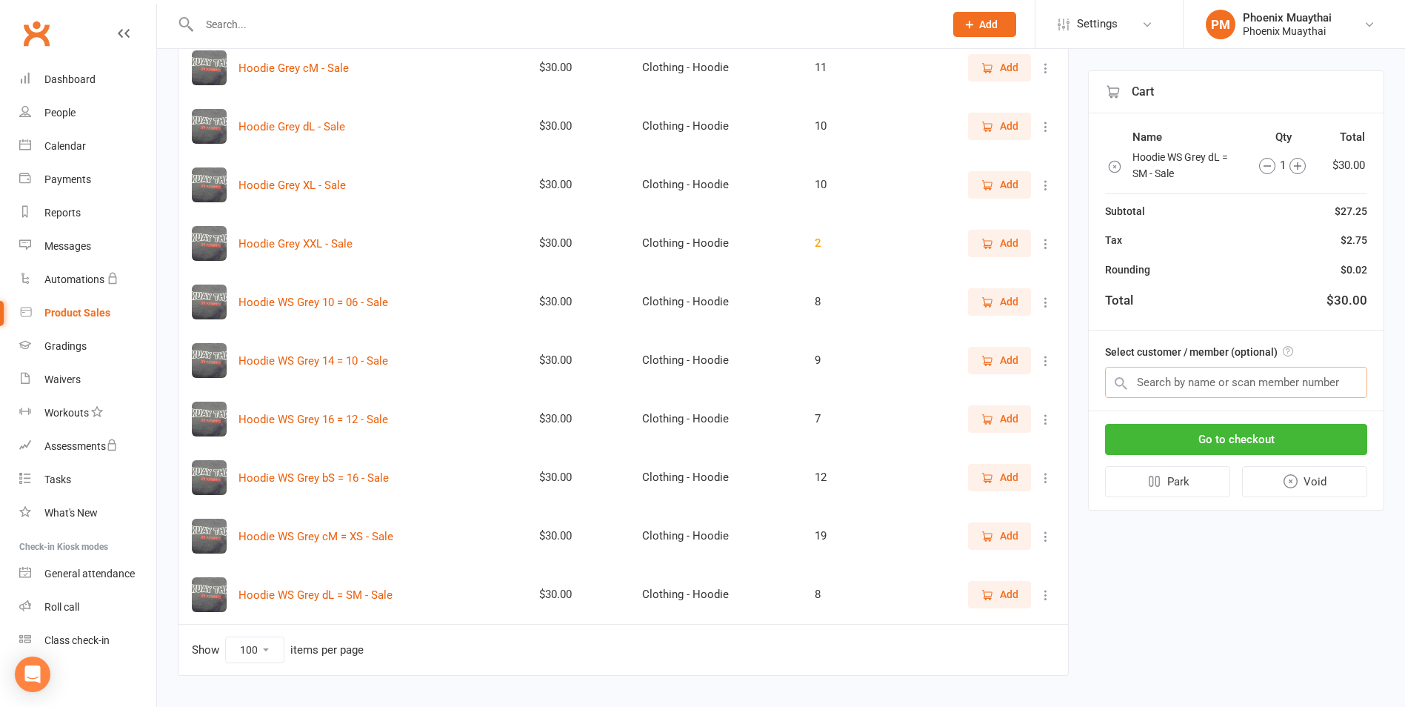
click at [1159, 384] on input "text" at bounding box center [1236, 382] width 262 height 31
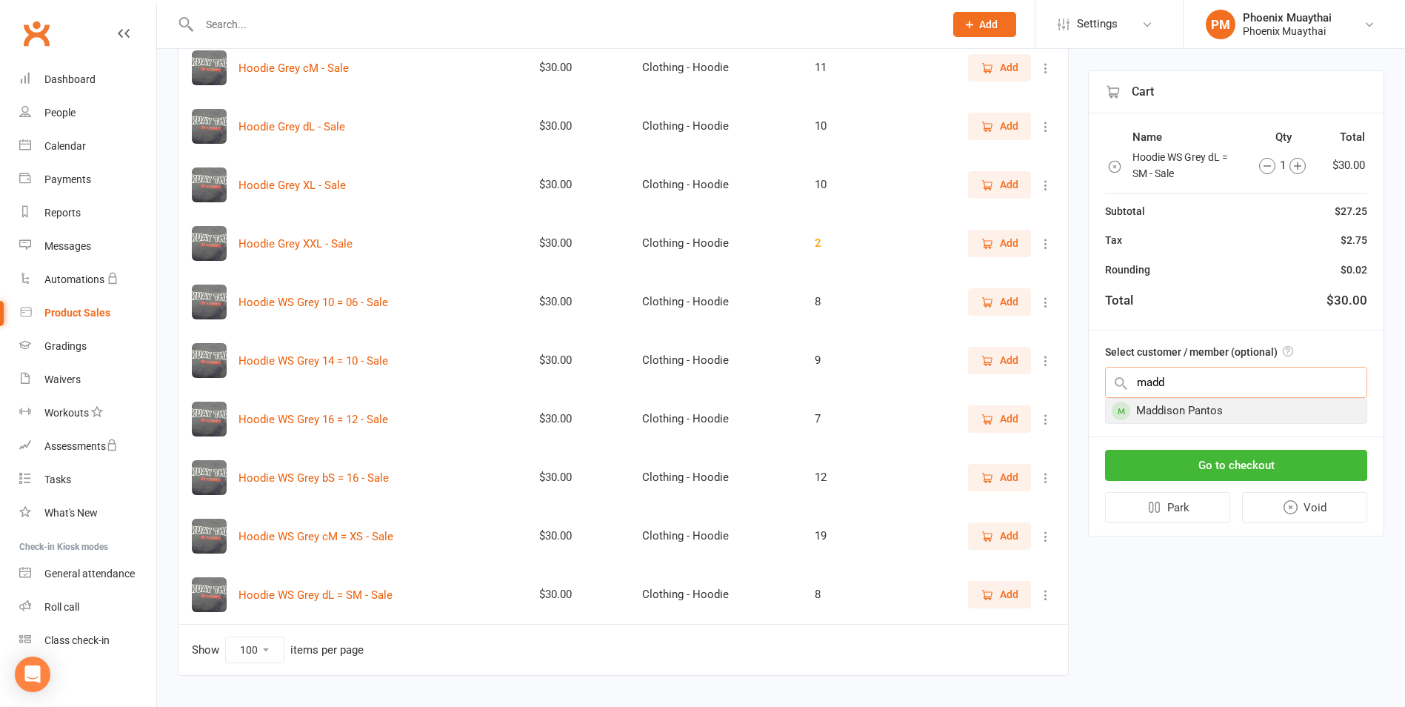
type input "madd"
click at [1183, 406] on div "Maddison Pantos" at bounding box center [1236, 410] width 261 height 24
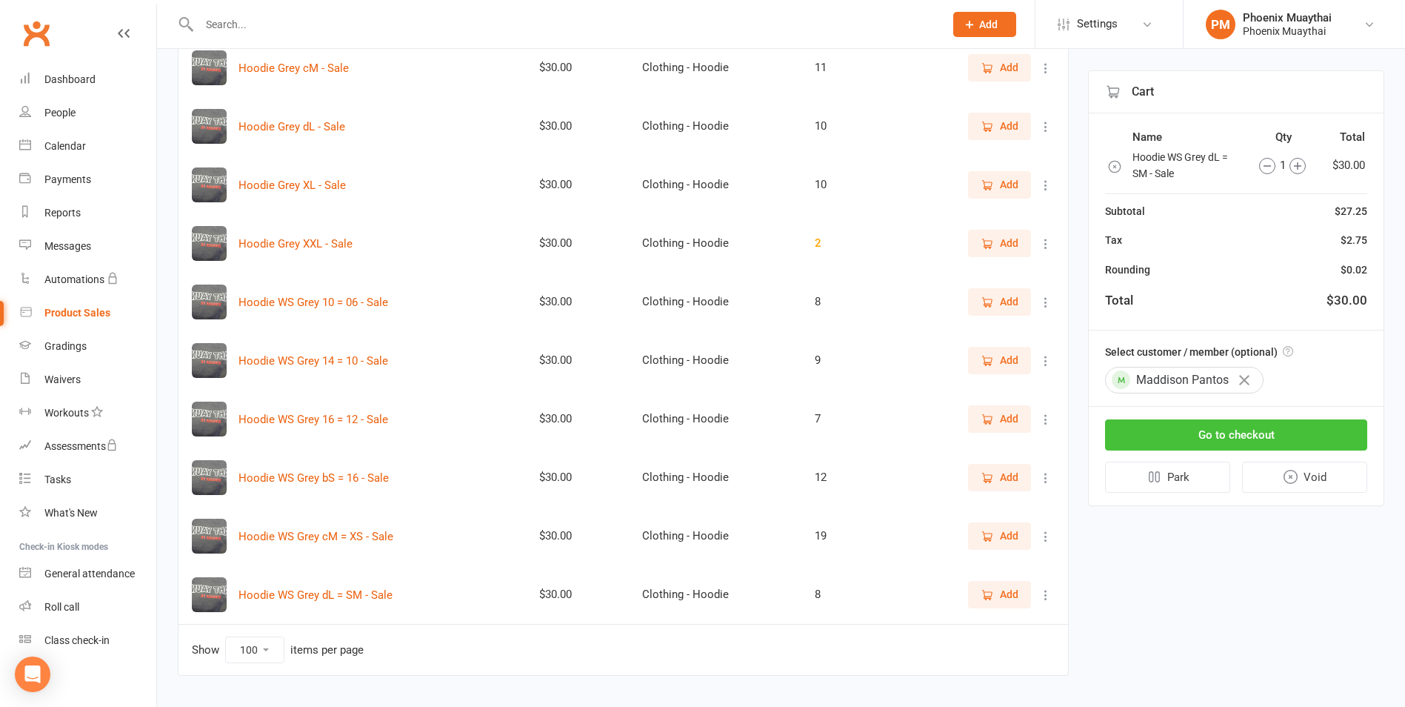
click at [1222, 428] on button "Go to checkout" at bounding box center [1236, 434] width 262 height 31
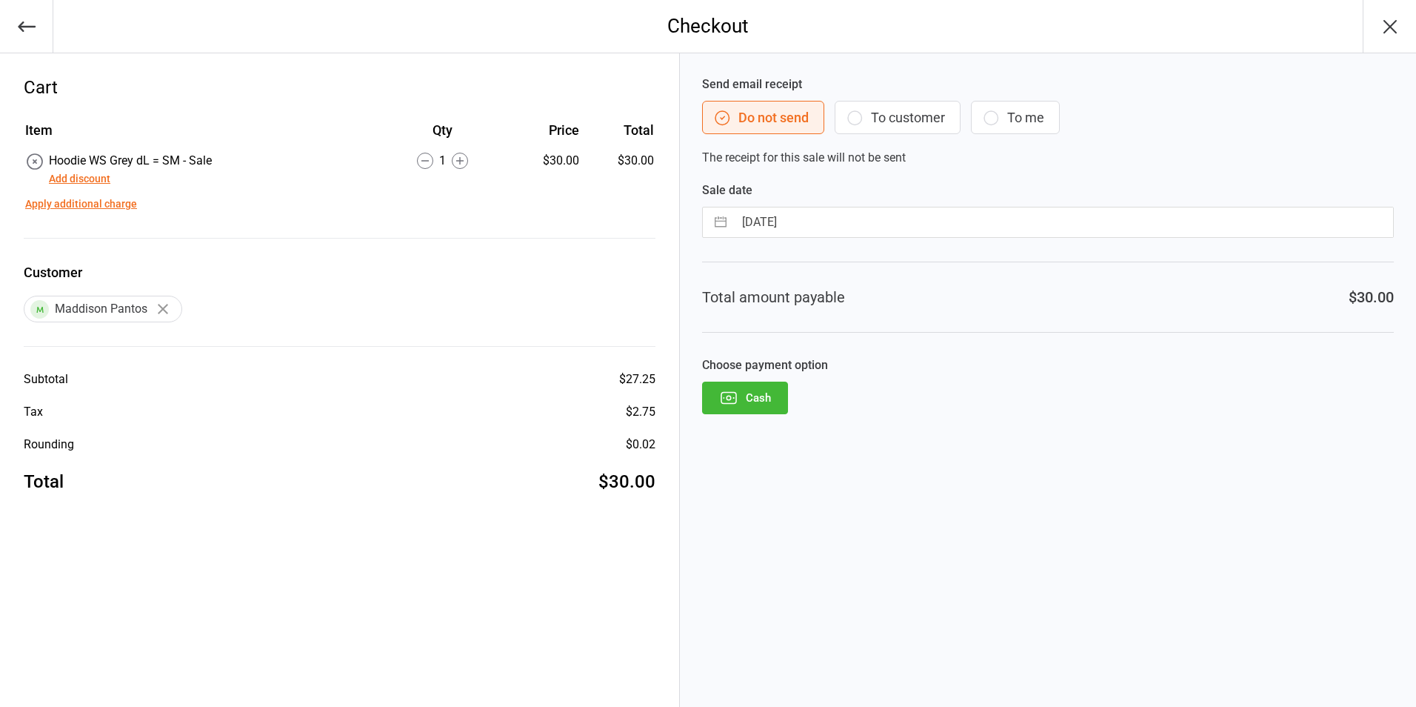
click at [92, 169] on div "Hoodie WS Grey dL = SM - Sale Add discount" at bounding box center [130, 170] width 163 height 36
click at [83, 174] on button "Add discount" at bounding box center [79, 179] width 61 height 16
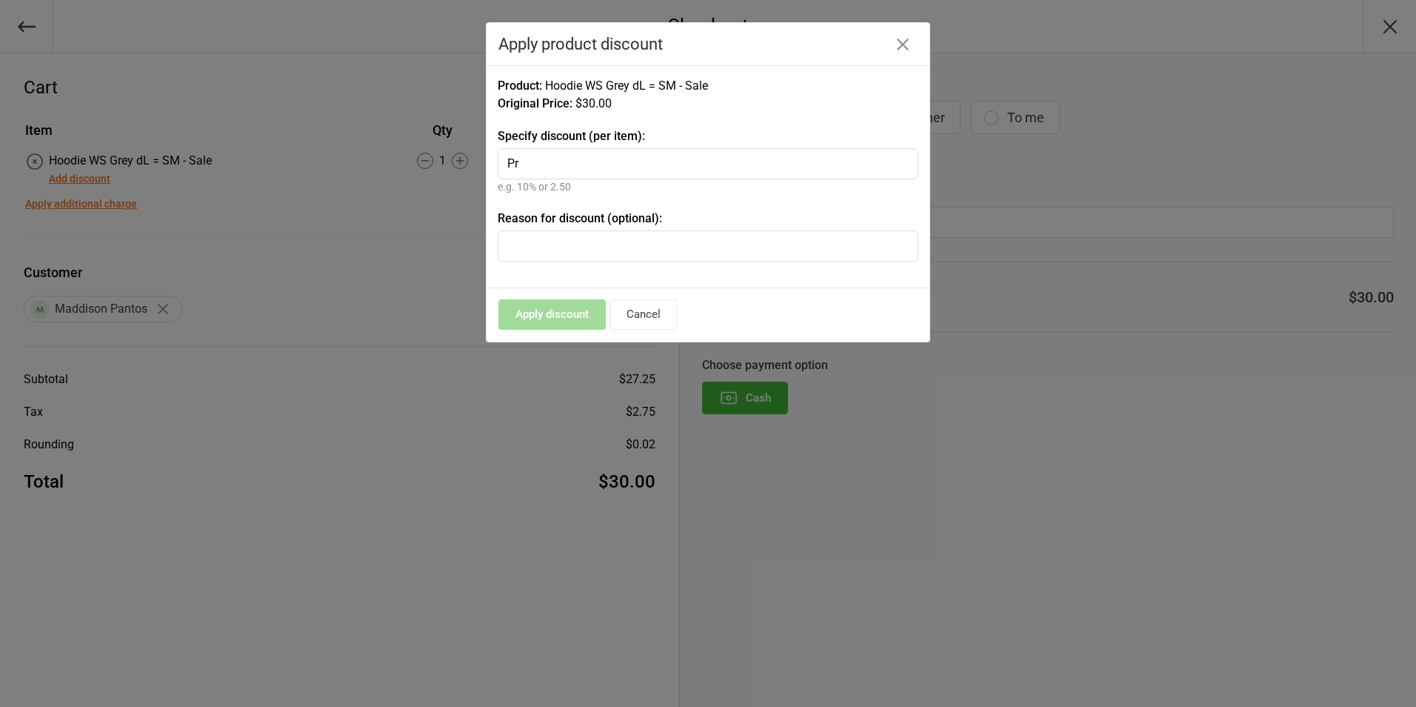
type input "P"
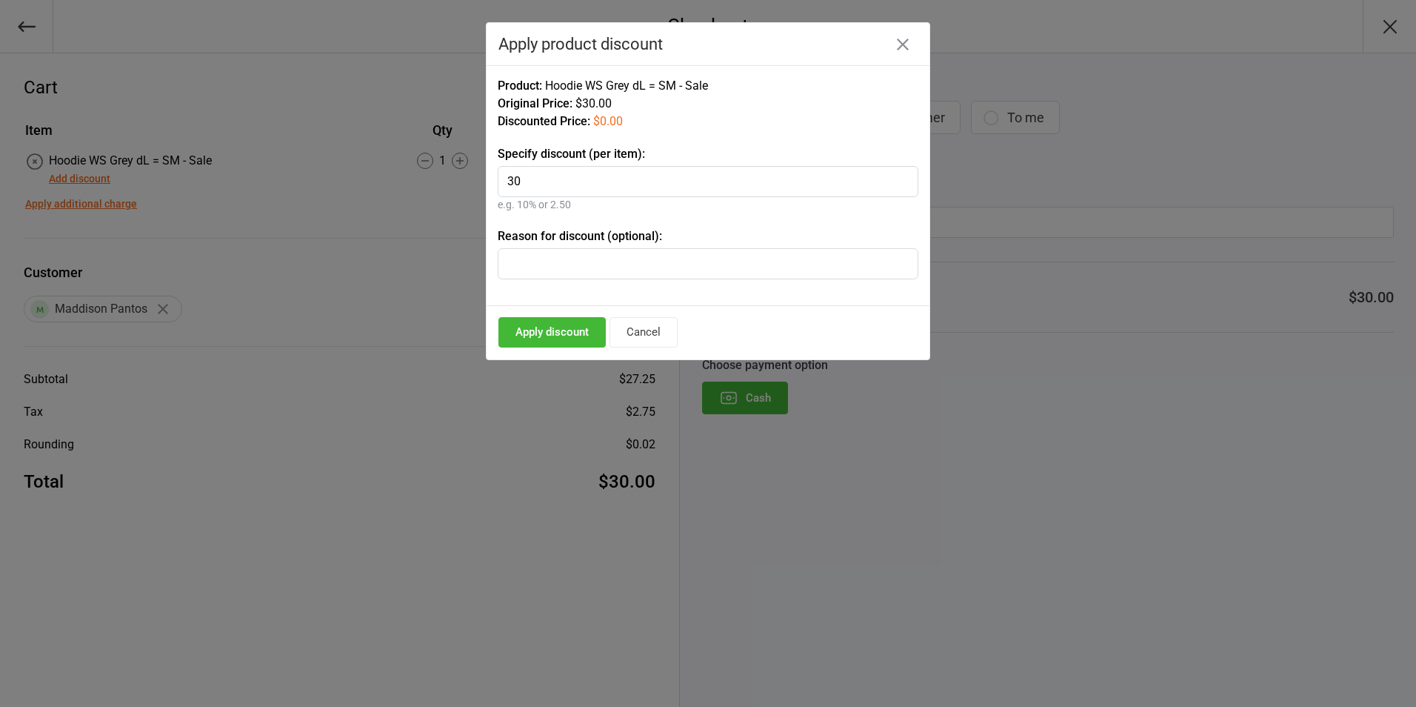
type input "30"
type input "Prize"
click at [579, 331] on button "Apply discount" at bounding box center [551, 332] width 107 height 30
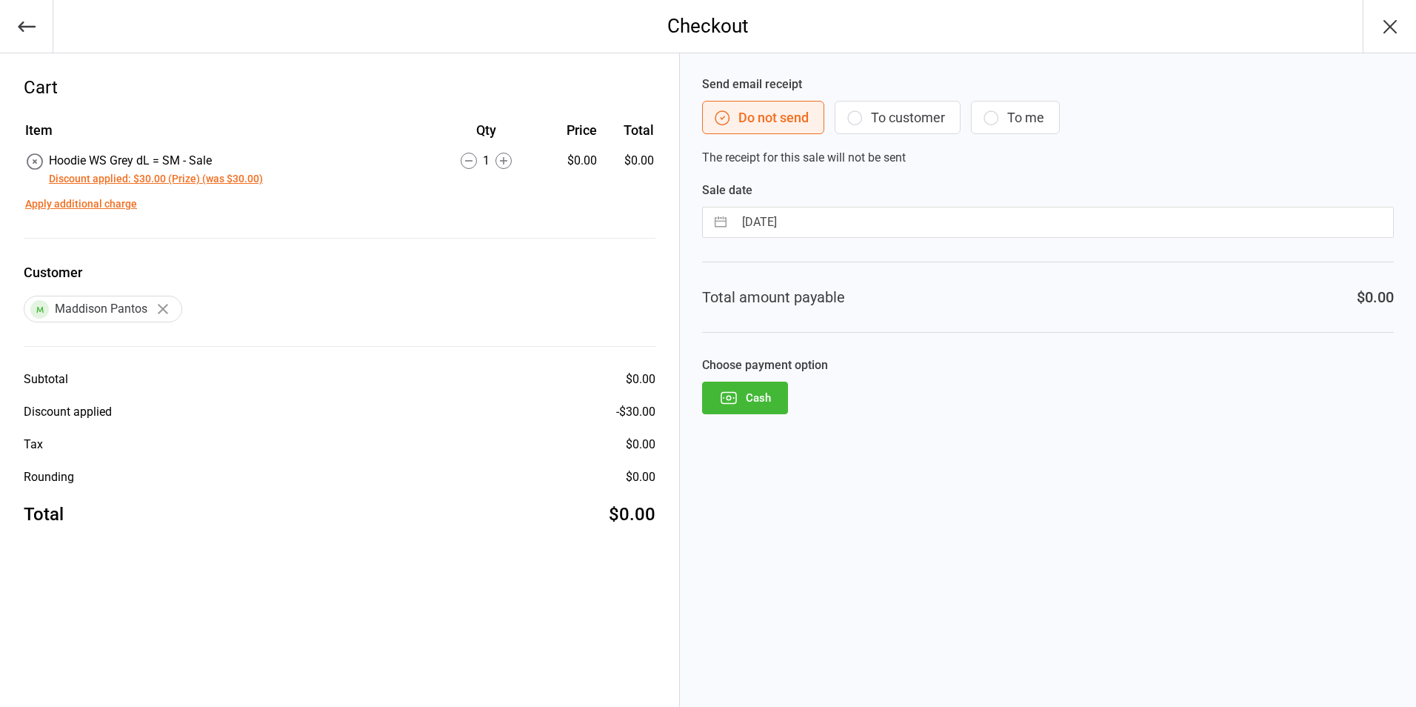
click at [754, 405] on button "Cash" at bounding box center [745, 397] width 86 height 33
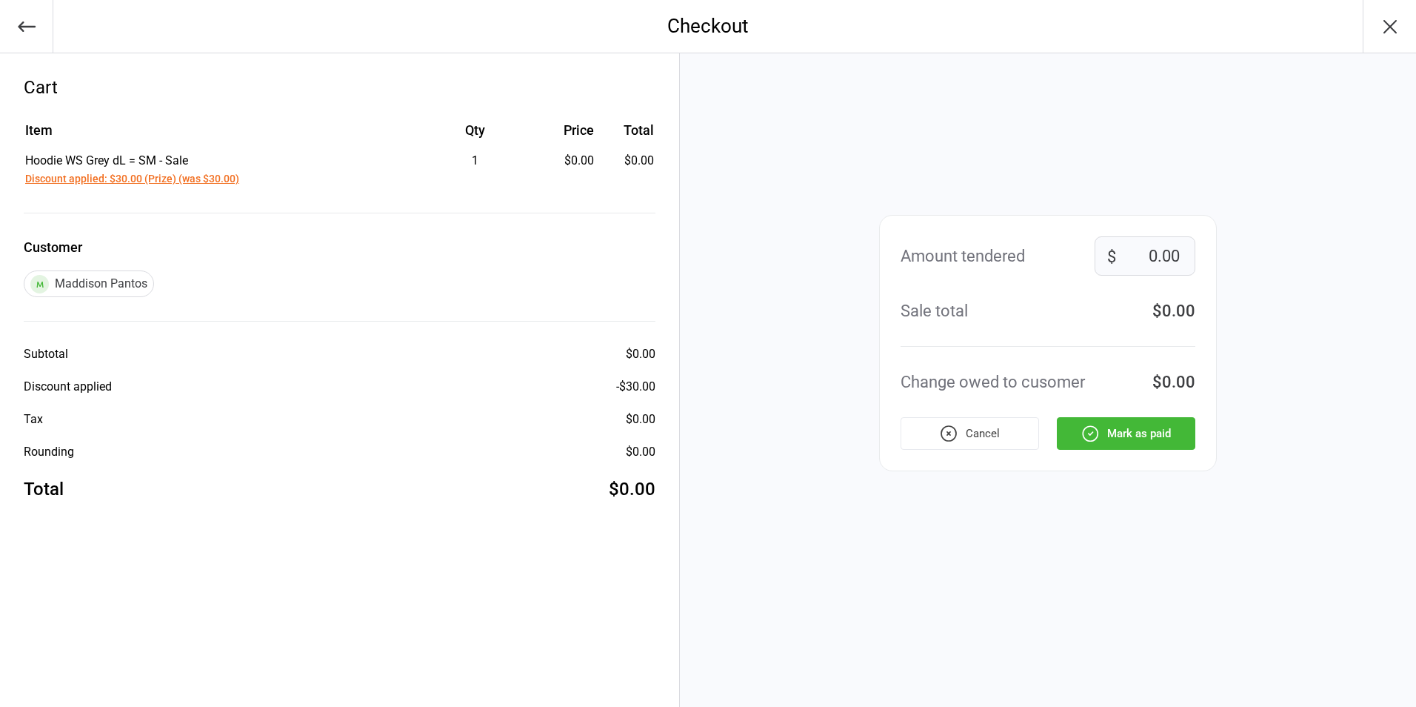
click at [1133, 435] on button "Mark as paid" at bounding box center [1126, 433] width 139 height 33
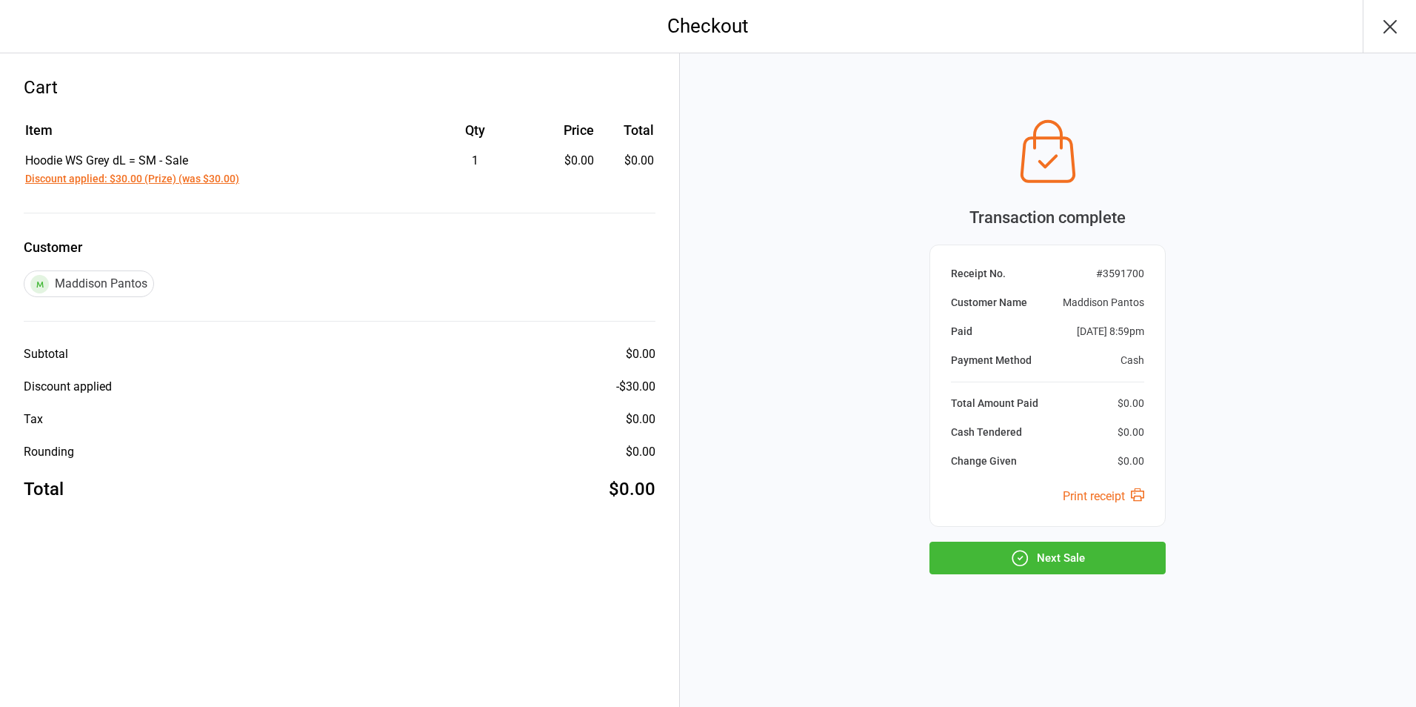
click at [1074, 563] on button "Next Sale" at bounding box center [1048, 557] width 236 height 33
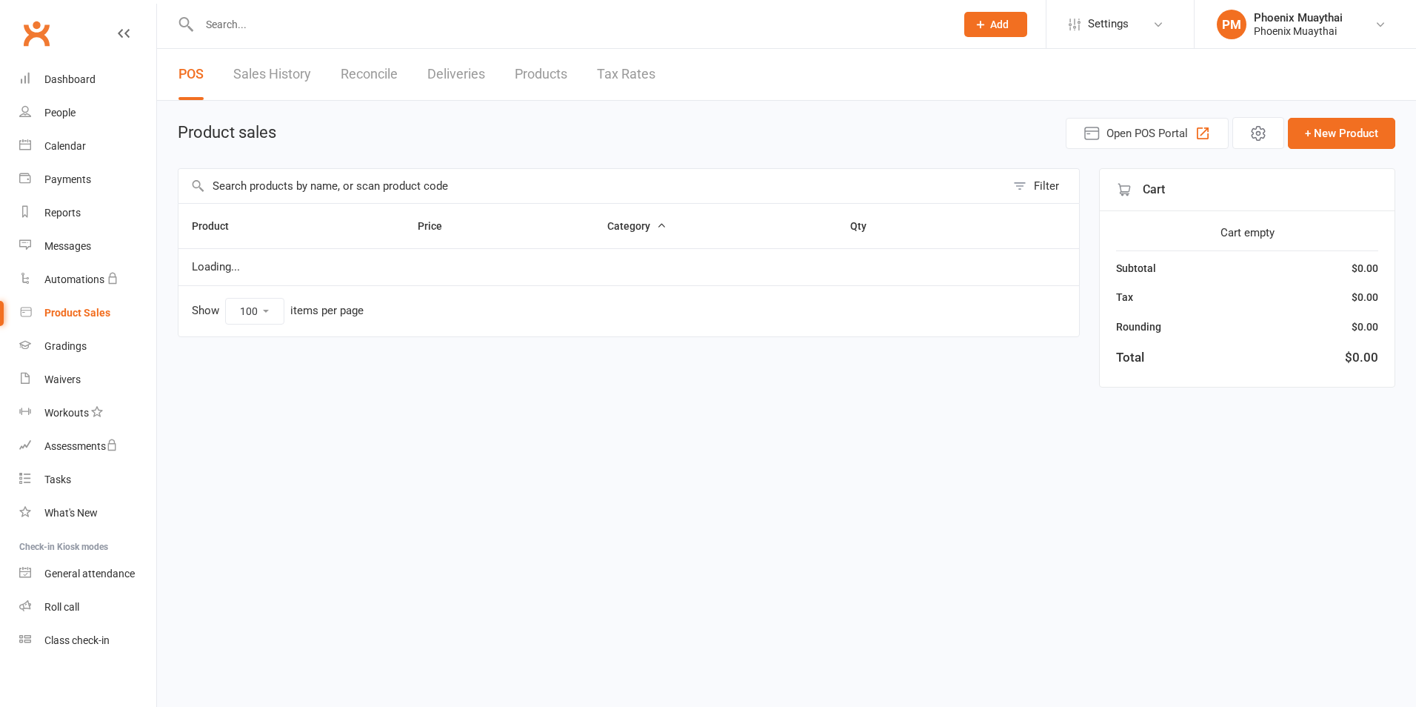
select select "100"
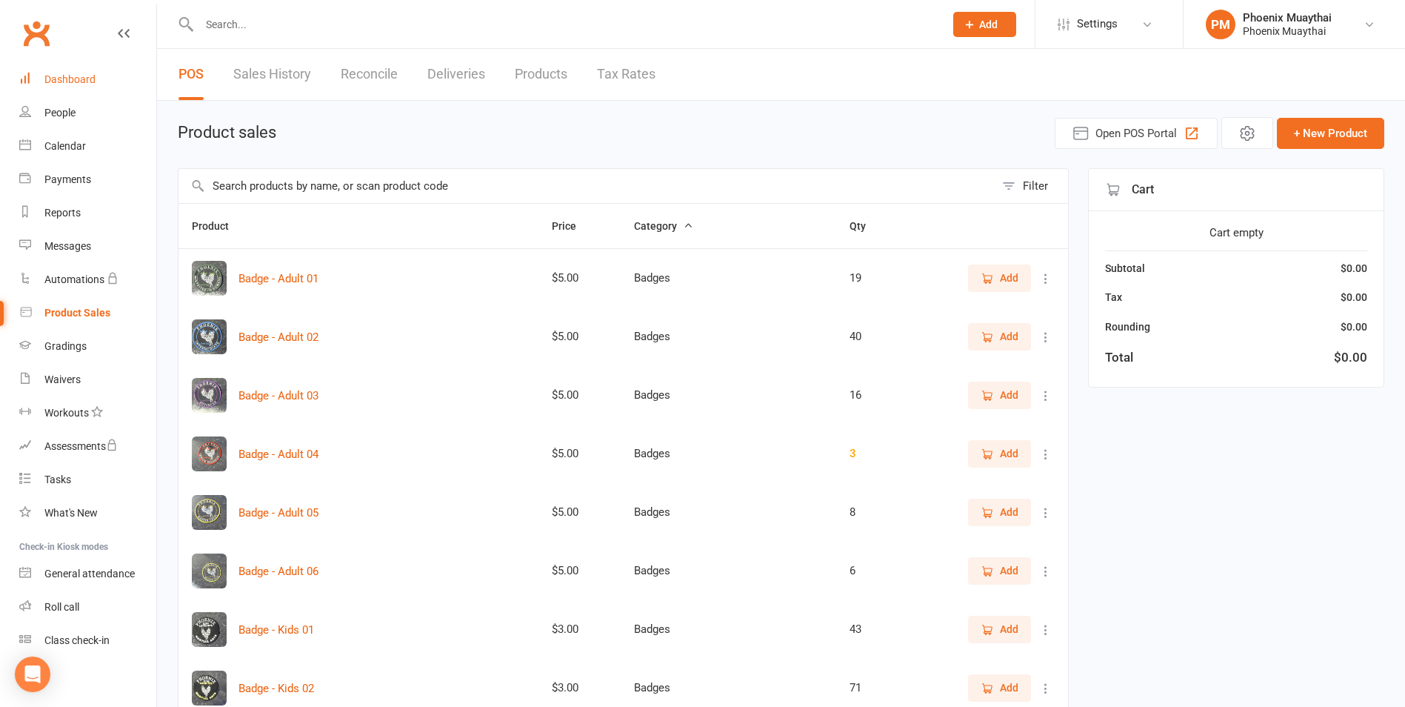
click at [73, 73] on link "Dashboard" at bounding box center [87, 79] width 137 height 33
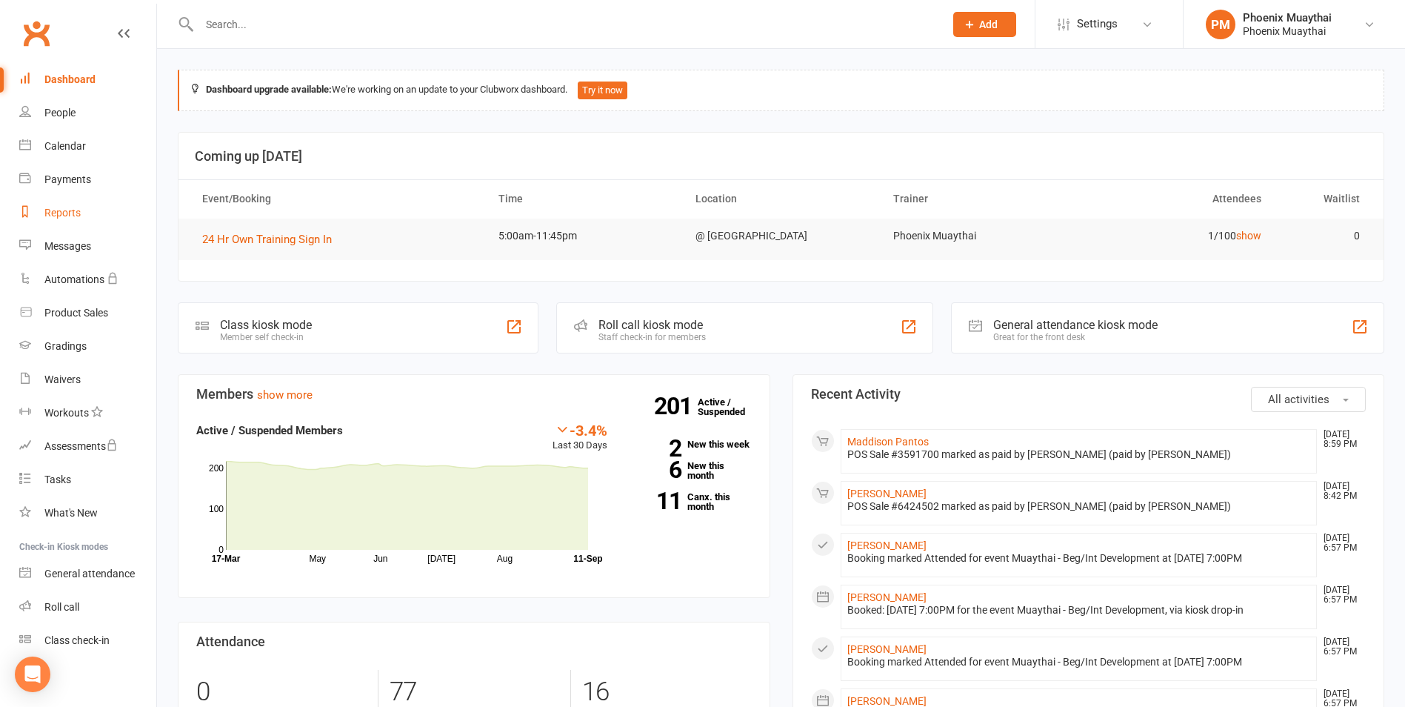
click at [87, 213] on link "Reports" at bounding box center [87, 212] width 137 height 33
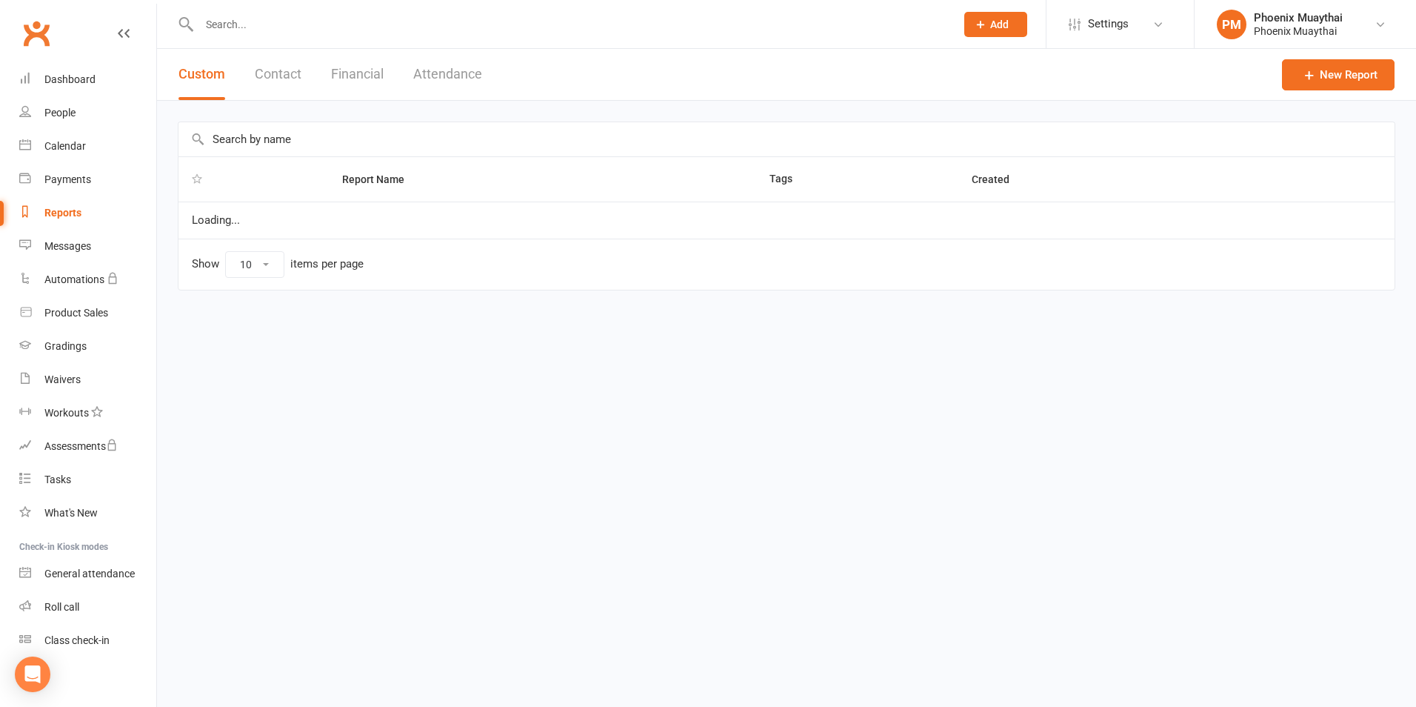
select select "100"
click at [384, 79] on button "Financial" at bounding box center [357, 74] width 53 height 51
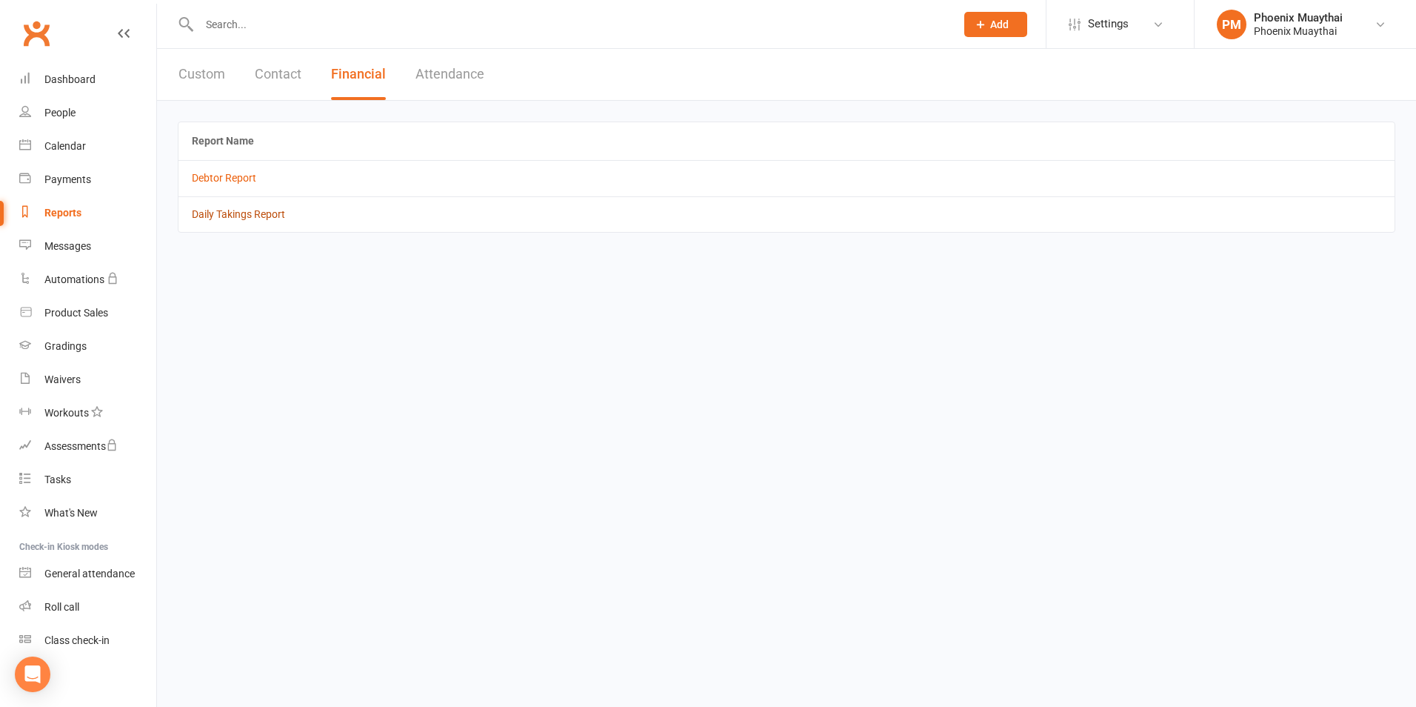
click at [249, 213] on link "Daily Takings Report" at bounding box center [238, 214] width 93 height 12
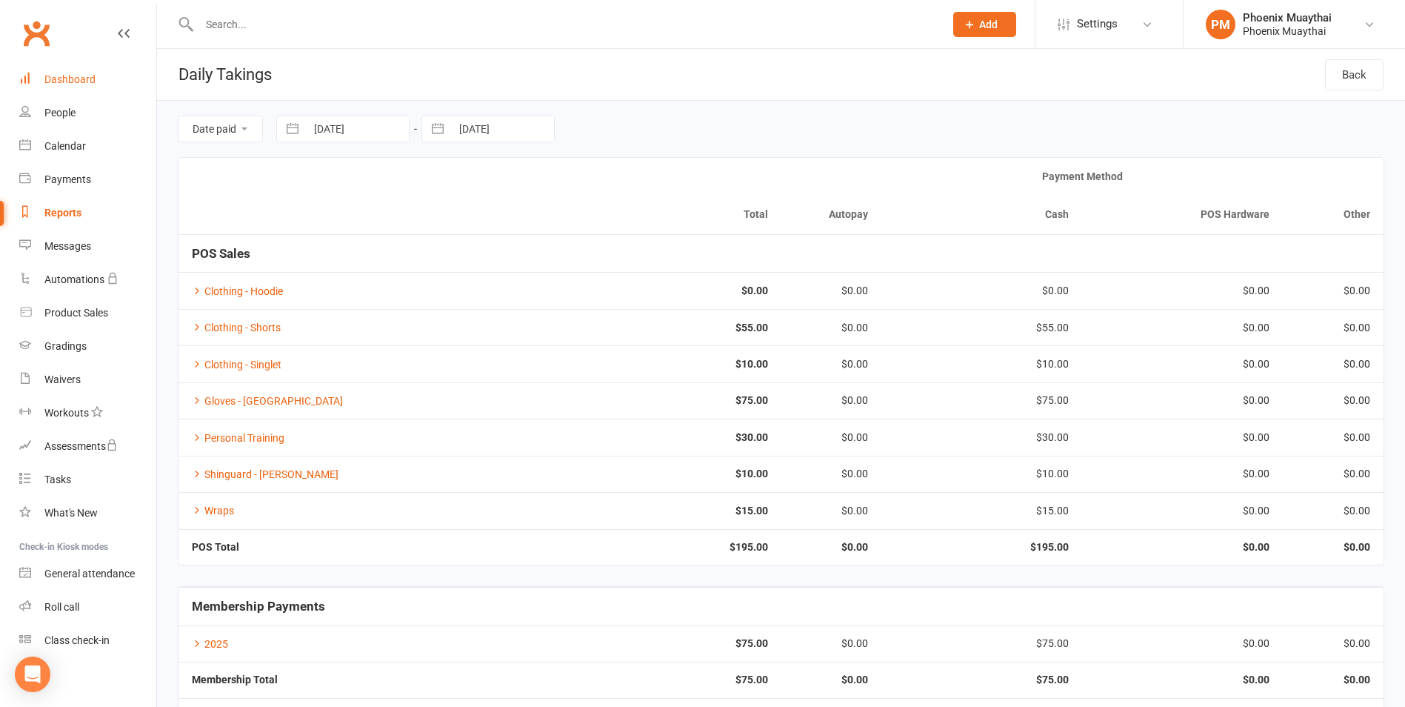
click at [64, 81] on div "Dashboard" at bounding box center [69, 79] width 51 height 12
